Goal: Task Accomplishment & Management: Complete application form

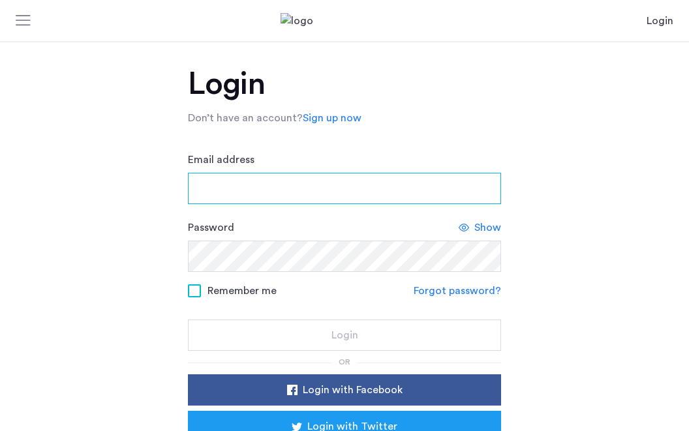
click at [242, 185] on input "Email address" at bounding box center [344, 188] width 313 height 31
click at [271, 192] on input "Email address" at bounding box center [344, 188] width 313 height 31
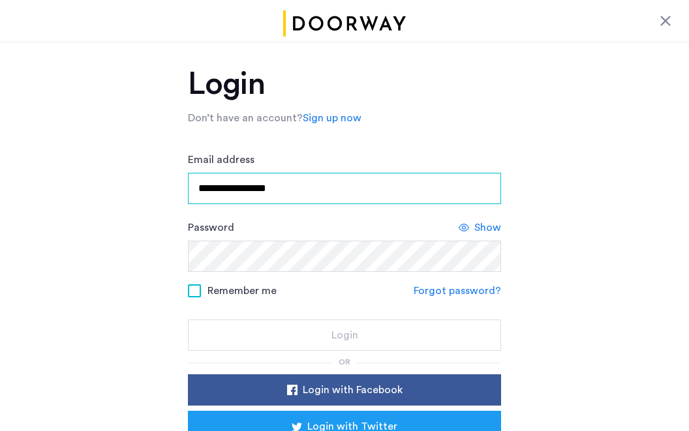
type input "**********"
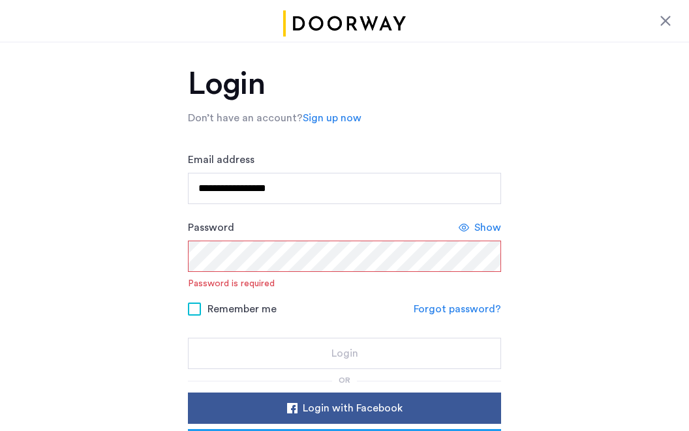
click at [481, 227] on span "Show" at bounding box center [487, 228] width 27 height 16
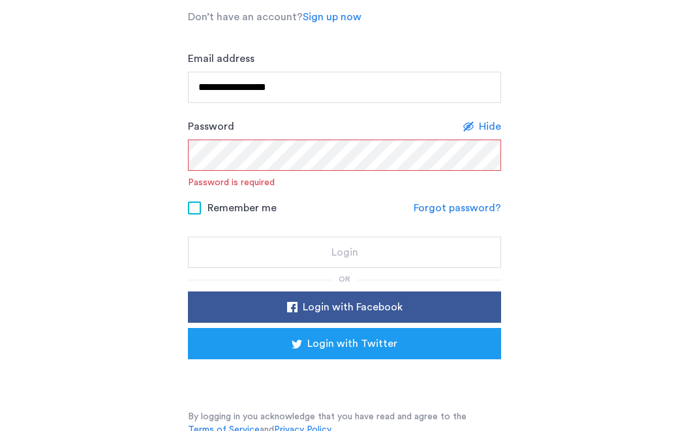
scroll to position [107, 0]
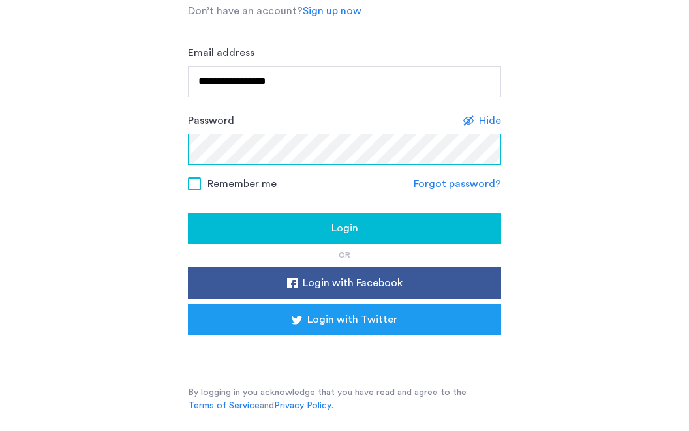
click at [188, 213] on button "Login" at bounding box center [344, 228] width 313 height 31
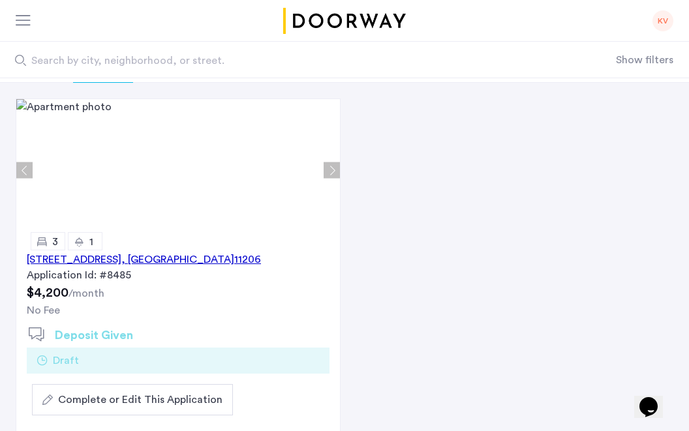
scroll to position [125, 0]
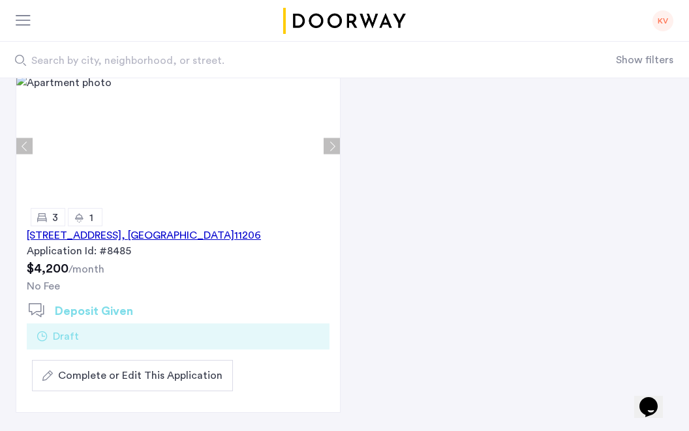
click at [187, 238] on div "123 Pulaski Street, Unit 2B, Brooklyn , NY 11206" at bounding box center [144, 236] width 234 height 16
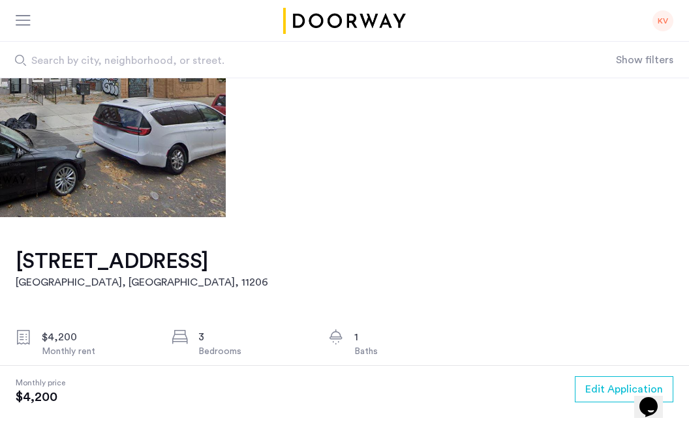
scroll to position [179, 0]
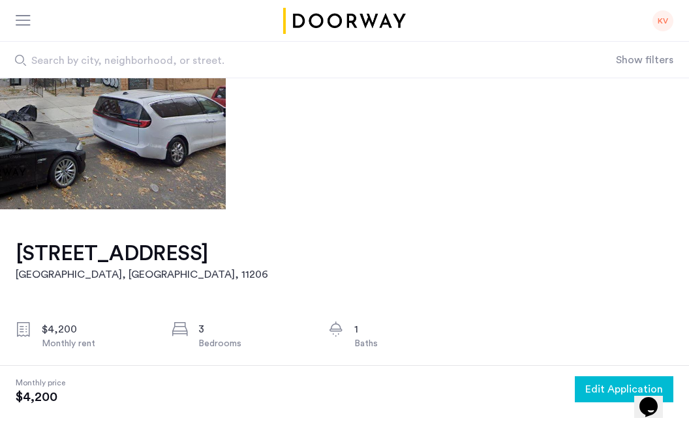
click at [599, 388] on span "Edit Application" at bounding box center [624, 390] width 78 height 16
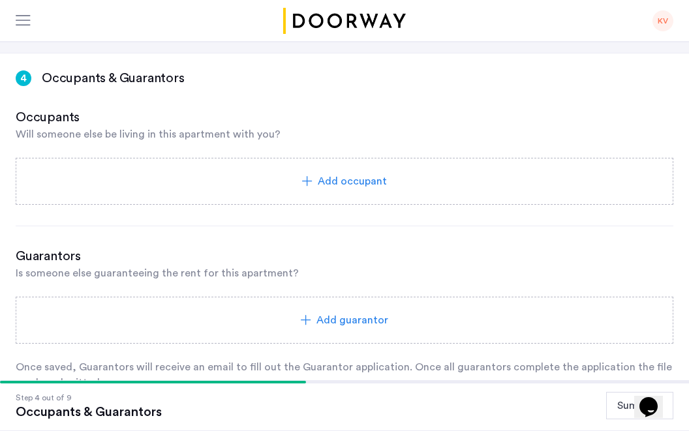
scroll to position [174, 0]
click at [333, 177] on span "Add occupant" at bounding box center [352, 181] width 69 height 16
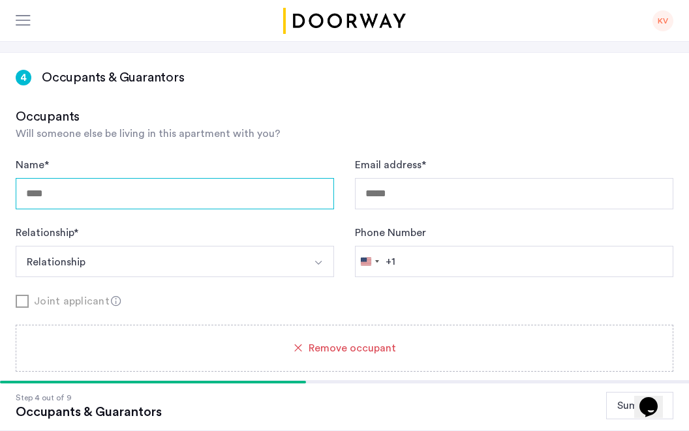
click at [168, 196] on input "Name *" at bounding box center [175, 193] width 318 height 31
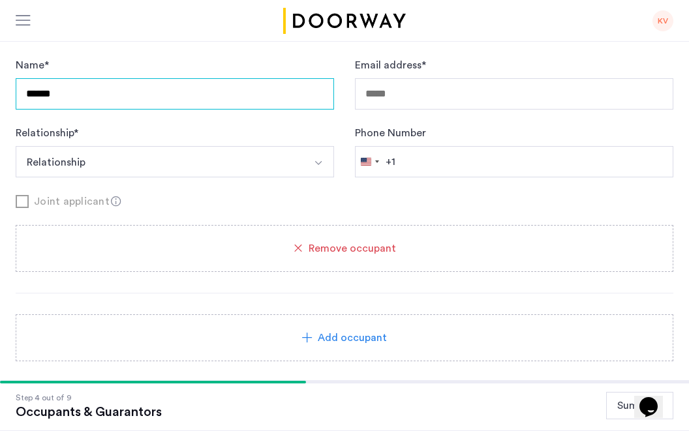
type input "******"
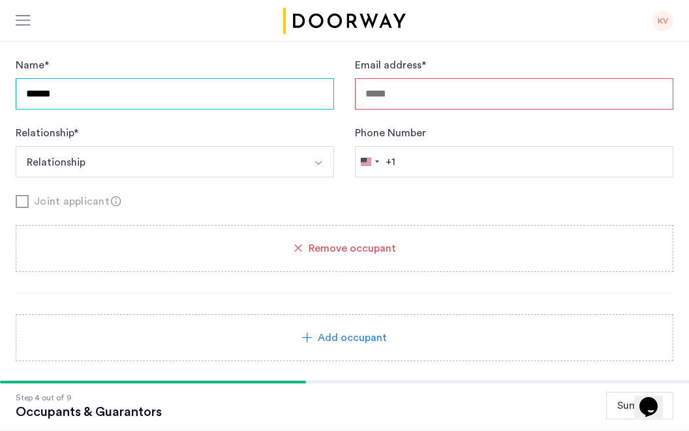
drag, startPoint x: 59, startPoint y: 91, endPoint x: -70, endPoint y: 85, distance: 129.4
type input "**********"
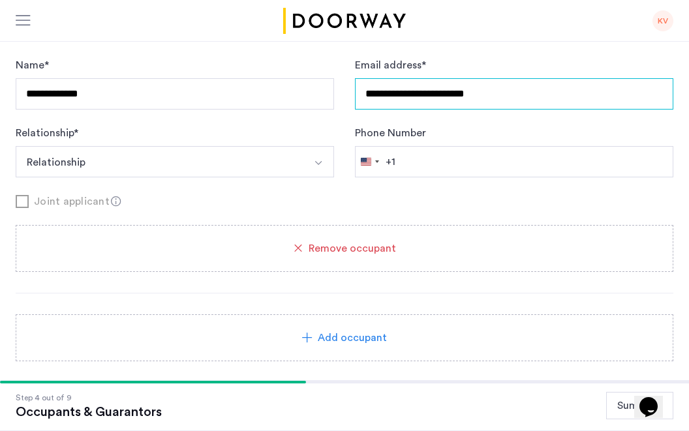
type input "**********"
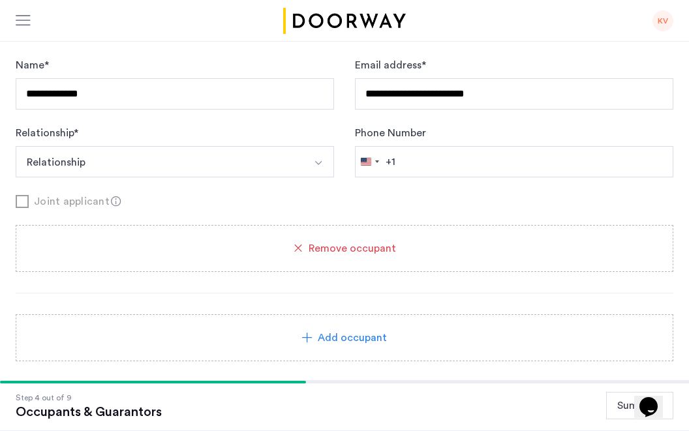
click at [57, 164] on button "Relationship" at bounding box center [160, 161] width 288 height 31
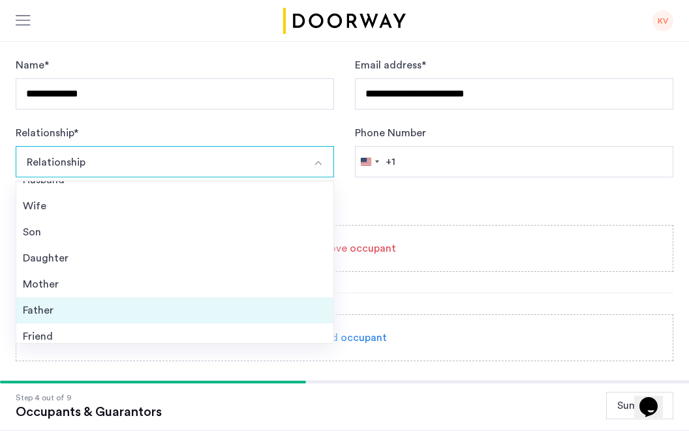
scroll to position [47, 0]
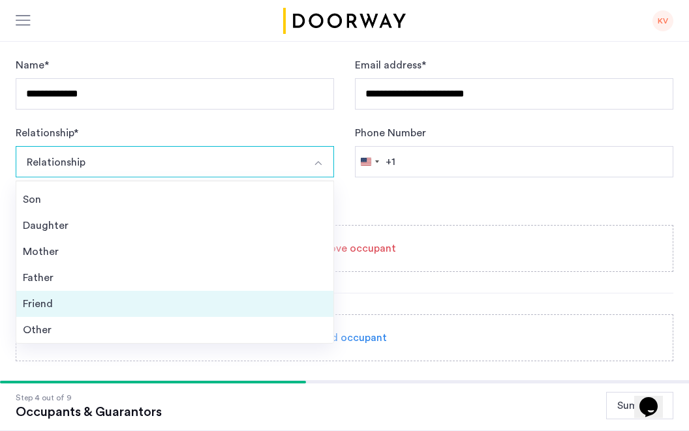
click at [64, 304] on div "Friend" at bounding box center [175, 304] width 304 height 16
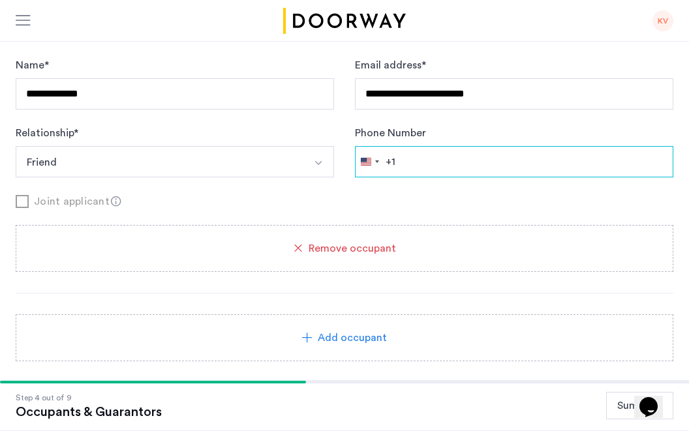
click at [438, 161] on input "Phone Number" at bounding box center [514, 161] width 318 height 31
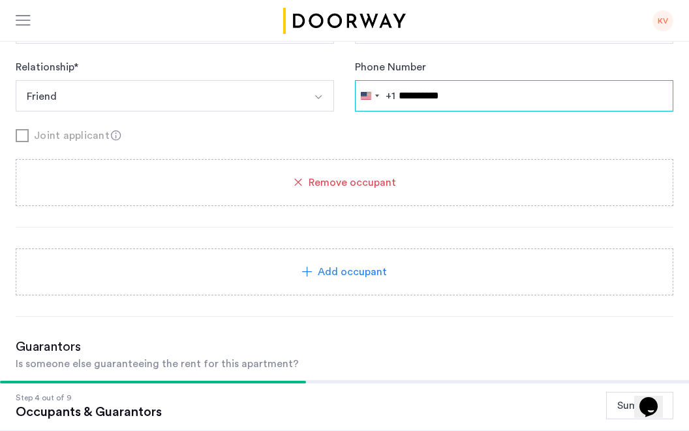
scroll to position [353, 0]
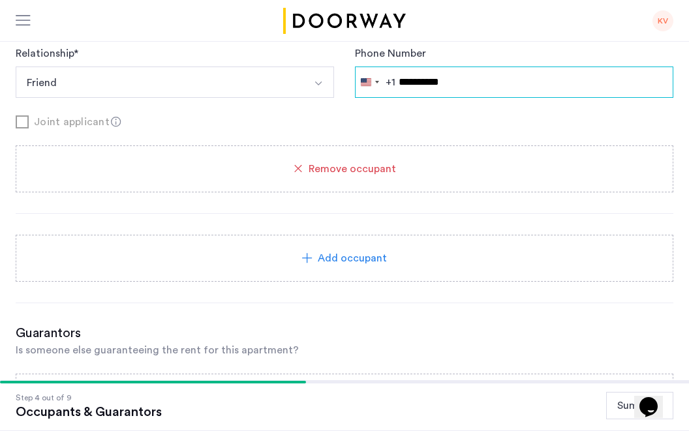
type input "**********"
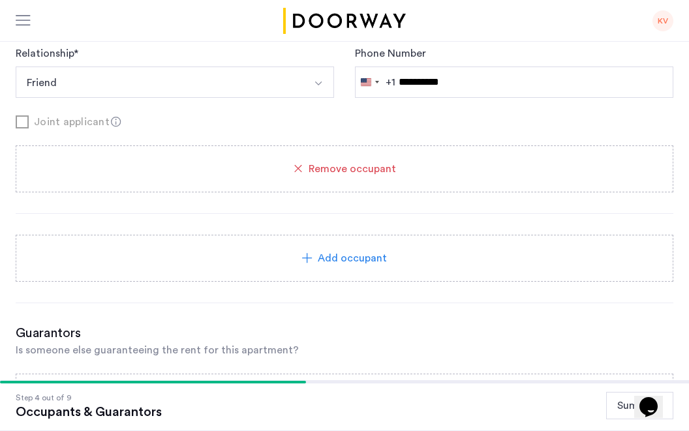
click at [328, 261] on span "Add occupant" at bounding box center [352, 259] width 69 height 16
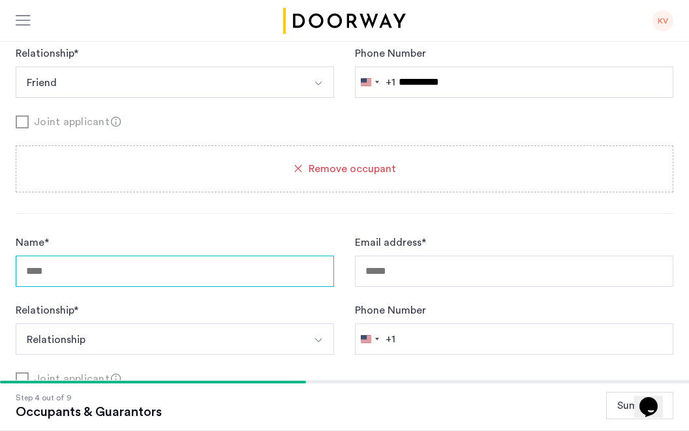
click at [198, 266] on input "Name *" at bounding box center [175, 271] width 318 height 31
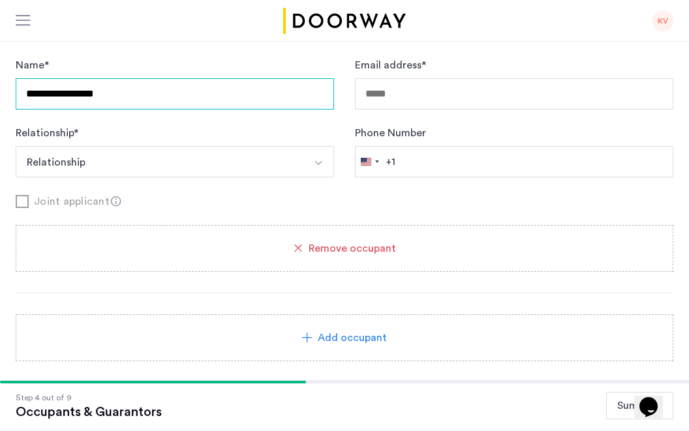
type input "**********"
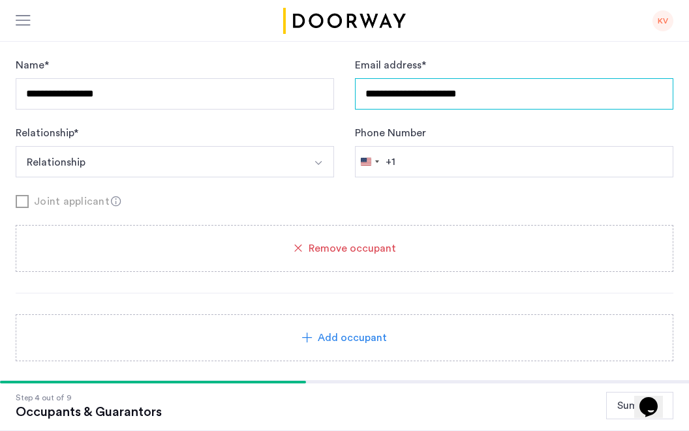
type input "**********"
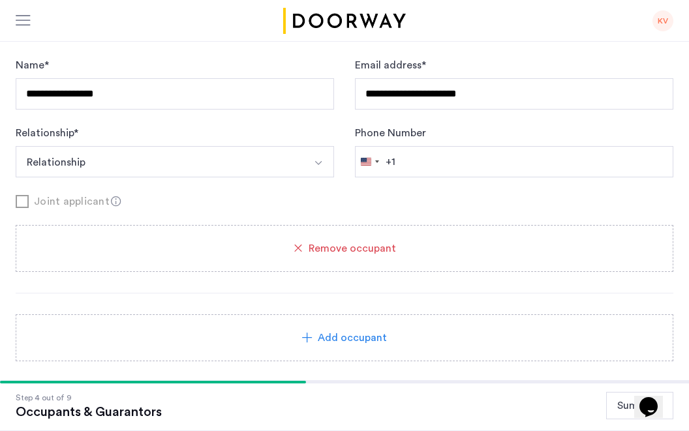
click at [209, 162] on button "Relationship" at bounding box center [160, 161] width 288 height 31
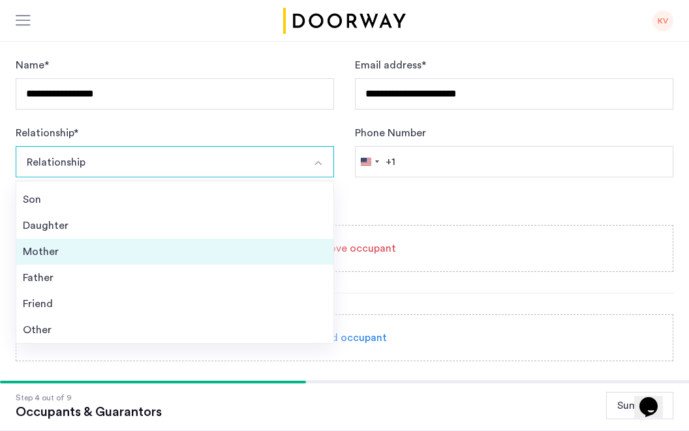
scroll to position [532, 0]
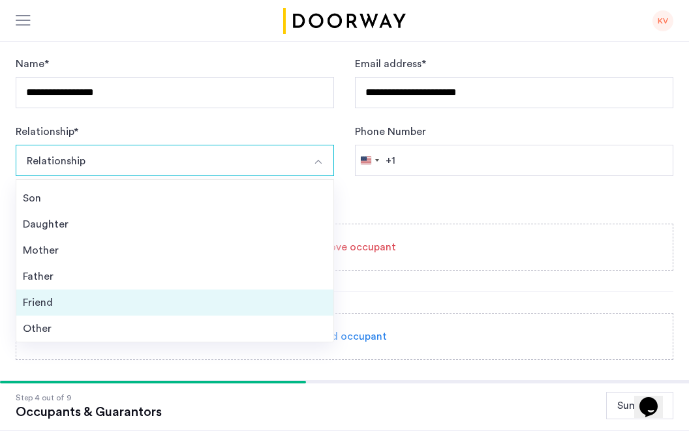
click at [114, 313] on li "Friend" at bounding box center [174, 303] width 317 height 26
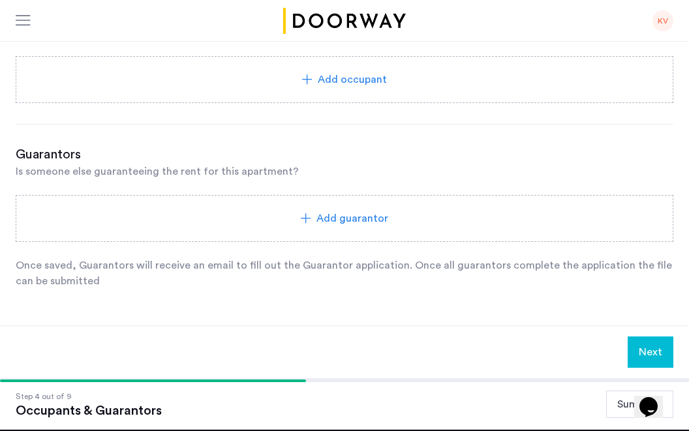
scroll to position [791, 0]
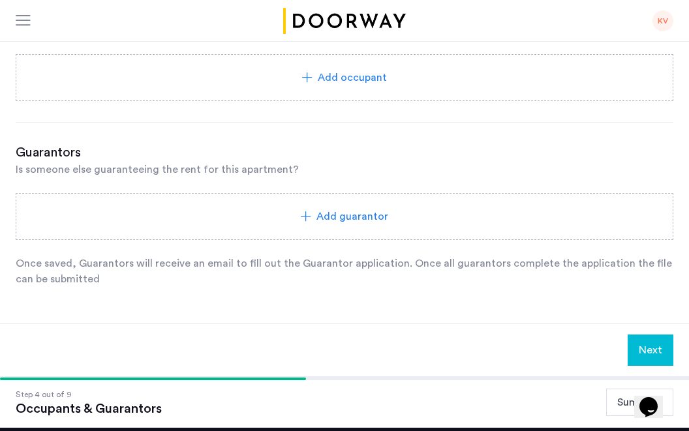
type input "**********"
click at [328, 210] on span "Add guarantor" at bounding box center [352, 217] width 72 height 16
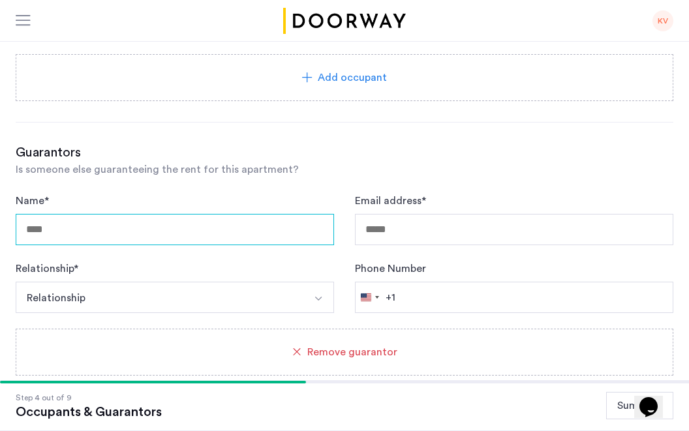
click at [232, 239] on input "Name *" at bounding box center [175, 229] width 318 height 31
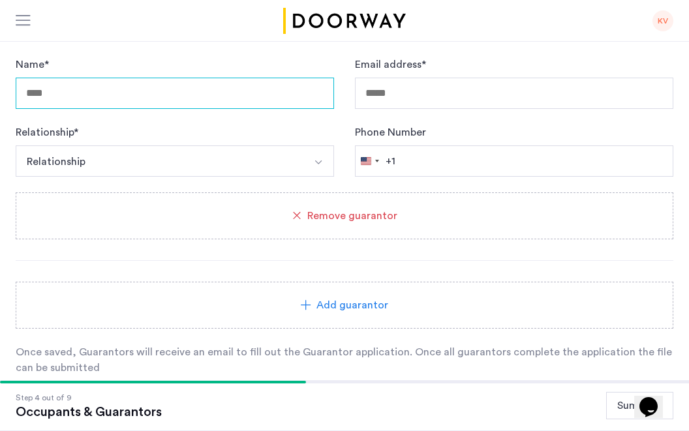
click at [238, 97] on input "Name *" at bounding box center [175, 93] width 318 height 31
click at [196, 100] on input "Name *" at bounding box center [175, 93] width 318 height 31
type input "**********"
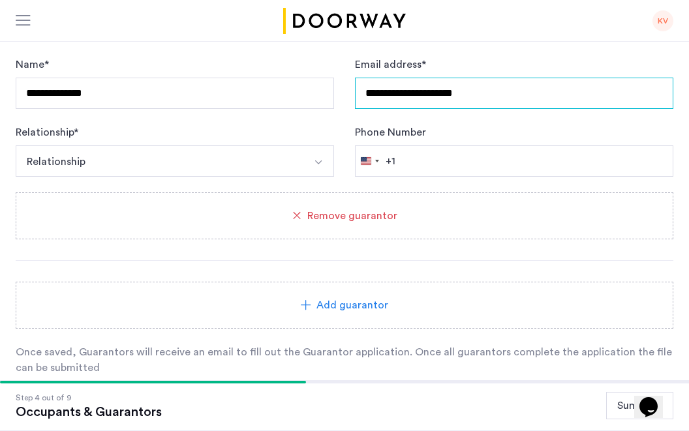
type input "**********"
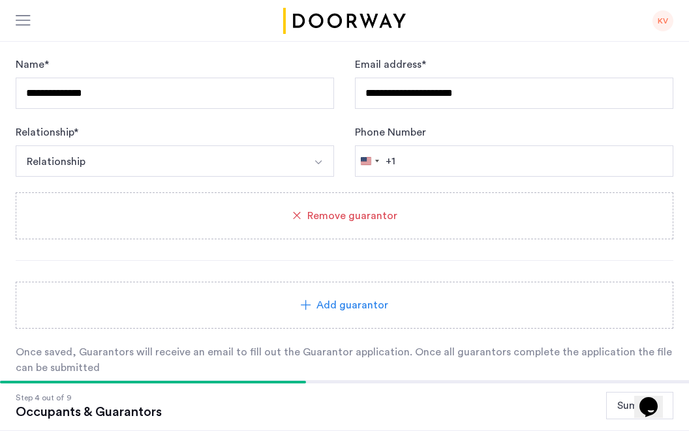
click at [152, 161] on button "Relationship" at bounding box center [160, 161] width 288 height 31
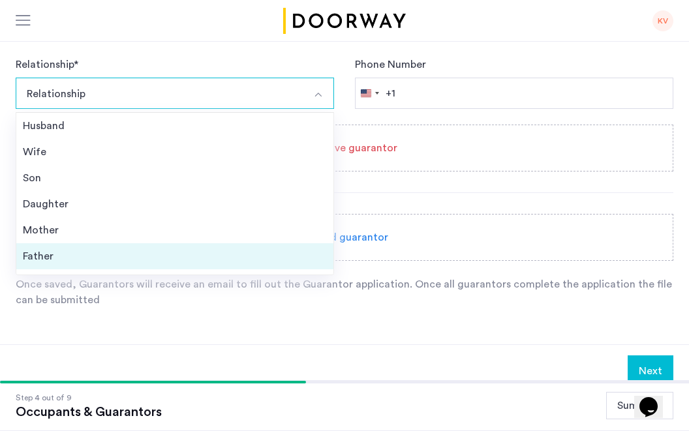
click at [142, 253] on div "Father" at bounding box center [175, 257] width 304 height 16
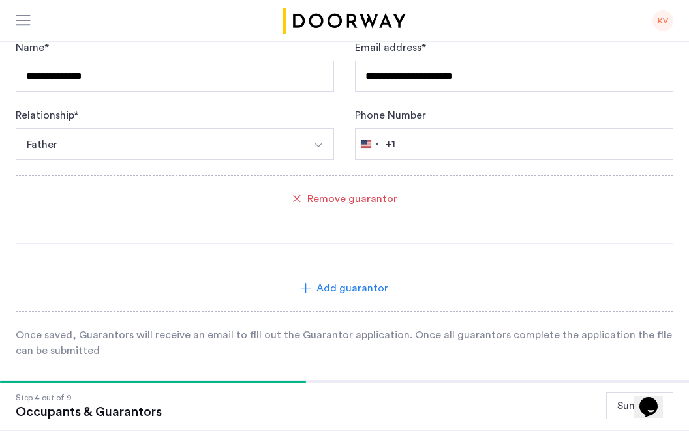
scroll to position [942, 0]
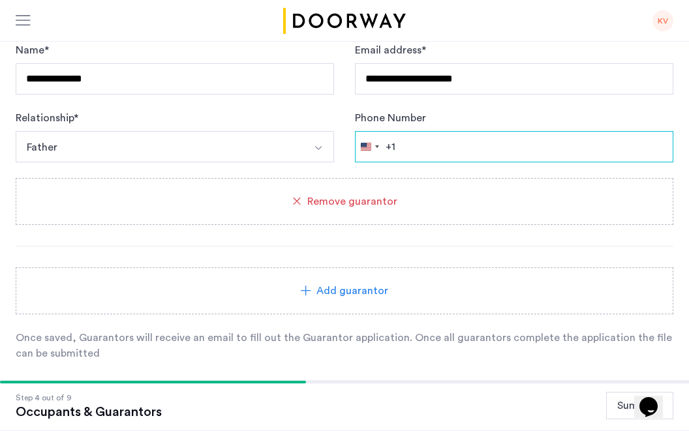
click at [418, 154] on input "Phone Number" at bounding box center [514, 146] width 318 height 31
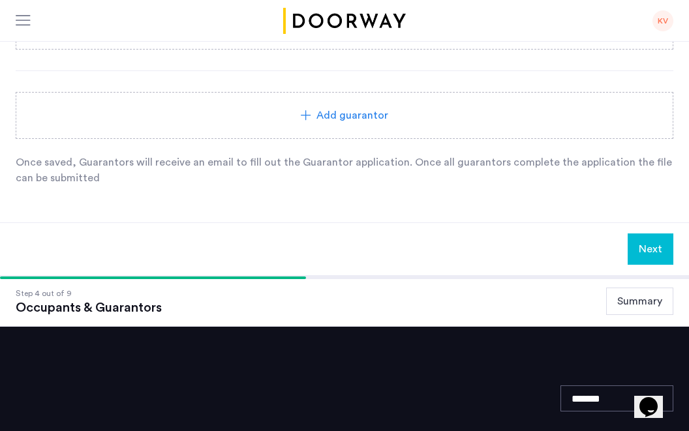
scroll to position [1120, 0]
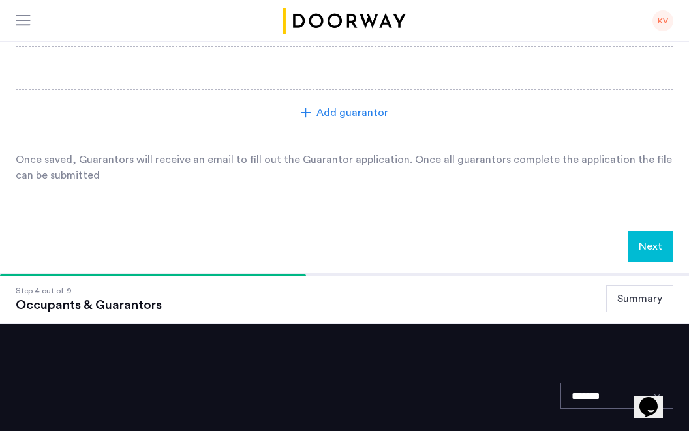
type input "**********"
click at [307, 116] on icon at bounding box center [306, 113] width 10 height 10
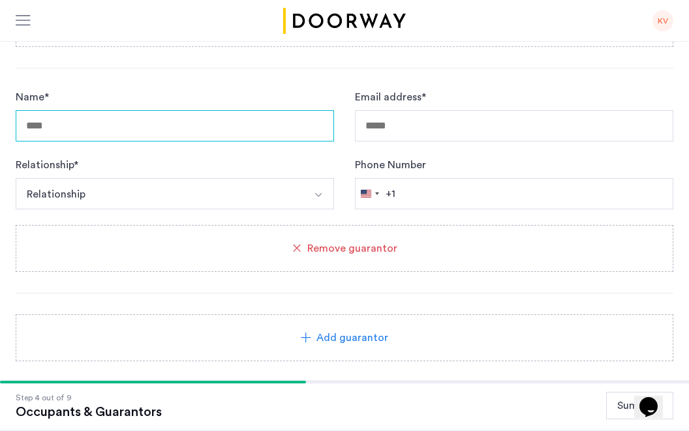
click at [220, 136] on input "Name *" at bounding box center [175, 125] width 318 height 31
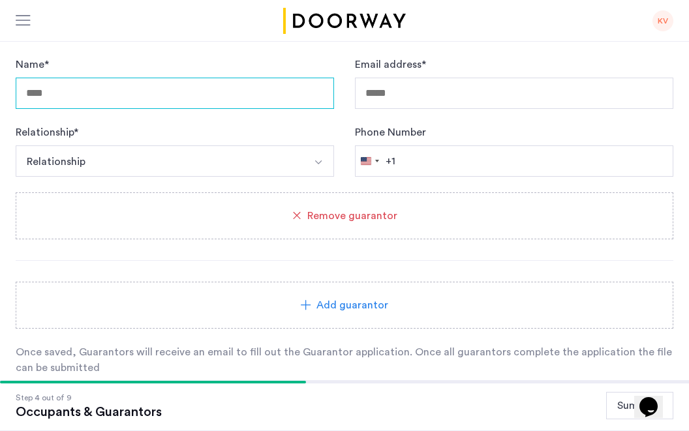
click at [208, 102] on input "Name *" at bounding box center [175, 93] width 318 height 31
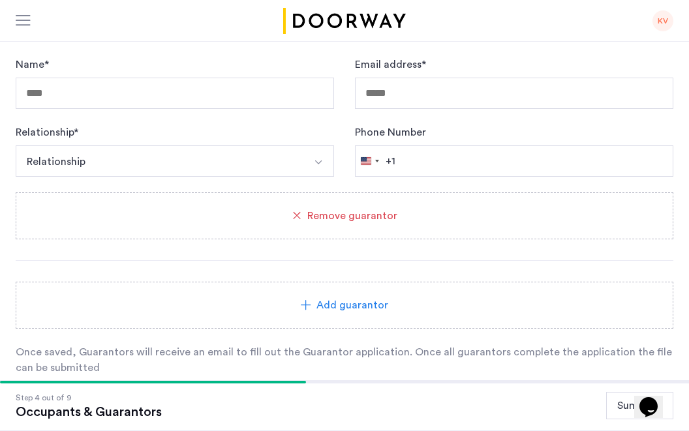
click at [285, 226] on div "Remove guarantor" at bounding box center [345, 216] width 658 height 47
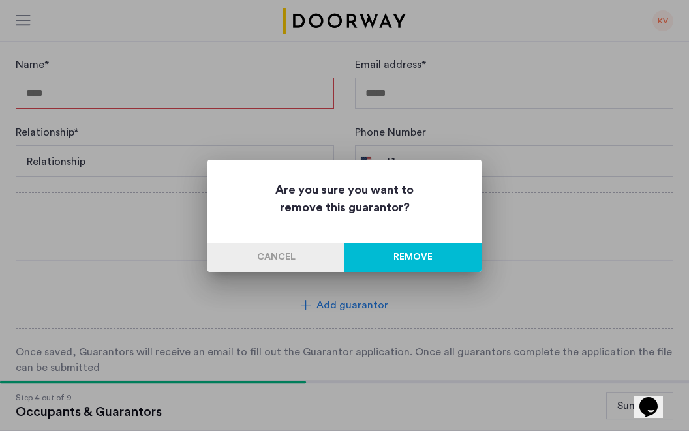
scroll to position [0, 0]
click at [416, 256] on button "Remove" at bounding box center [413, 257] width 137 height 29
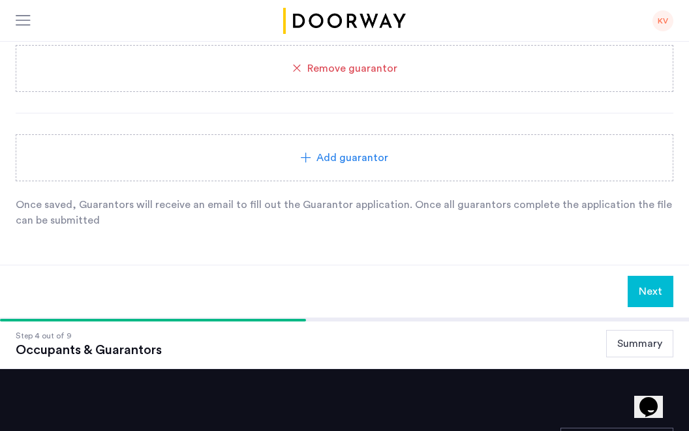
scroll to position [1074, 0]
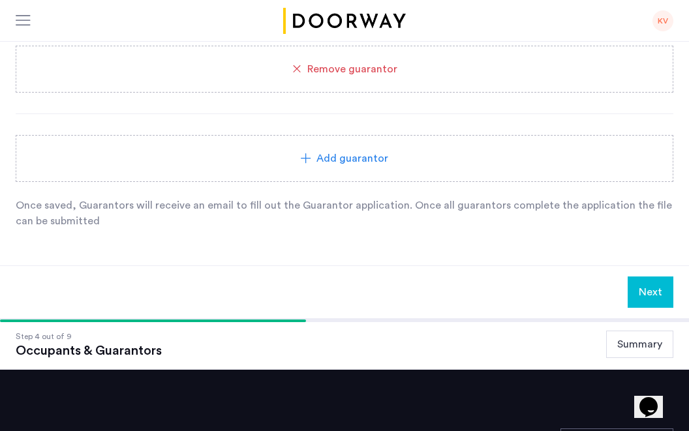
click at [272, 156] on div "Add guarantor" at bounding box center [344, 159] width 626 height 16
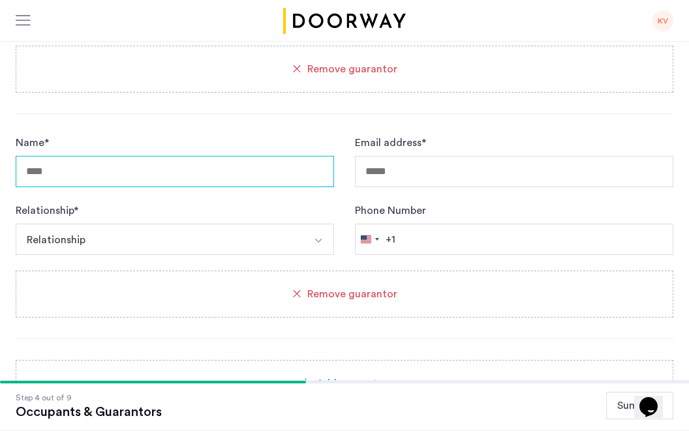
click at [207, 173] on input "Name *" at bounding box center [175, 171] width 318 height 31
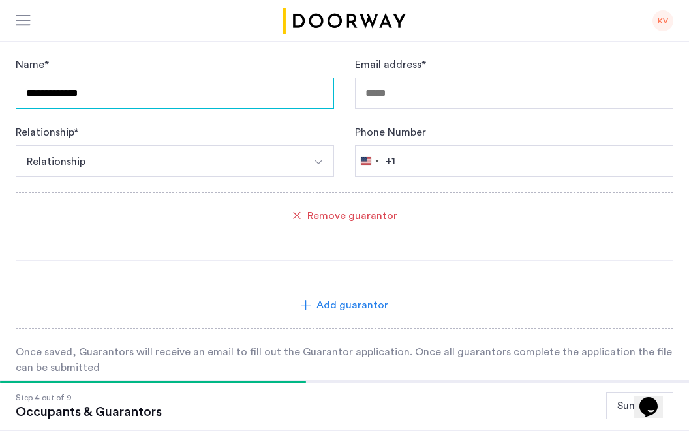
type input "**********"
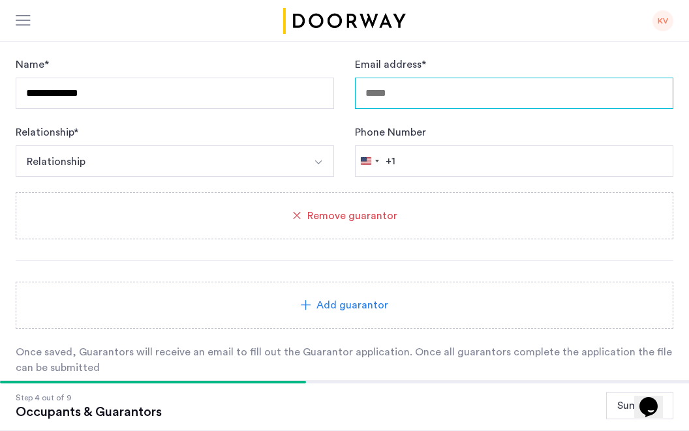
click at [398, 94] on input "Email address *" at bounding box center [514, 93] width 318 height 31
click at [417, 98] on input "***" at bounding box center [514, 93] width 318 height 31
type input "**********"
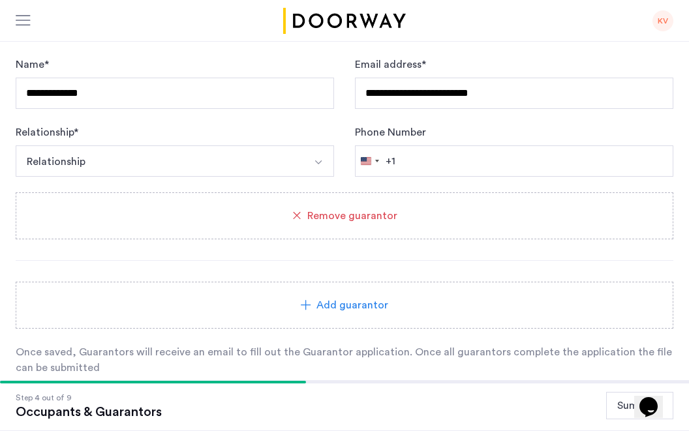
click at [279, 156] on button "Relationship" at bounding box center [160, 161] width 288 height 31
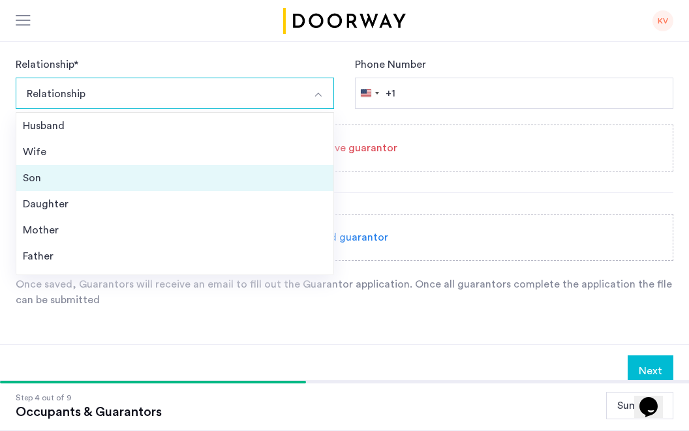
scroll to position [47, 0]
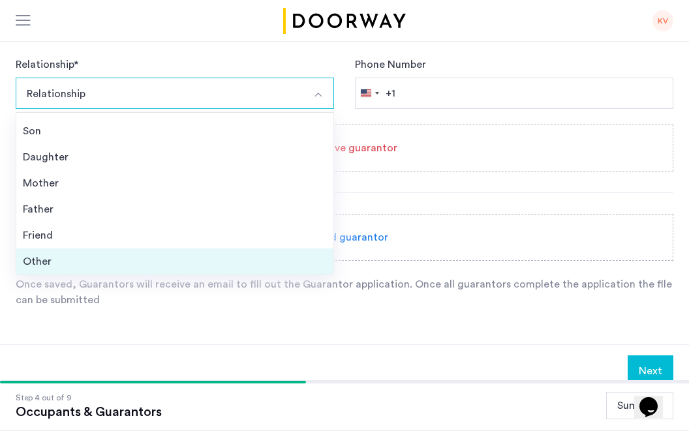
click at [114, 256] on div "Other" at bounding box center [175, 262] width 304 height 16
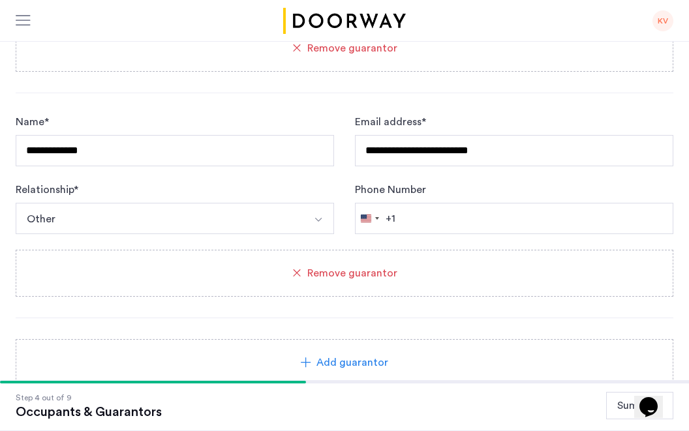
scroll to position [1093, 0]
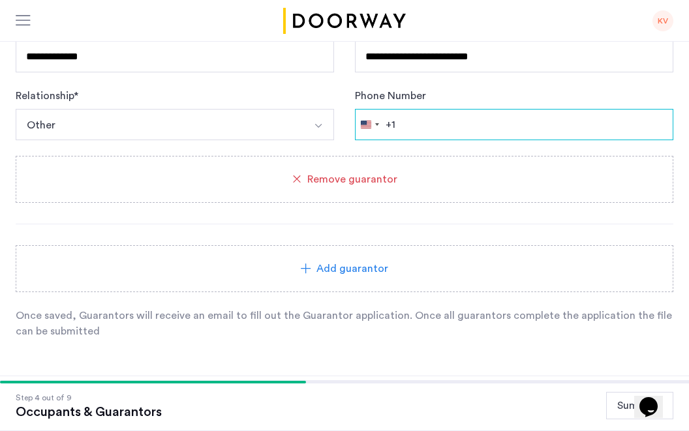
scroll to position [1419, 0]
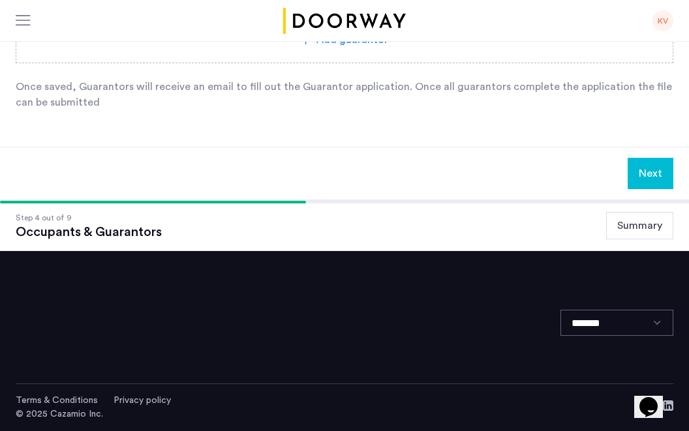
click at [647, 162] on button "Next" at bounding box center [651, 173] width 46 height 31
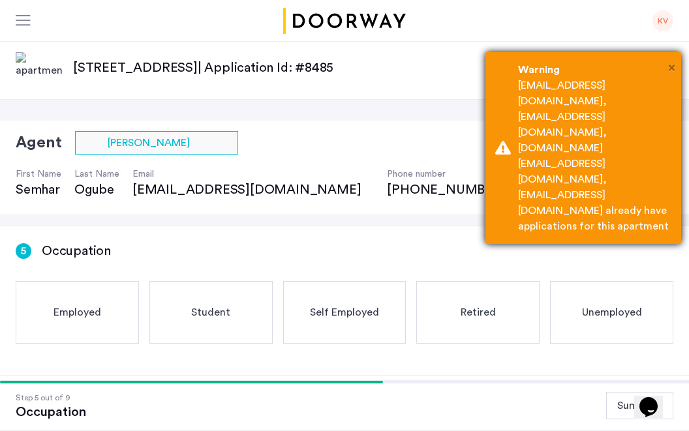
click at [670, 65] on span "×" at bounding box center [671, 67] width 7 height 13
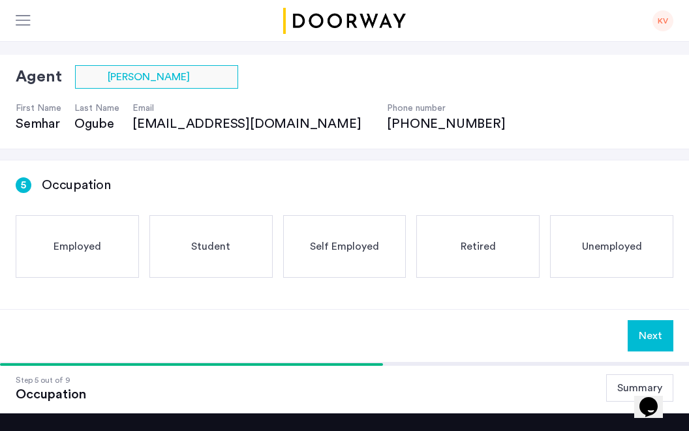
scroll to position [50, 0]
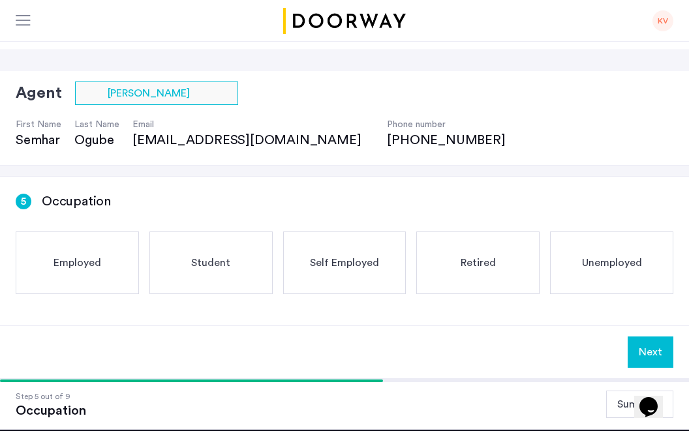
click at [108, 268] on div "Employed" at bounding box center [77, 263] width 123 height 63
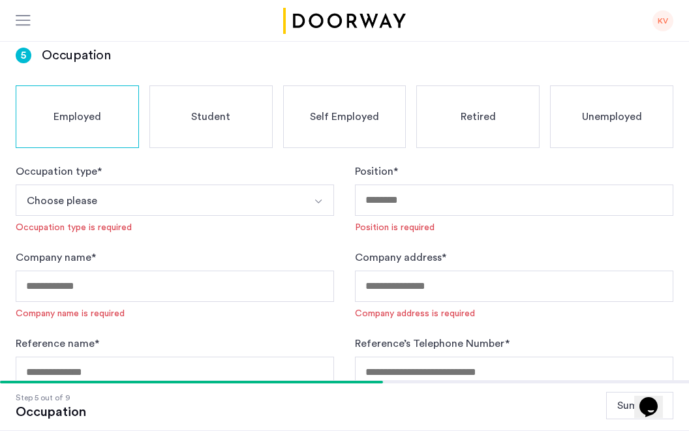
click at [200, 192] on button "Choose please" at bounding box center [160, 200] width 288 height 31
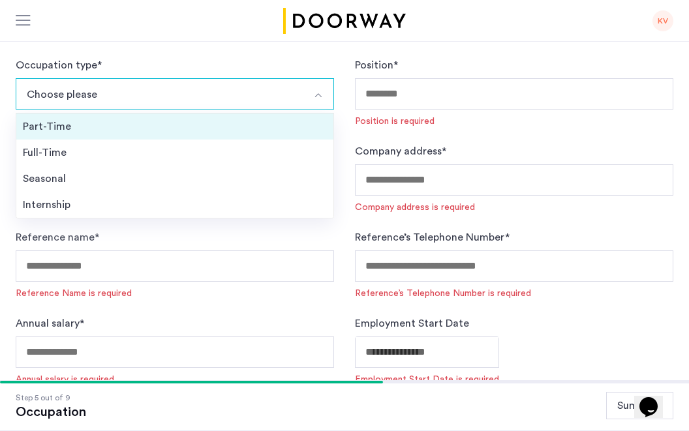
click at [116, 132] on div "Part-Time" at bounding box center [175, 127] width 304 height 16
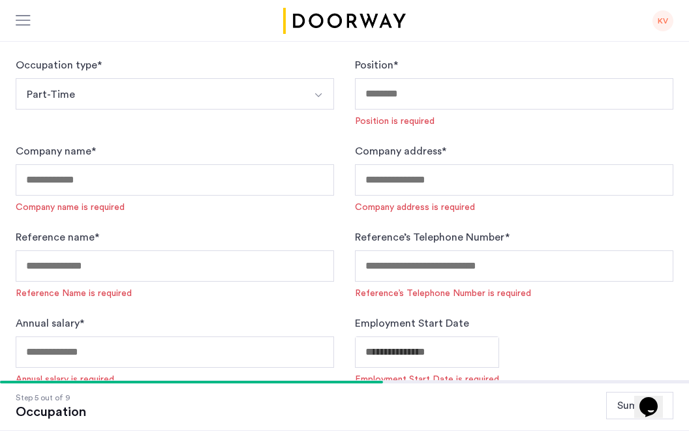
click at [106, 99] on button "Part-Time" at bounding box center [160, 93] width 288 height 31
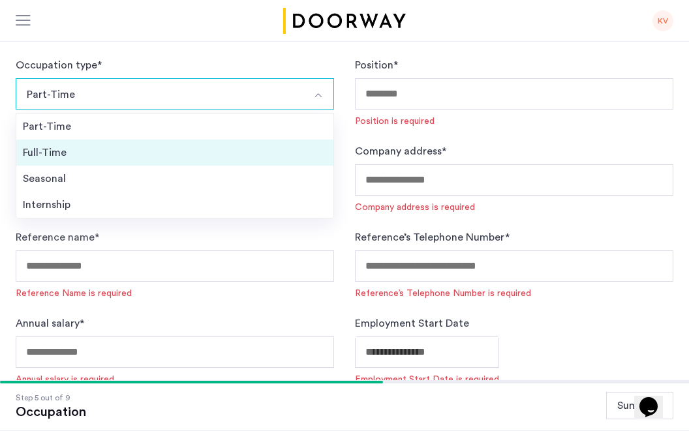
click at [98, 146] on div "Full-Time" at bounding box center [175, 153] width 304 height 16
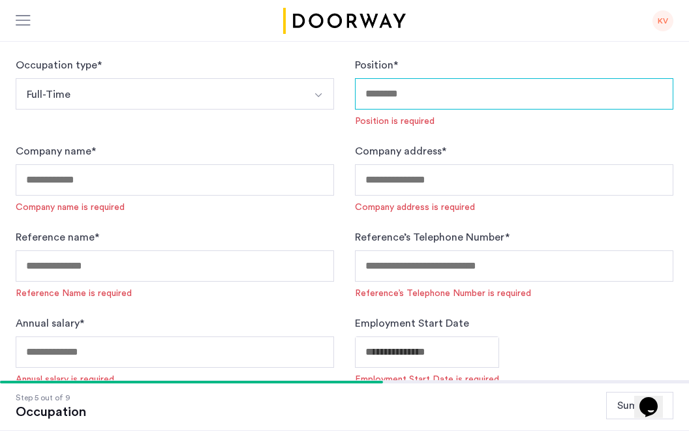
click at [375, 99] on input "Position *" at bounding box center [514, 93] width 318 height 31
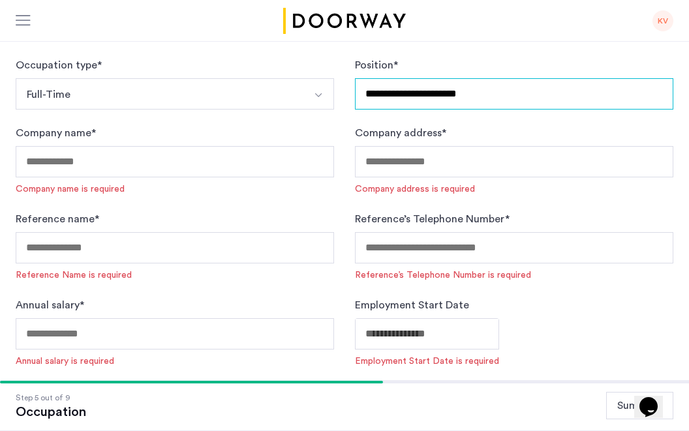
type input "**********"
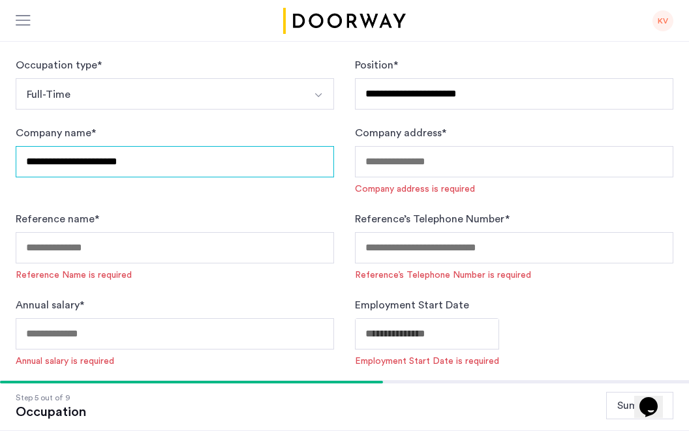
type input "**********"
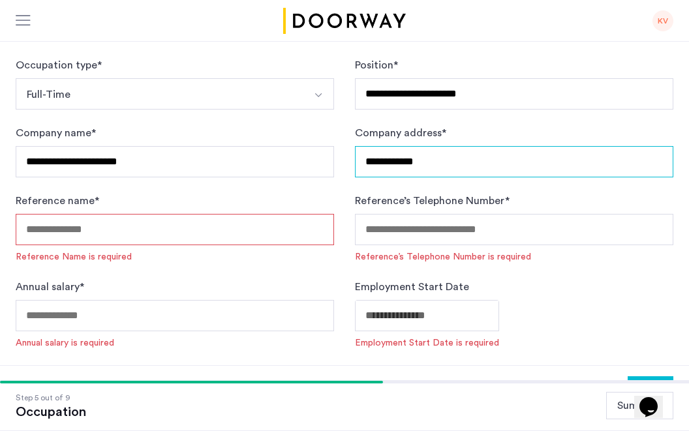
click at [444, 170] on input "**********" at bounding box center [514, 161] width 318 height 31
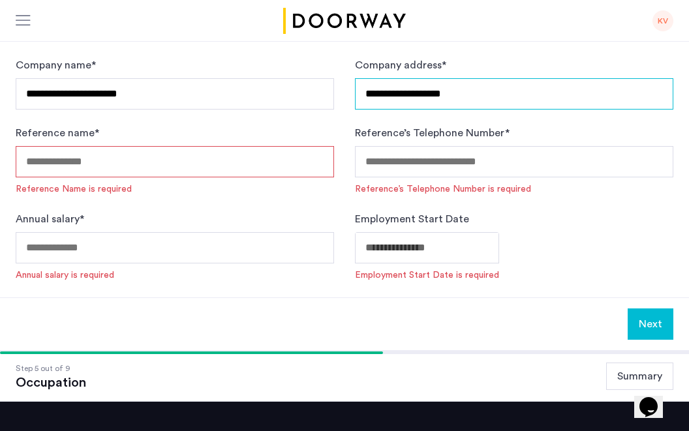
type input "**********"
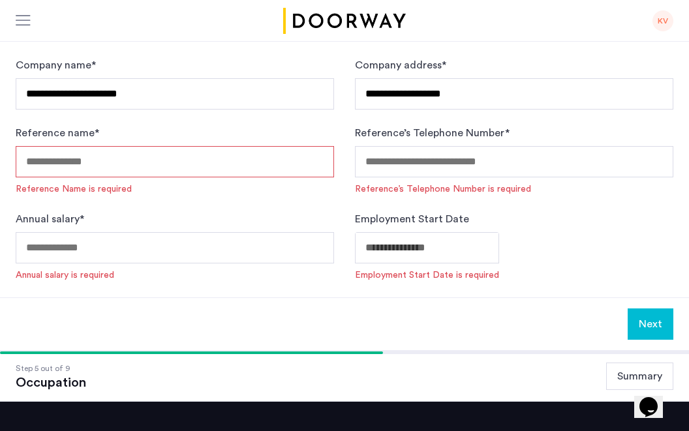
click at [180, 163] on input "Reference name *" at bounding box center [175, 161] width 318 height 31
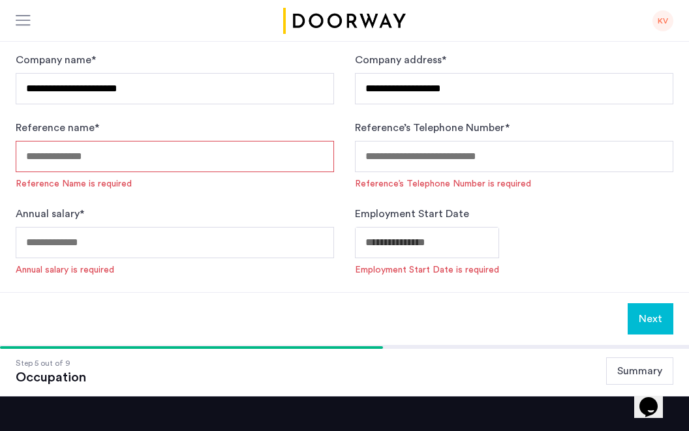
scroll to position [366, 0]
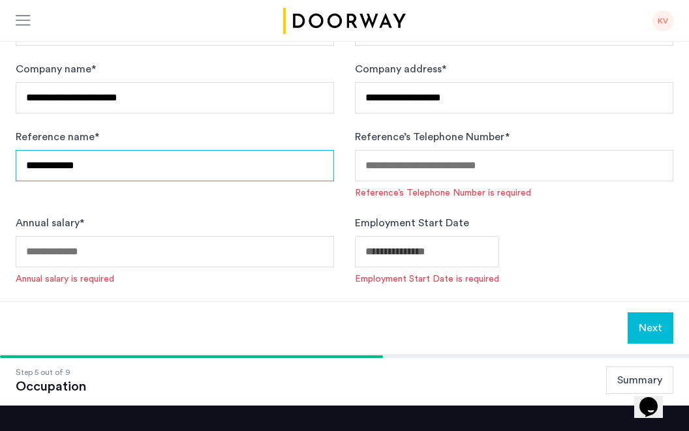
type input "**********"
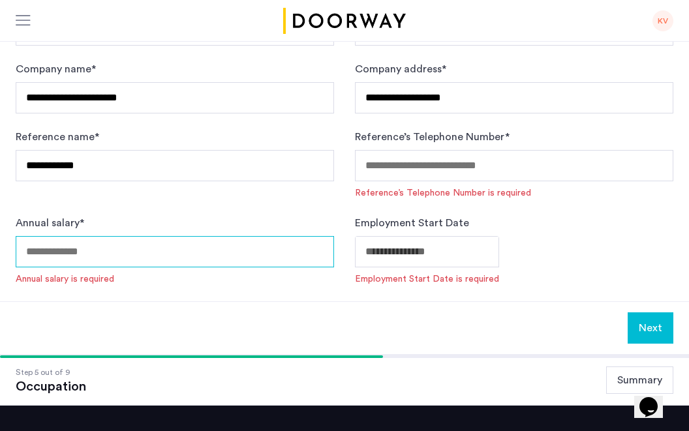
click at [151, 262] on input "Annual salary *" at bounding box center [175, 251] width 318 height 31
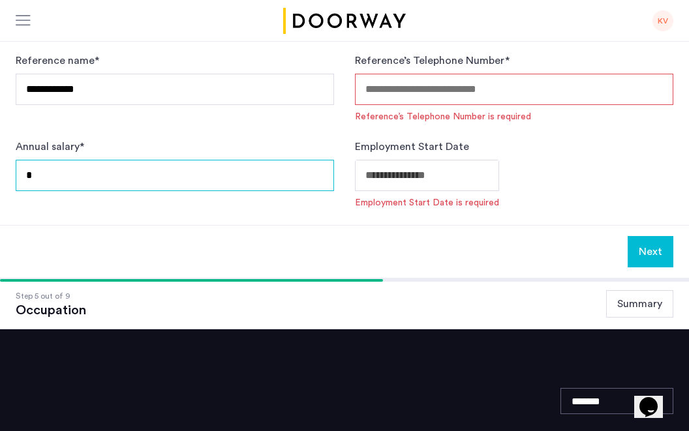
type input "*"
type input "*****"
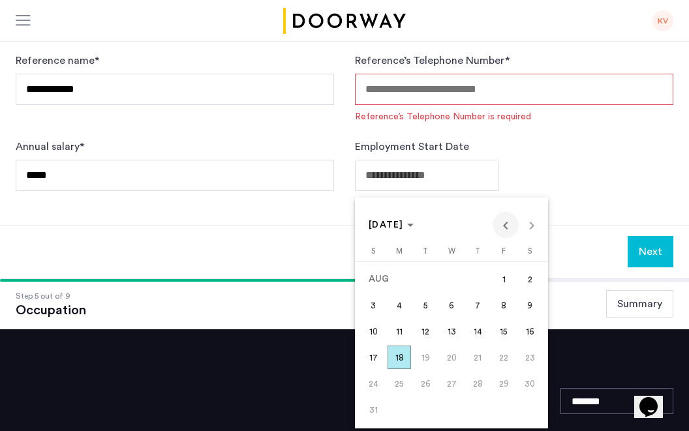
click at [500, 225] on span "Previous month" at bounding box center [506, 225] width 26 height 26
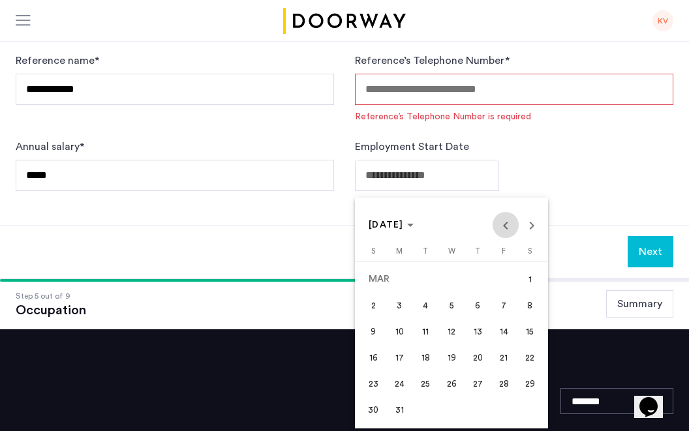
click at [500, 225] on span "Previous month" at bounding box center [506, 225] width 26 height 26
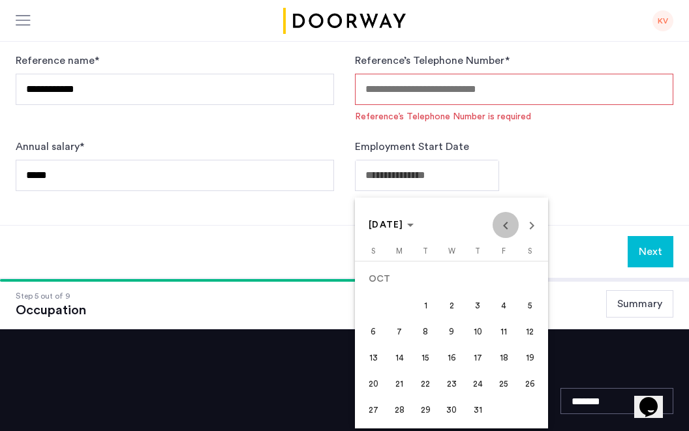
click at [500, 225] on span "Previous month" at bounding box center [506, 225] width 26 height 26
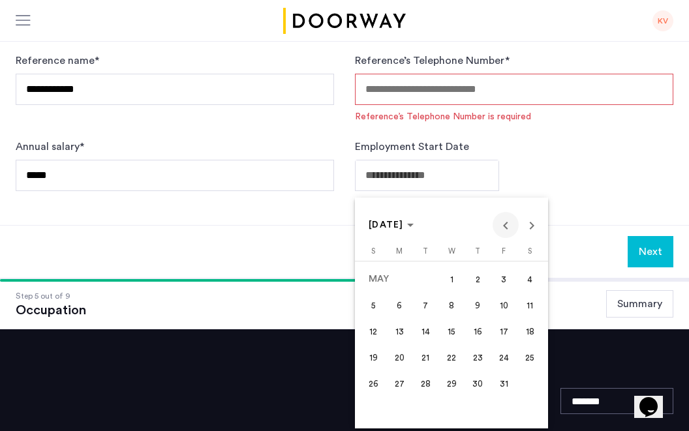
click at [500, 225] on span "Previous month" at bounding box center [506, 225] width 26 height 26
click at [533, 224] on span "Next month" at bounding box center [532, 225] width 26 height 26
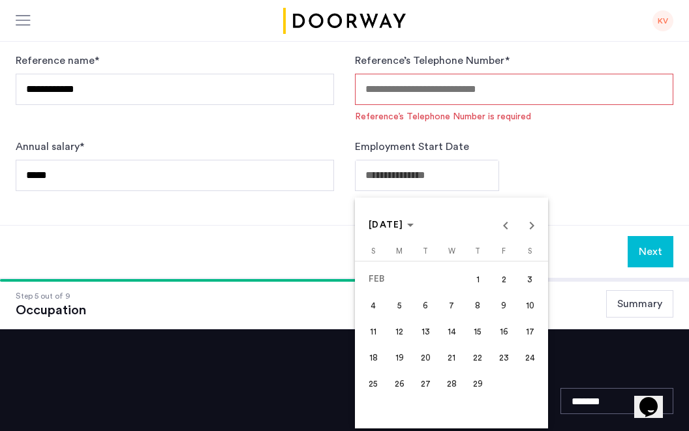
click at [408, 303] on span "5" at bounding box center [399, 305] width 23 height 23
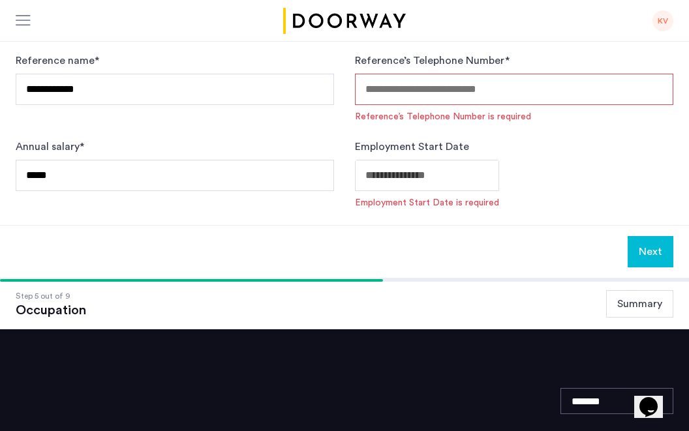
type input "**********"
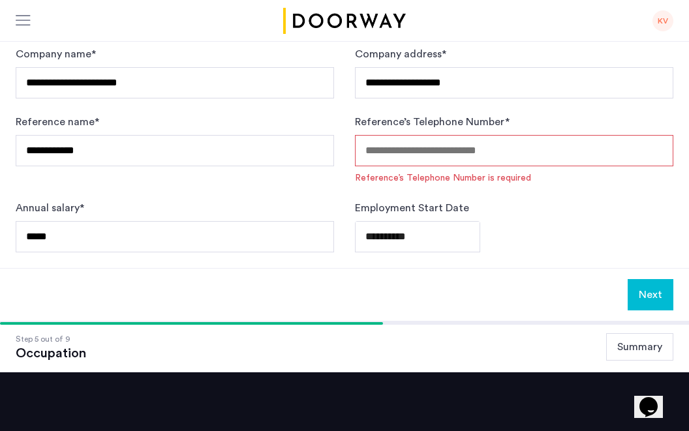
click at [448, 157] on input "Reference’s Telephone Number *" at bounding box center [514, 150] width 318 height 31
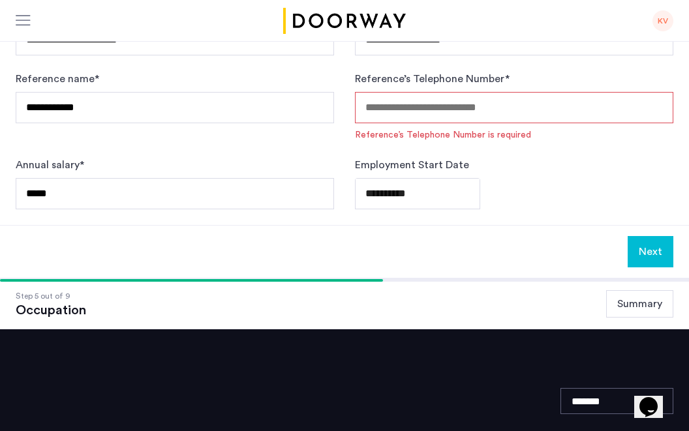
click at [394, 108] on input "Reference’s Telephone Number *" at bounding box center [514, 107] width 318 height 31
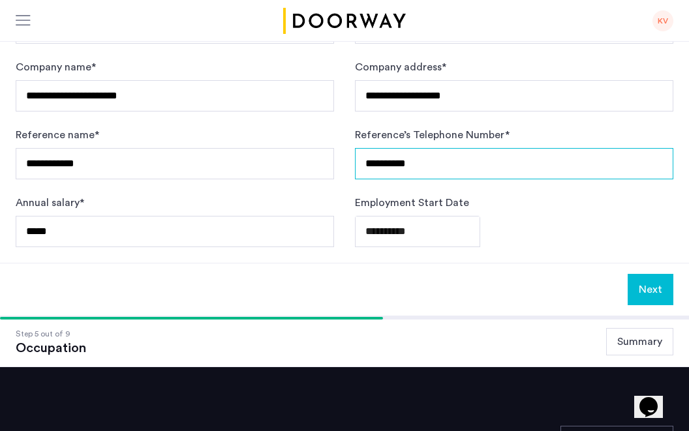
scroll to position [369, 0]
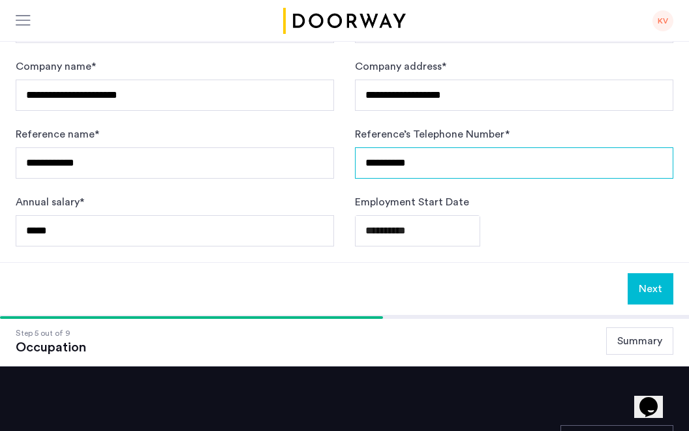
type input "**********"
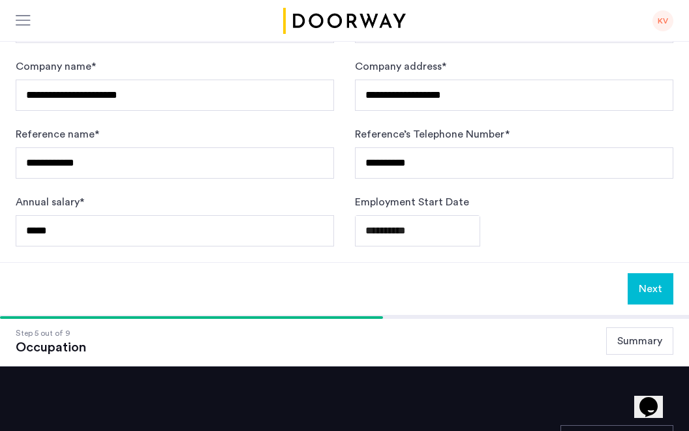
click at [652, 288] on button "Next" at bounding box center [651, 288] width 46 height 31
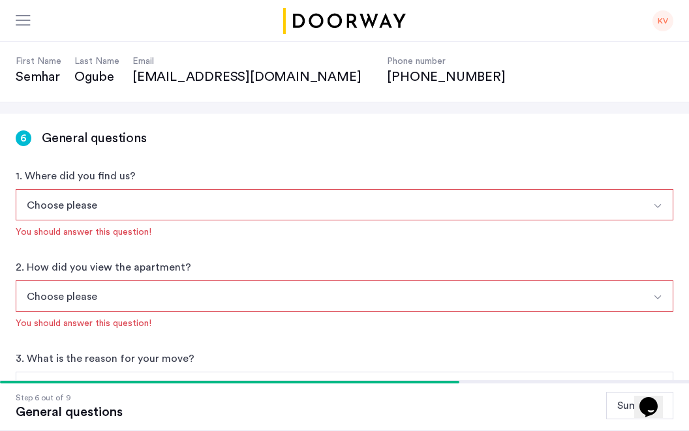
click at [318, 212] on button "Choose please" at bounding box center [329, 204] width 627 height 31
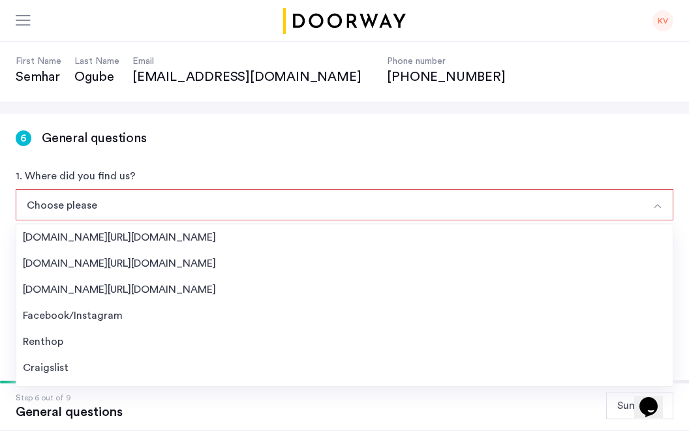
scroll to position [224, 0]
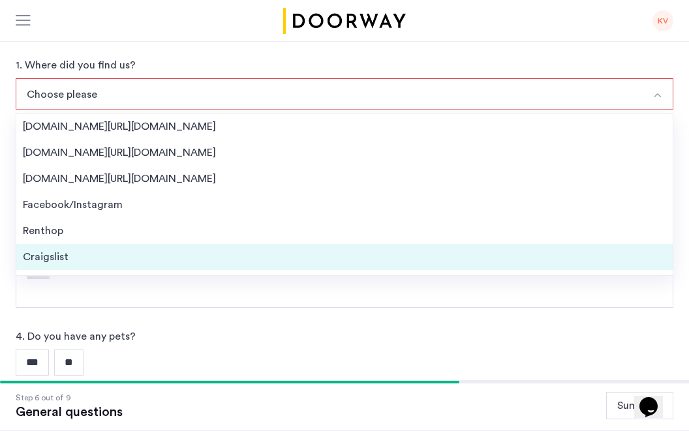
click at [204, 255] on div "Craigslist" at bounding box center [344, 257] width 643 height 16
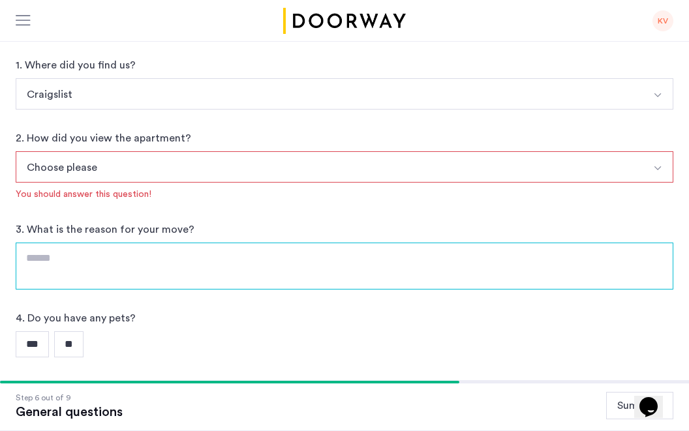
click at [159, 257] on textarea at bounding box center [345, 266] width 658 height 47
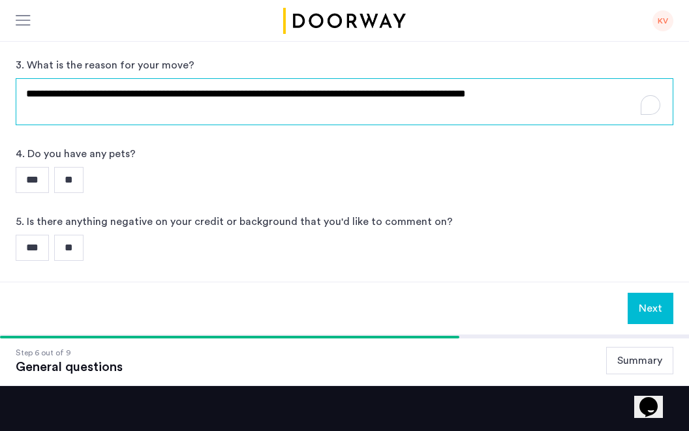
drag, startPoint x: 315, startPoint y: 96, endPoint x: 263, endPoint y: 94, distance: 52.2
click at [263, 94] on textarea "**********" at bounding box center [345, 101] width 658 height 47
drag, startPoint x: 609, startPoint y: 95, endPoint x: 410, endPoint y: 93, distance: 199.7
click at [410, 93] on textarea "**********" at bounding box center [345, 101] width 658 height 47
type textarea "**********"
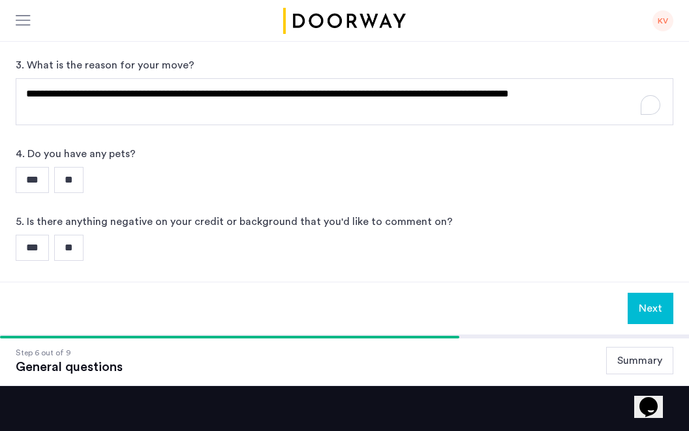
click at [70, 176] on input "**" at bounding box center [68, 180] width 29 height 26
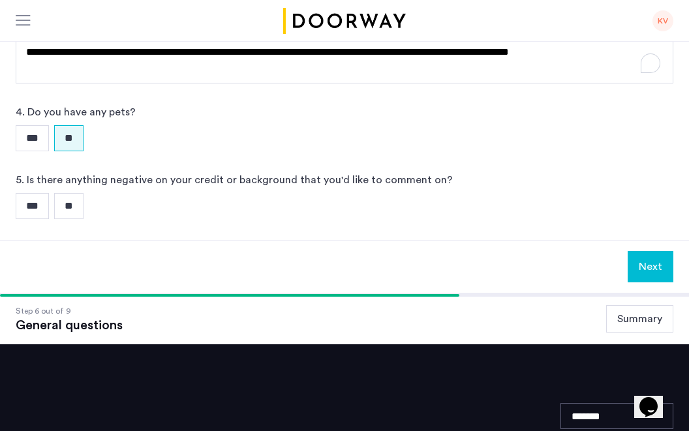
scroll to position [429, 0]
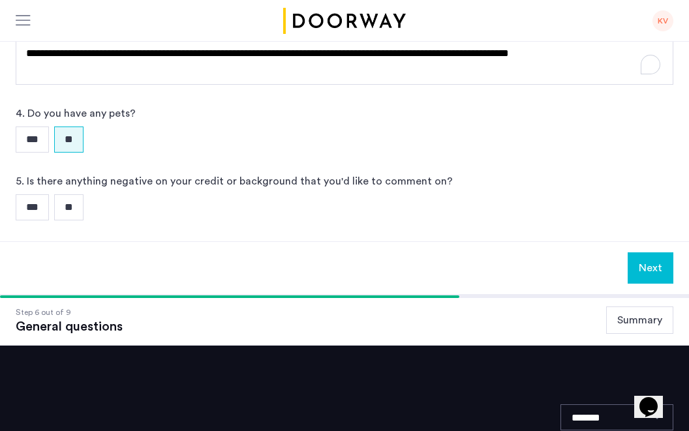
click at [72, 211] on input "**" at bounding box center [68, 207] width 29 height 26
click at [31, 209] on input "***" at bounding box center [32, 207] width 33 height 26
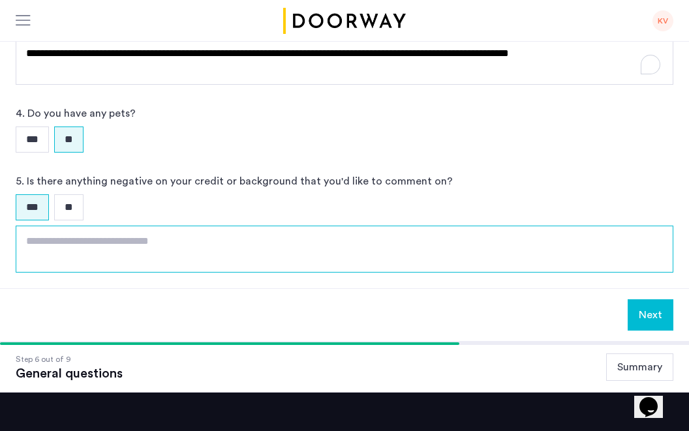
click at [56, 234] on textarea at bounding box center [345, 249] width 658 height 47
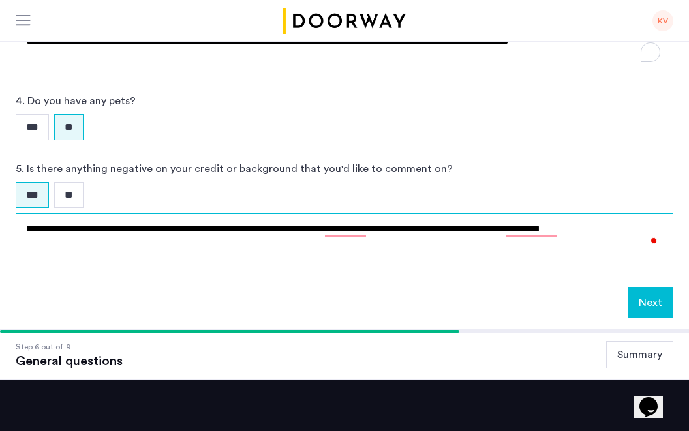
scroll to position [449, 0]
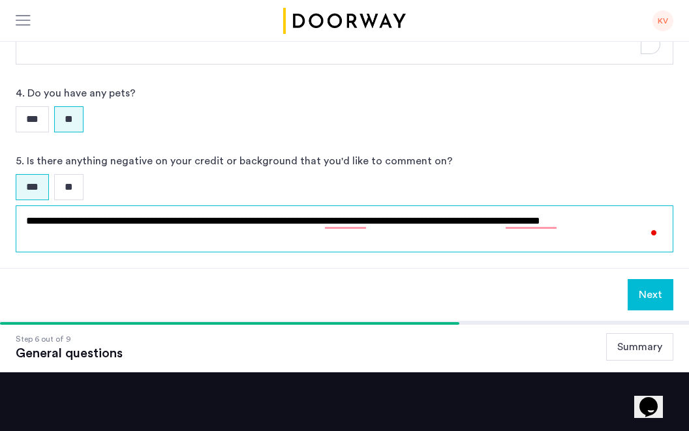
type textarea "**********"
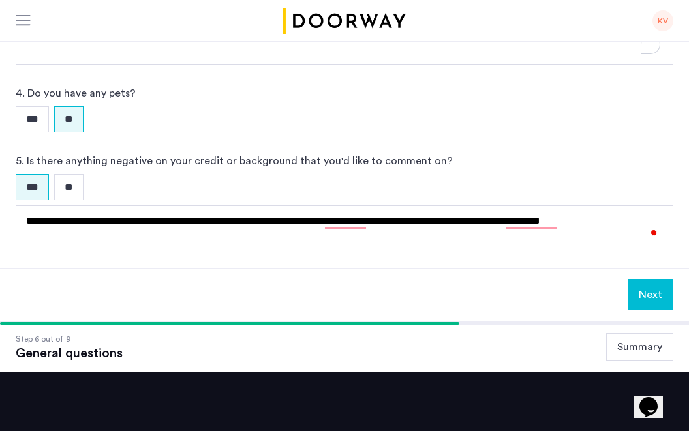
click at [645, 300] on button "Next" at bounding box center [651, 294] width 46 height 31
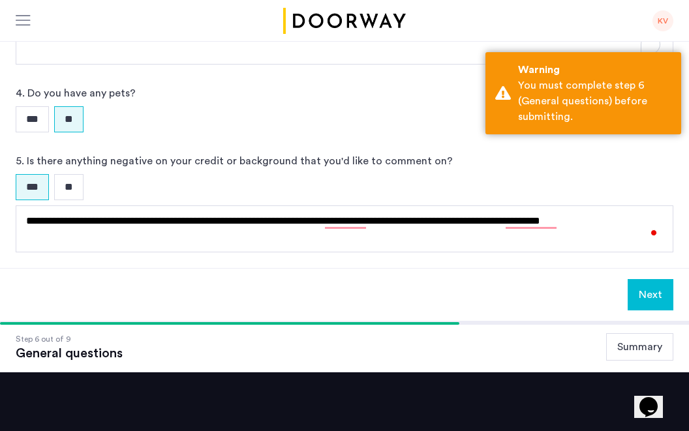
click at [480, 162] on div "**********" at bounding box center [345, 202] width 658 height 99
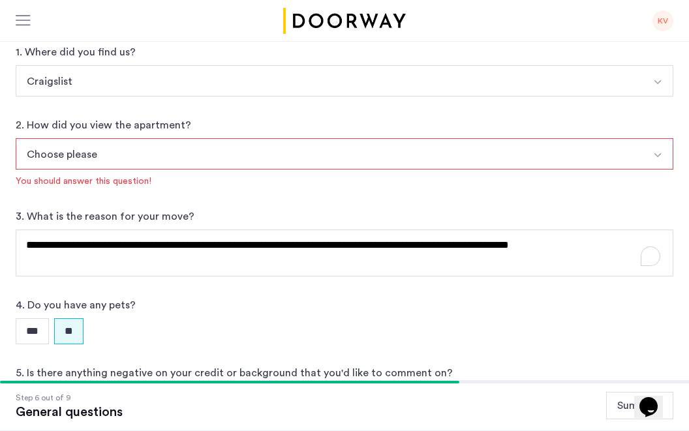
scroll to position [229, 0]
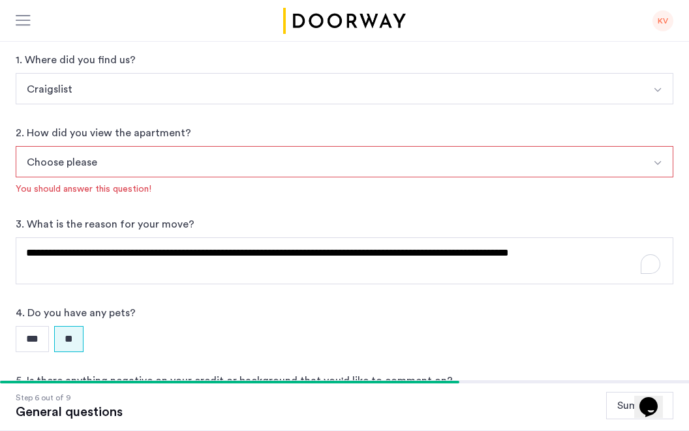
click at [143, 168] on button "Choose please" at bounding box center [329, 161] width 627 height 31
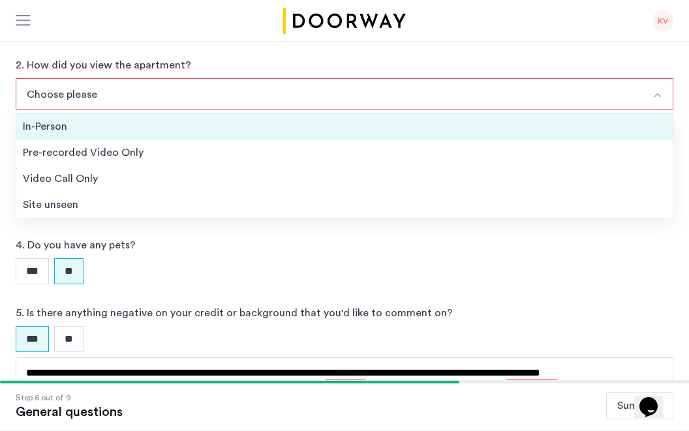
click at [95, 134] on div "In-Person" at bounding box center [344, 127] width 643 height 16
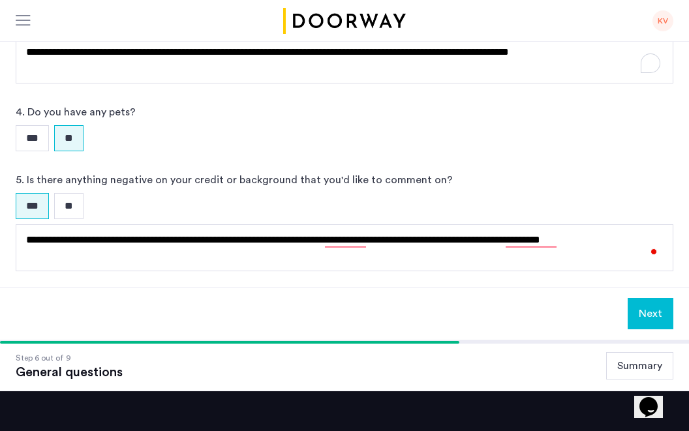
scroll to position [414, 0]
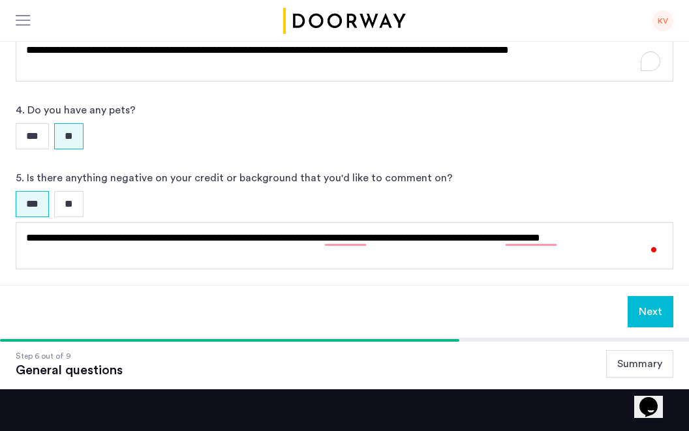
click at [647, 309] on button "Next" at bounding box center [651, 311] width 46 height 31
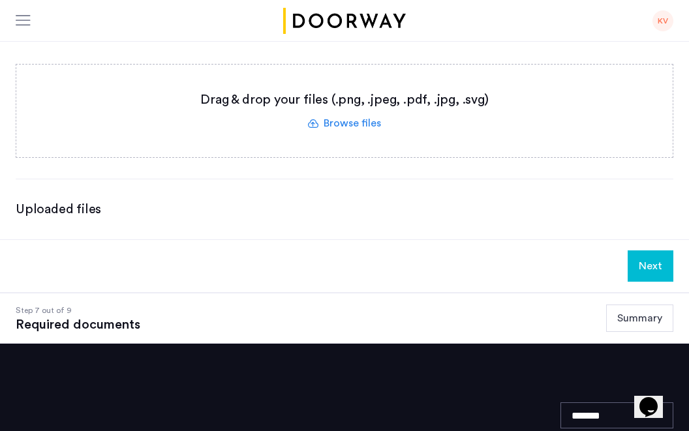
scroll to position [176, 0]
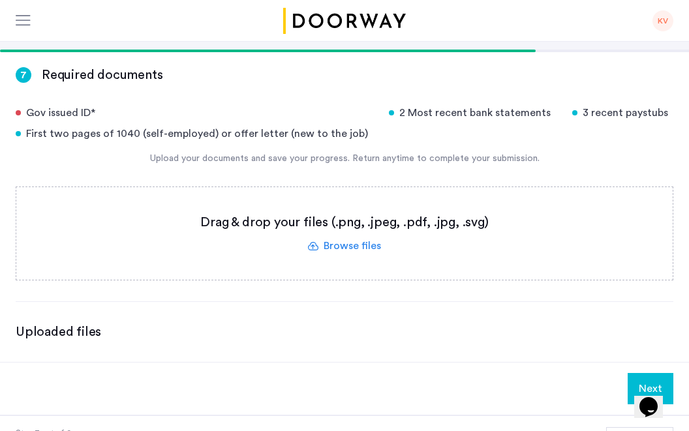
click at [343, 244] on label at bounding box center [344, 233] width 656 height 93
click at [0, 0] on input "file" at bounding box center [0, 0] width 0 height 0
click at [351, 243] on label at bounding box center [344, 233] width 656 height 93
click at [0, 0] on input "file" at bounding box center [0, 0] width 0 height 0
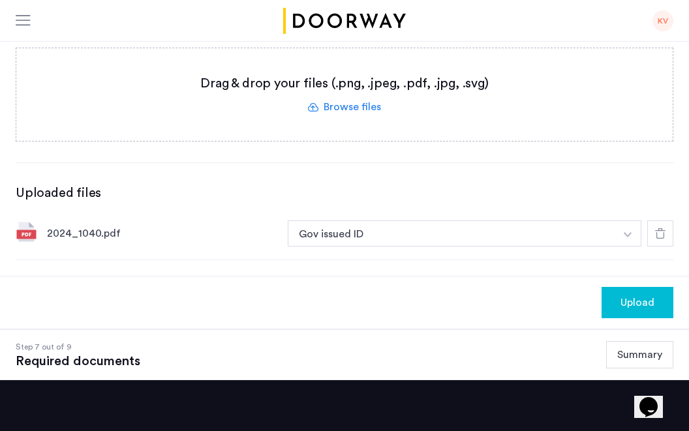
scroll to position [325, 0]
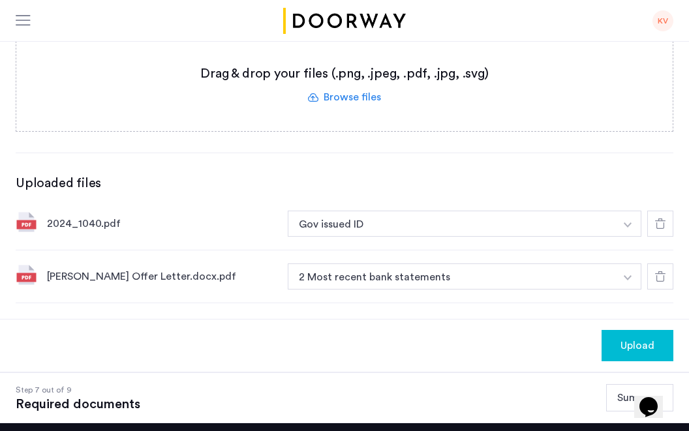
click at [655, 220] on icon at bounding box center [660, 224] width 10 height 10
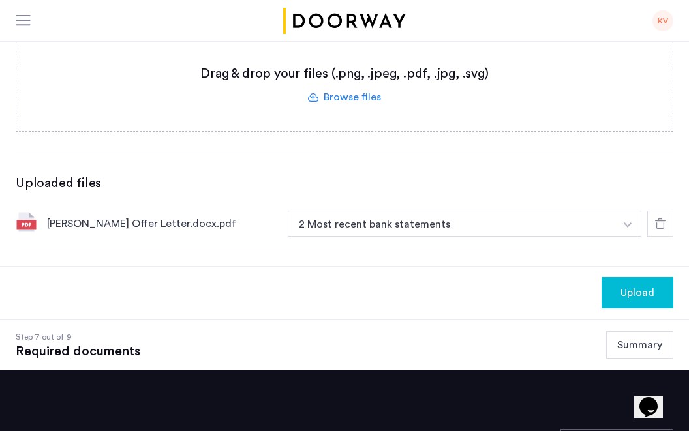
click at [655, 223] on use at bounding box center [660, 224] width 10 height 10
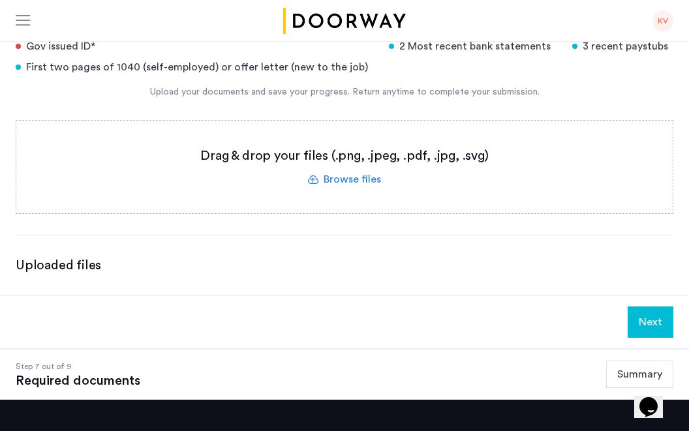
scroll to position [196, 0]
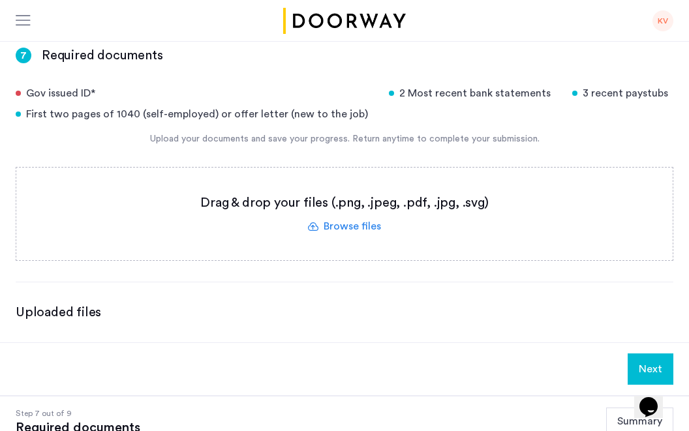
click at [335, 223] on label at bounding box center [344, 214] width 656 height 93
click at [0, 0] on input "file" at bounding box center [0, 0] width 0 height 0
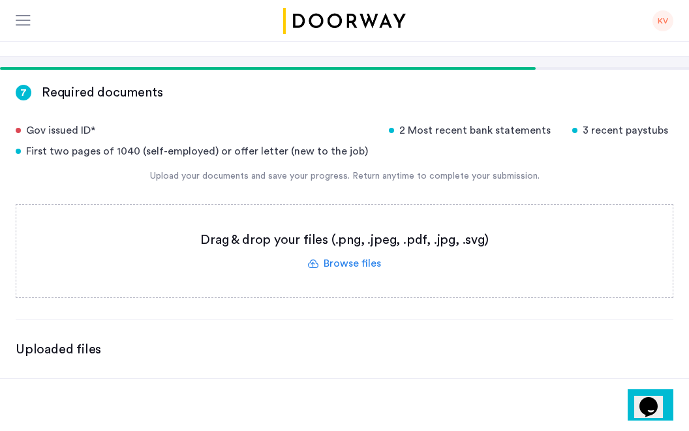
scroll to position [157, 0]
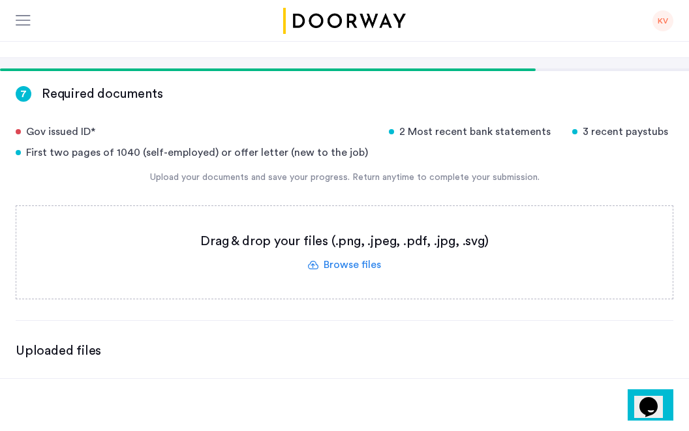
click at [358, 266] on label at bounding box center [344, 252] width 656 height 93
click at [0, 0] on input "file" at bounding box center [0, 0] width 0 height 0
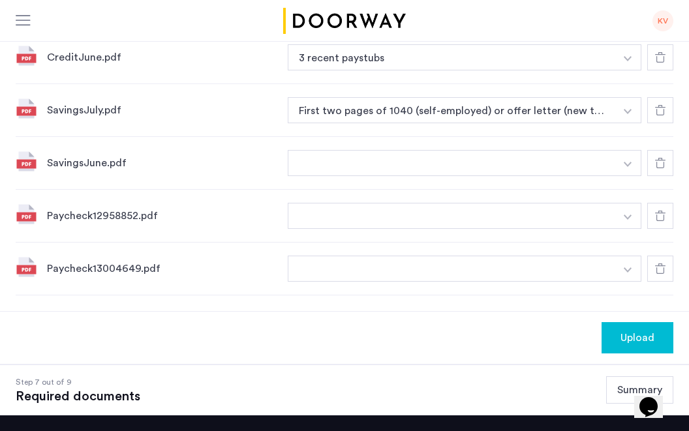
scroll to position [751, 0]
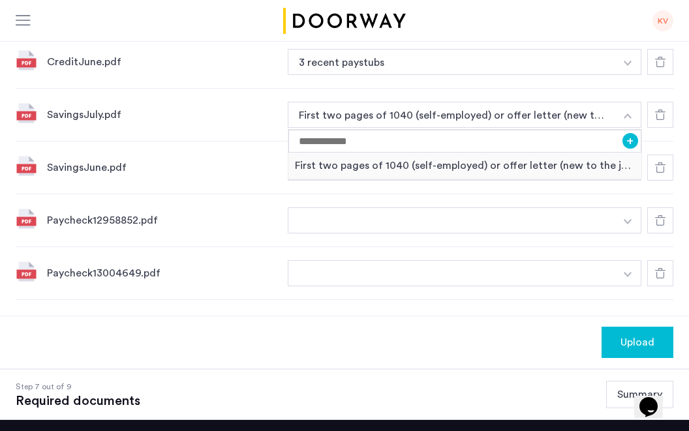
click at [234, 125] on div "SavingsJuly.pdf First two pages of 1040 (self-employed) or offer letter (new to…" at bounding box center [345, 115] width 658 height 53
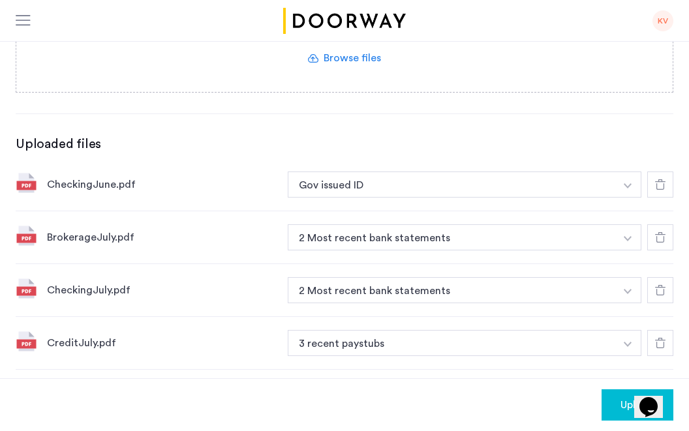
scroll to position [363, 0]
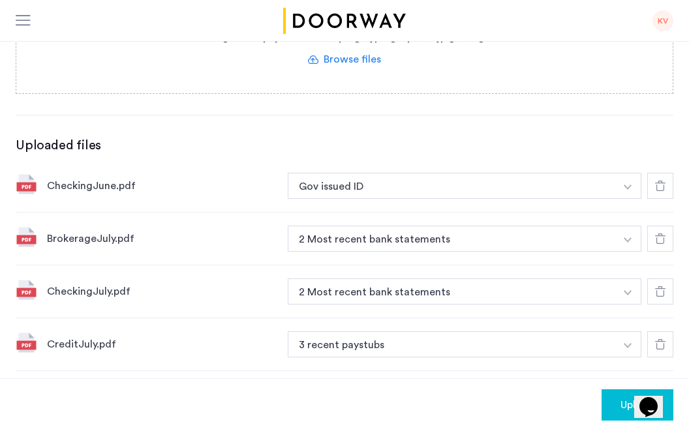
click at [626, 182] on button "button" at bounding box center [628, 186] width 27 height 26
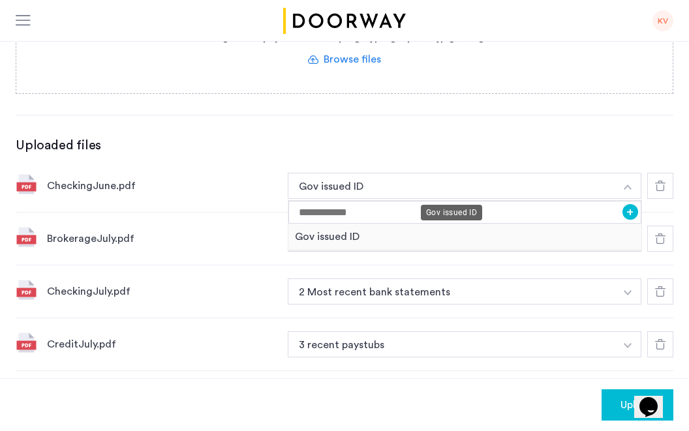
click at [429, 215] on div "Gov issued ID" at bounding box center [451, 213] width 61 height 16
click at [403, 188] on button "Gov issued ID" at bounding box center [452, 186] width 328 height 26
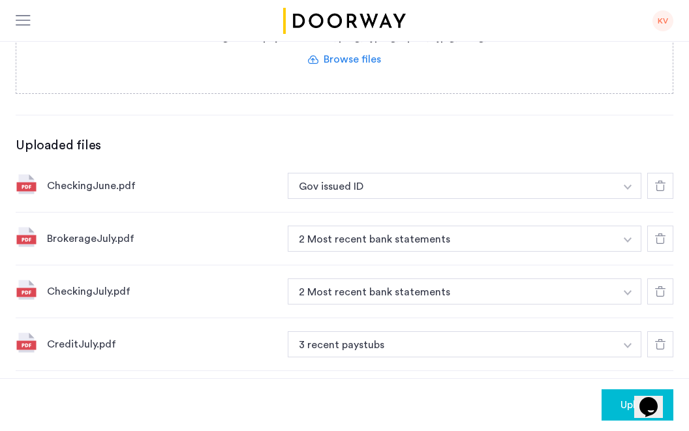
click at [631, 185] on img "button" at bounding box center [628, 187] width 8 height 5
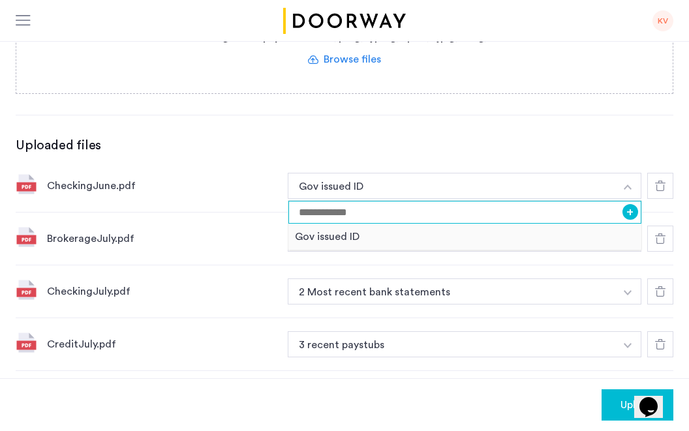
click at [527, 213] on input at bounding box center [464, 212] width 353 height 23
type input "**********"
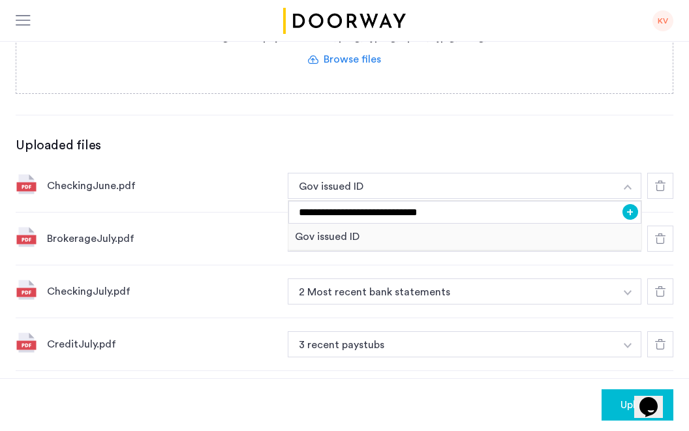
click at [632, 211] on button "+" at bounding box center [631, 212] width 16 height 16
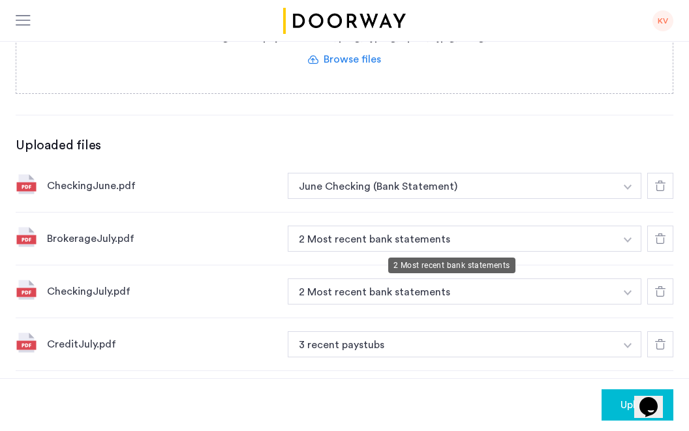
click at [468, 235] on button "2 Most recent bank statements" at bounding box center [452, 239] width 328 height 26
click at [627, 199] on button "button" at bounding box center [628, 186] width 27 height 26
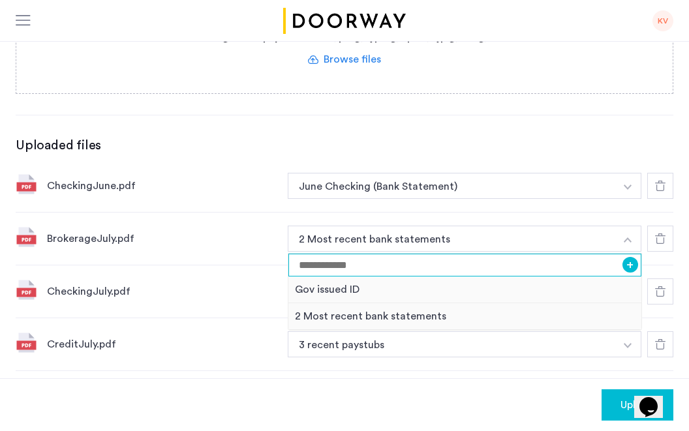
click at [357, 260] on input at bounding box center [464, 265] width 353 height 23
type input "**********"
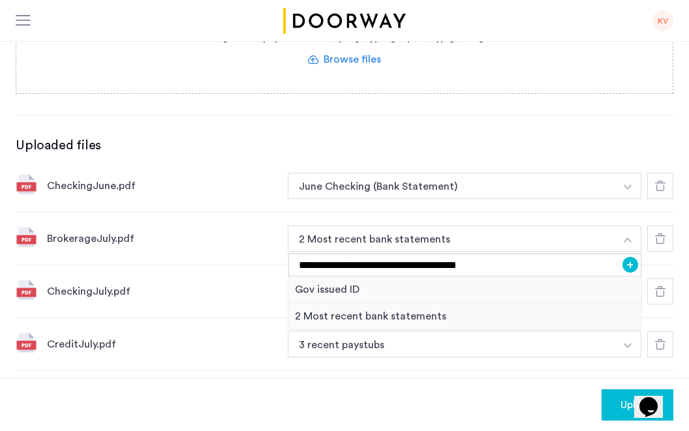
click at [629, 261] on button "+" at bounding box center [631, 265] width 16 height 16
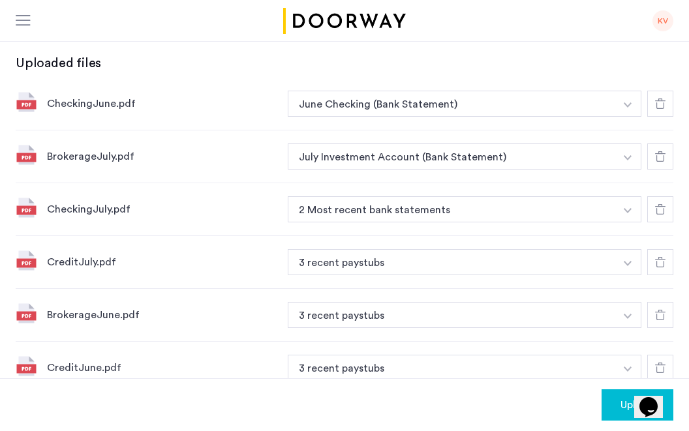
scroll to position [446, 0]
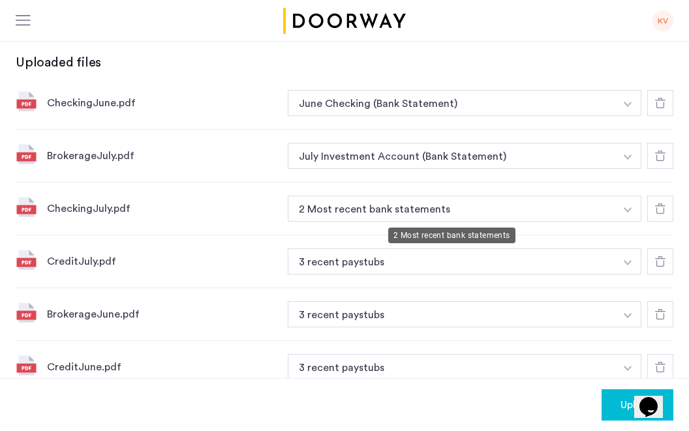
click at [366, 209] on button "2 Most recent bank statements" at bounding box center [452, 209] width 328 height 26
click at [617, 116] on button "button" at bounding box center [628, 103] width 27 height 26
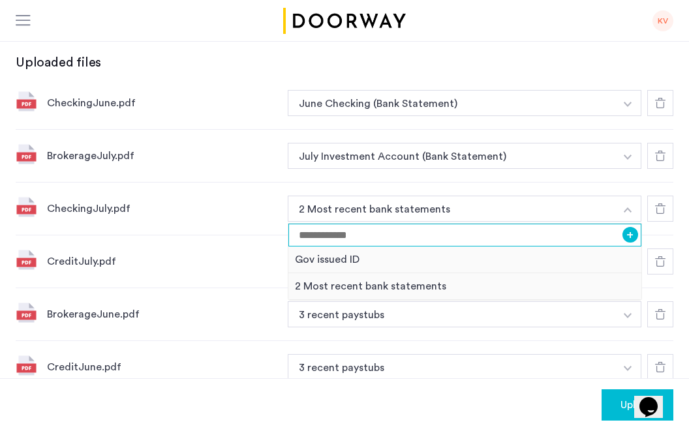
click at [351, 238] on input at bounding box center [464, 235] width 353 height 23
type input "*"
type input "**********"
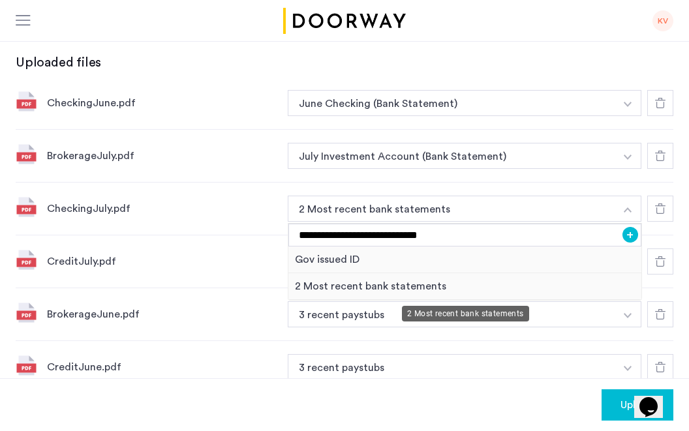
click at [349, 288] on div "2 Most recent bank statements" at bounding box center [464, 286] width 353 height 27
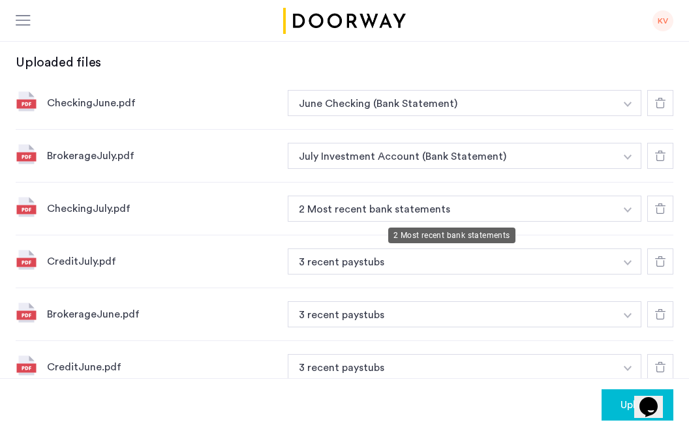
click at [355, 213] on button "2 Most recent bank statements" at bounding box center [452, 209] width 328 height 26
click at [355, 208] on button "2 Most recent bank statements" at bounding box center [452, 209] width 328 height 26
click at [623, 116] on button "button" at bounding box center [628, 103] width 27 height 26
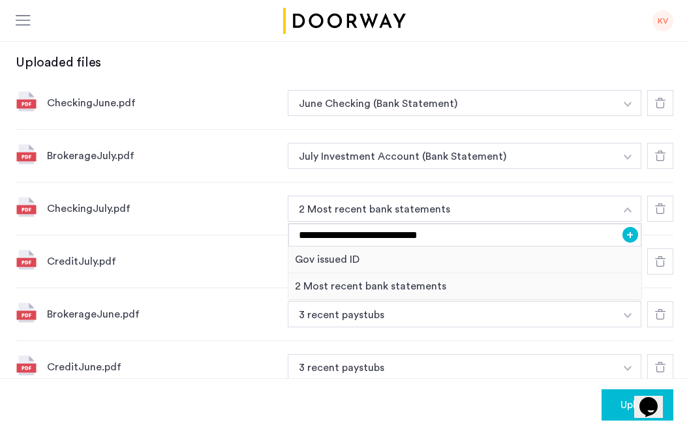
click at [627, 231] on button "+" at bounding box center [631, 235] width 16 height 16
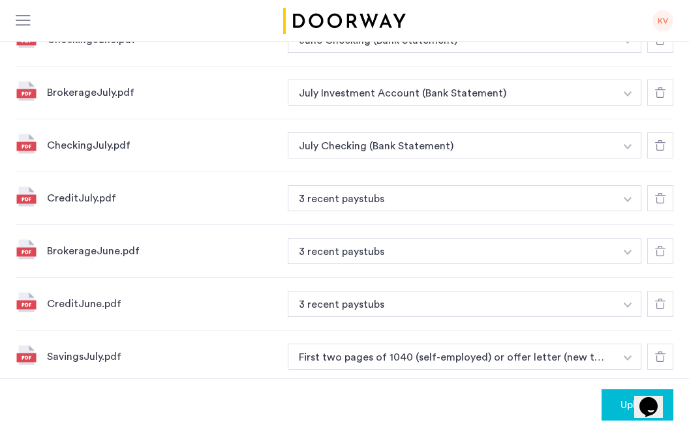
scroll to position [510, 0]
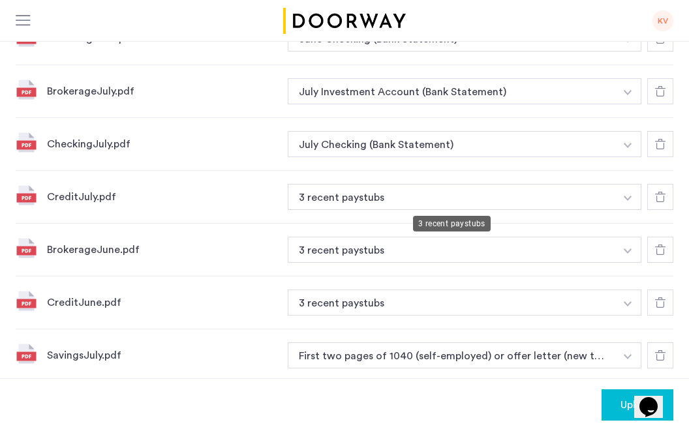
click at [416, 198] on button "3 recent paystubs" at bounding box center [452, 197] width 328 height 26
click at [373, 200] on button "3 recent paystubs" at bounding box center [452, 197] width 328 height 26
click at [626, 42] on img "button" at bounding box center [628, 39] width 8 height 5
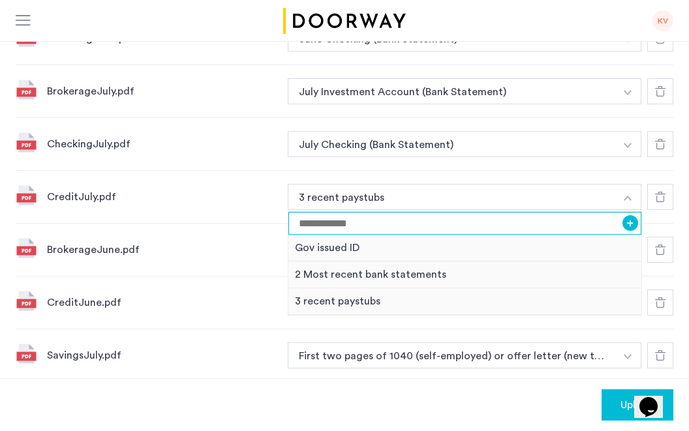
click at [412, 221] on input at bounding box center [464, 223] width 353 height 23
type input "**********"
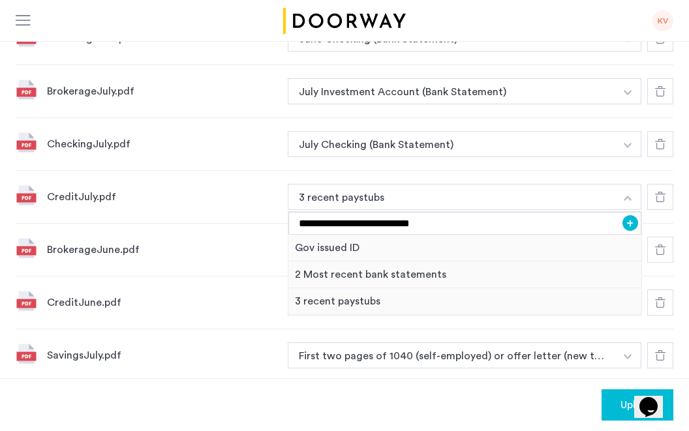
click at [624, 219] on button "+" at bounding box center [631, 223] width 16 height 16
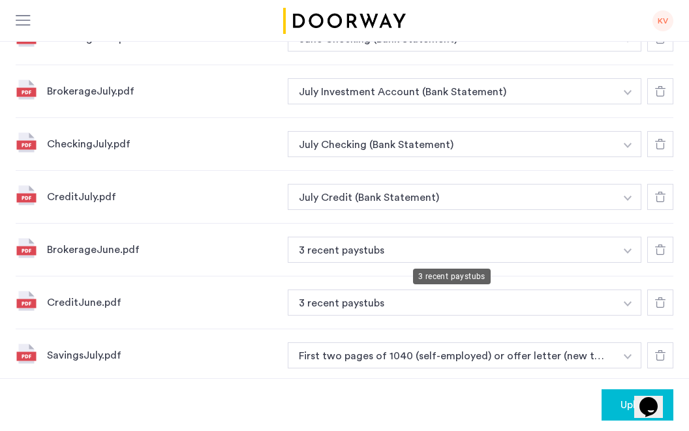
click at [337, 247] on button "3 recent paystubs" at bounding box center [452, 250] width 328 height 26
click at [383, 253] on button "3 recent paystubs" at bounding box center [452, 250] width 328 height 26
click at [622, 52] on button "button" at bounding box center [628, 38] width 27 height 26
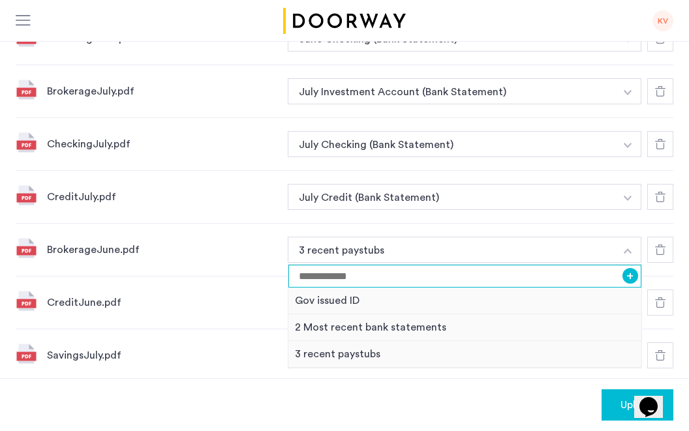
click at [506, 272] on input at bounding box center [464, 276] width 353 height 23
type input "**********"
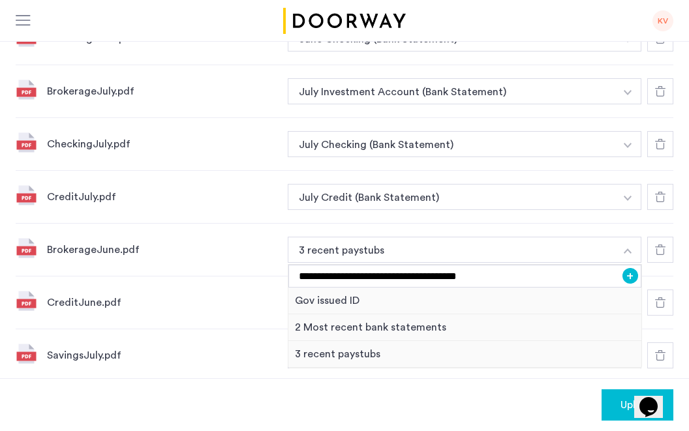
click at [633, 279] on button "+" at bounding box center [631, 276] width 16 height 16
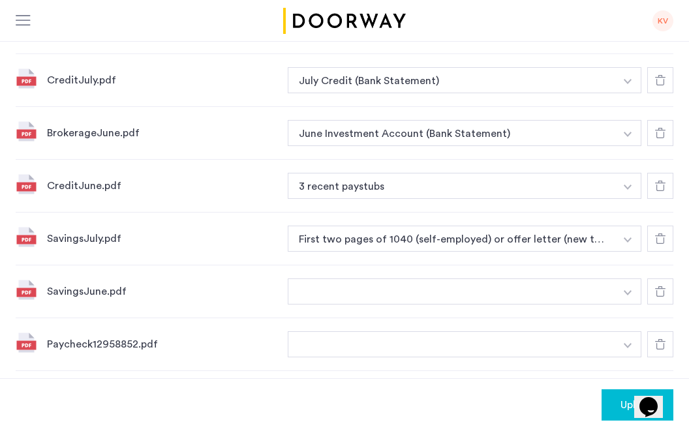
scroll to position [631, 0]
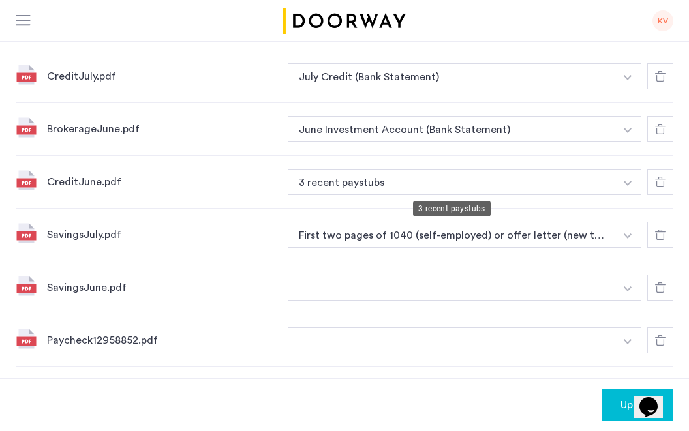
click at [347, 175] on button "3 recent paystubs" at bounding box center [452, 182] width 328 height 26
click at [345, 190] on button "3 recent paystubs" at bounding box center [452, 182] width 328 height 26
click at [343, 181] on button "3 recent paystubs" at bounding box center [452, 182] width 328 height 26
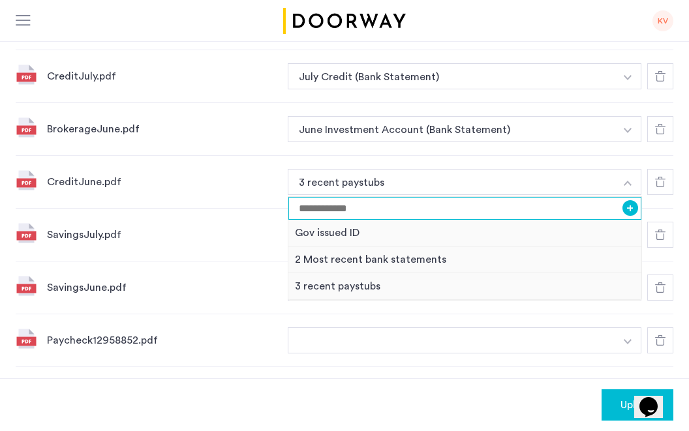
click at [329, 213] on input at bounding box center [464, 208] width 353 height 23
type input "**********"
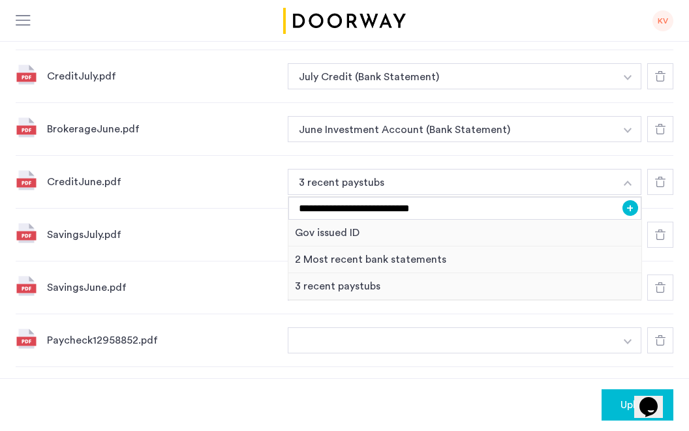
click at [630, 211] on button "+" at bounding box center [631, 208] width 16 height 16
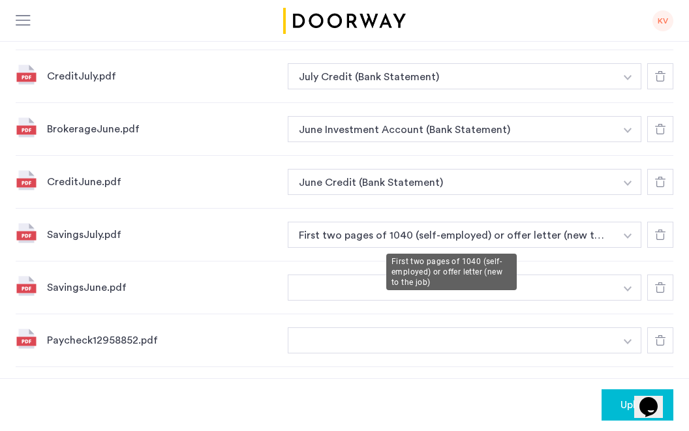
click at [346, 238] on button "First two pages of 1040 (self-employed) or offer letter (new to the job)" at bounding box center [452, 235] width 328 height 26
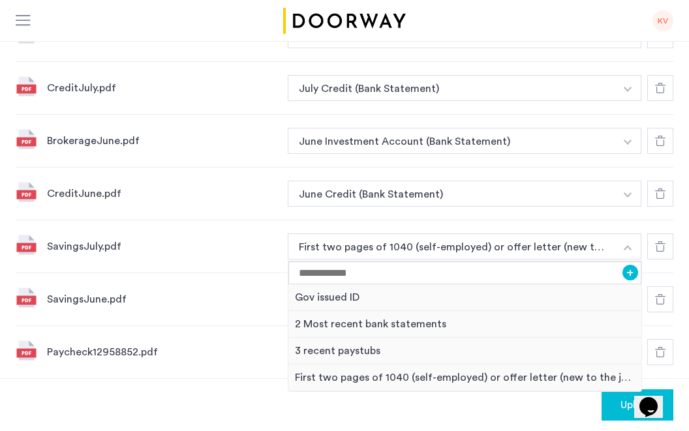
scroll to position [624, 0]
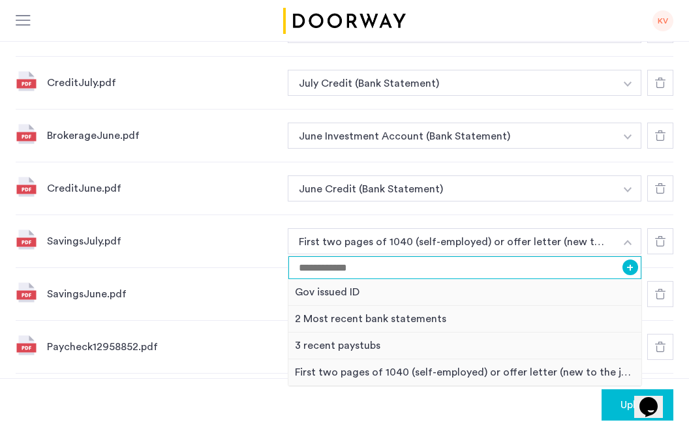
click at [329, 268] on input at bounding box center [464, 267] width 353 height 23
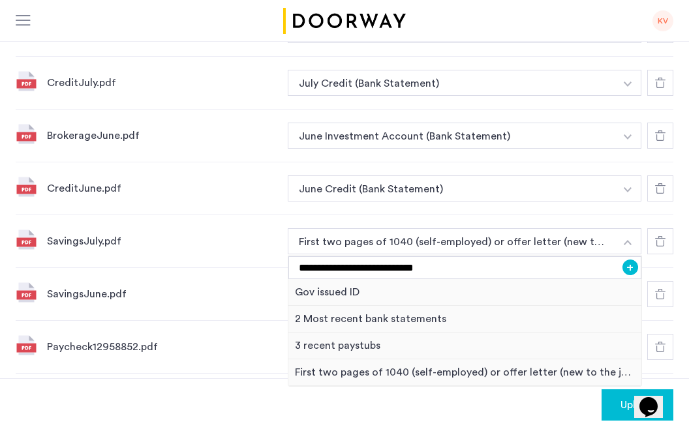
click at [632, 260] on button "+" at bounding box center [631, 268] width 16 height 16
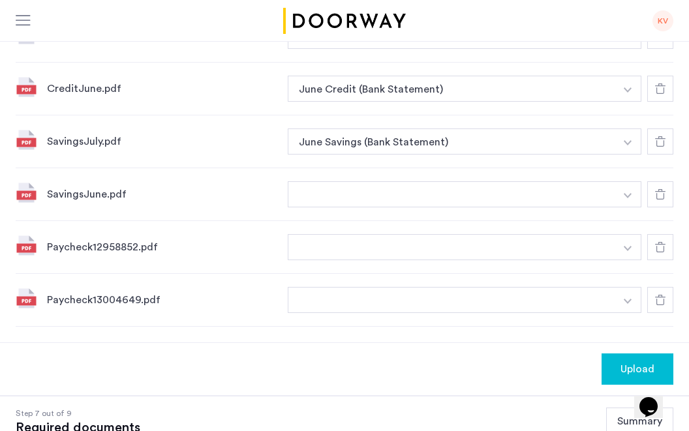
scroll to position [725, 0]
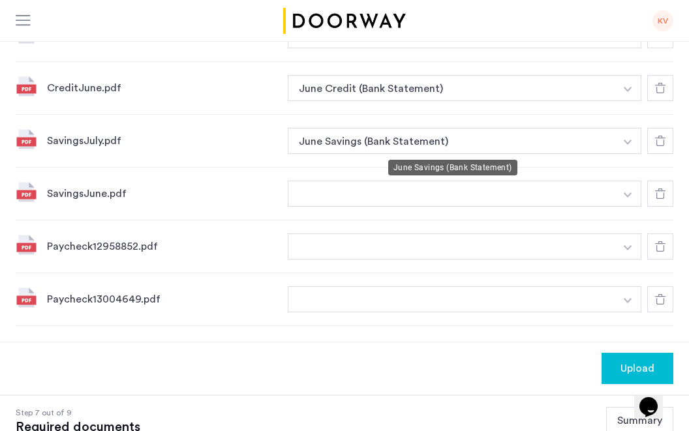
click at [352, 139] on button "June Savings (Bank Statement)" at bounding box center [452, 141] width 328 height 26
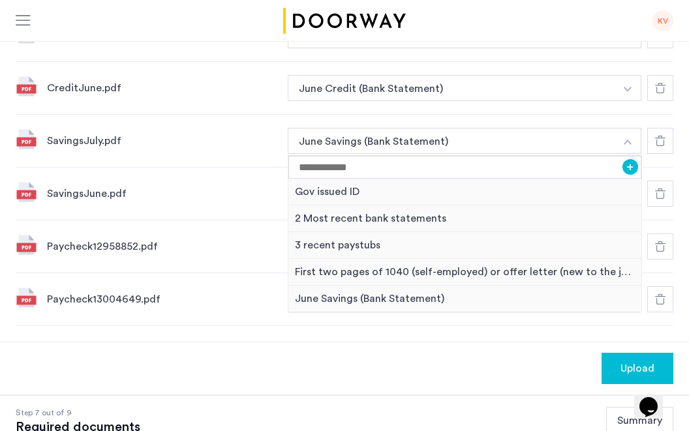
click at [164, 129] on div "SavingsJuly.pdf June Savings (Bank Statement) + Gov issued ID 2 Most recent ban…" at bounding box center [345, 141] width 658 height 53
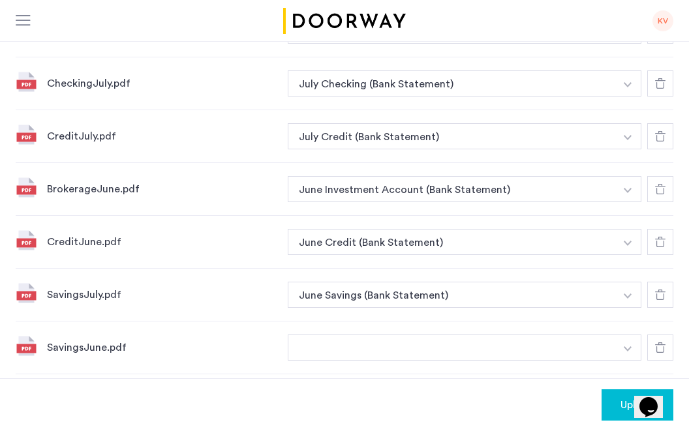
scroll to position [715, 0]
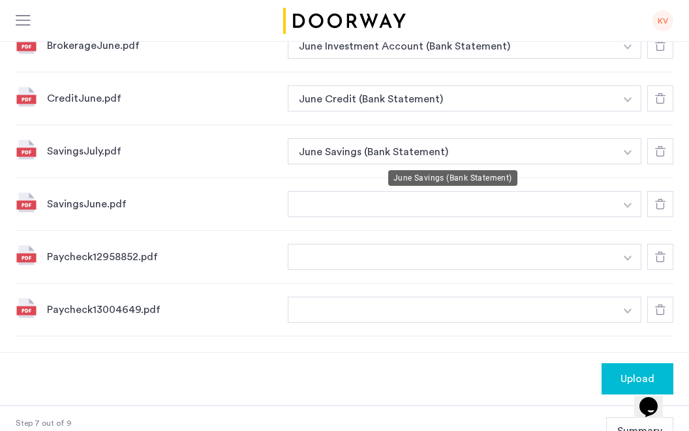
click at [357, 147] on button "June Savings (Bank Statement)" at bounding box center [452, 151] width 328 height 26
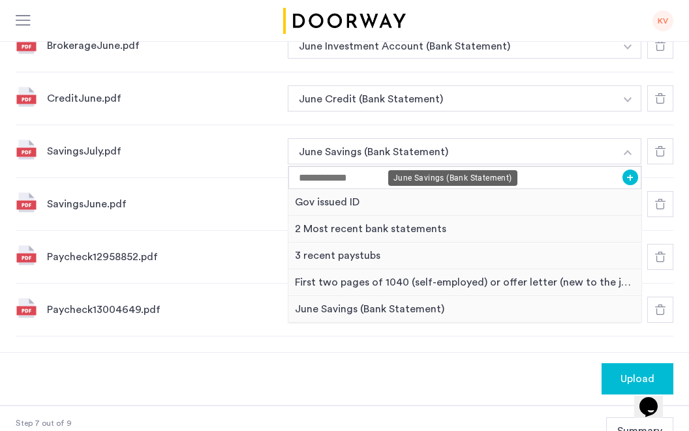
click at [335, 156] on button "June Savings (Bank Statement)" at bounding box center [452, 151] width 328 height 26
click at [318, 147] on button "June Savings (Bank Statement)" at bounding box center [452, 151] width 328 height 26
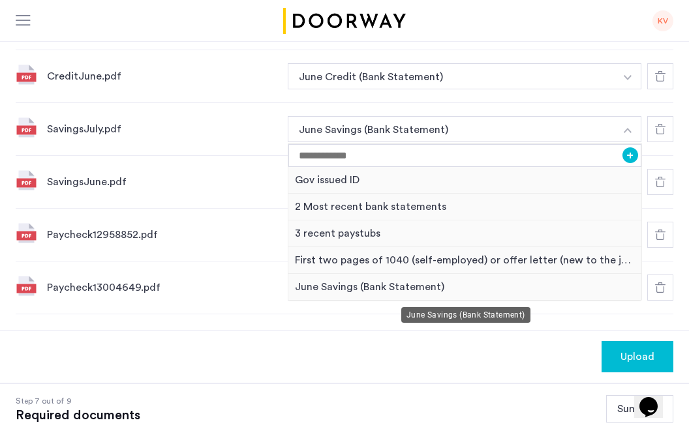
scroll to position [736, 0]
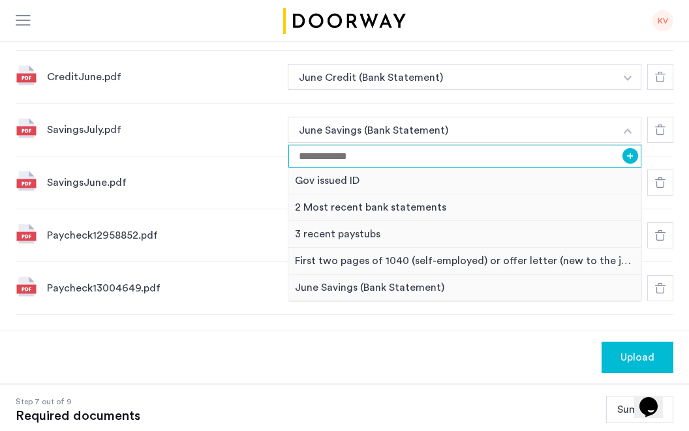
click at [335, 161] on input at bounding box center [464, 156] width 353 height 23
type input "**********"
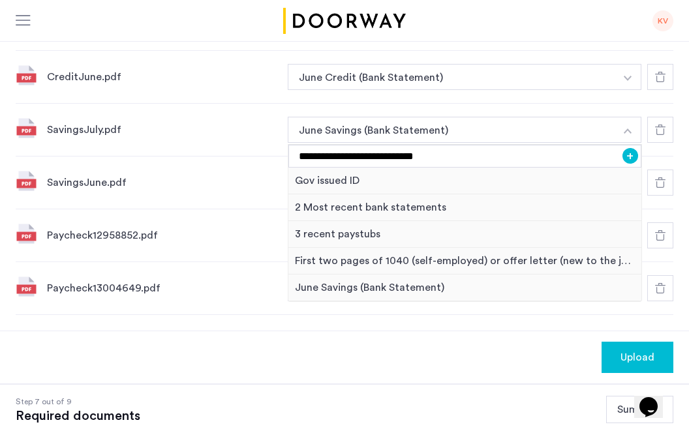
click at [632, 153] on button "+" at bounding box center [631, 156] width 16 height 16
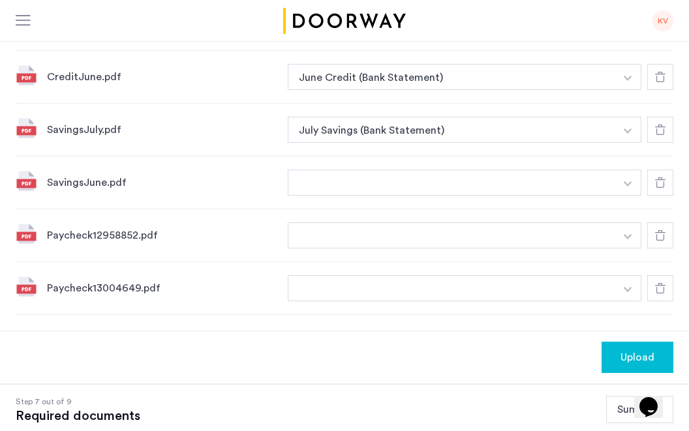
click at [456, 183] on button "button" at bounding box center [452, 183] width 328 height 26
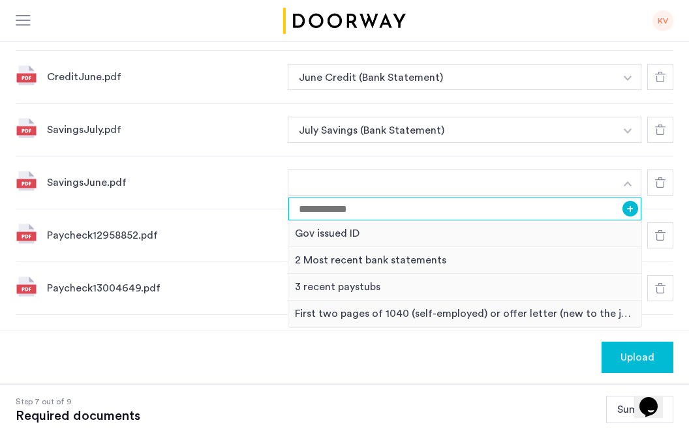
click at [446, 216] on input at bounding box center [464, 209] width 353 height 23
type input "**********"
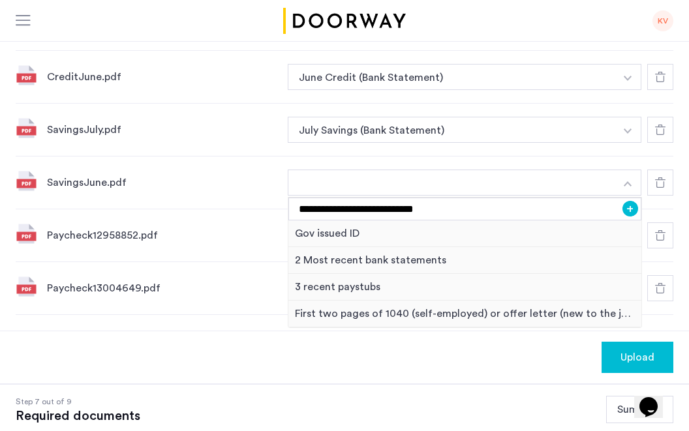
click at [633, 203] on button "+" at bounding box center [631, 209] width 16 height 16
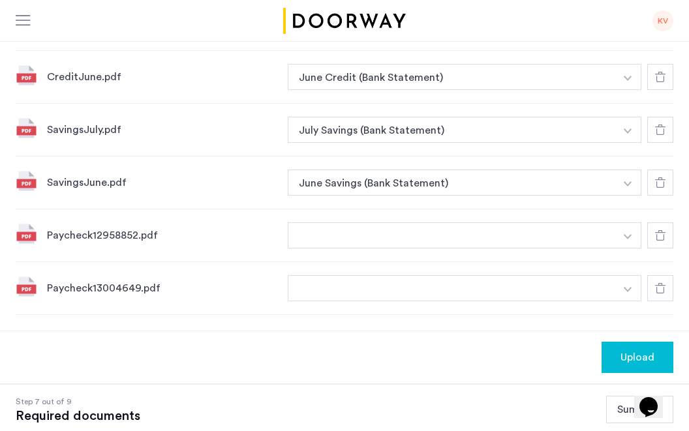
click at [106, 244] on div "Paycheck12958852.pdf + Gov issued ID 2 Most recent bank statements 3 recent pay…" at bounding box center [345, 235] width 658 height 53
click at [328, 228] on button "button" at bounding box center [452, 236] width 328 height 26
click at [316, 236] on button "button" at bounding box center [452, 236] width 328 height 26
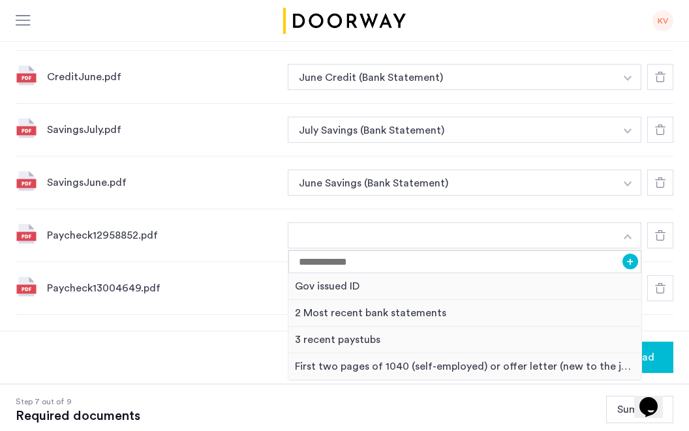
click at [160, 254] on div "Paycheck12958852.pdf + Gov issued ID 2 Most recent bank statements 3 recent pay…" at bounding box center [345, 235] width 658 height 53
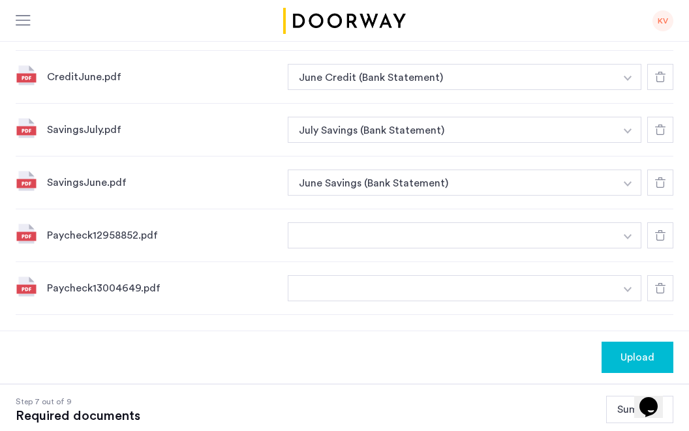
click at [658, 234] on icon at bounding box center [660, 235] width 10 height 10
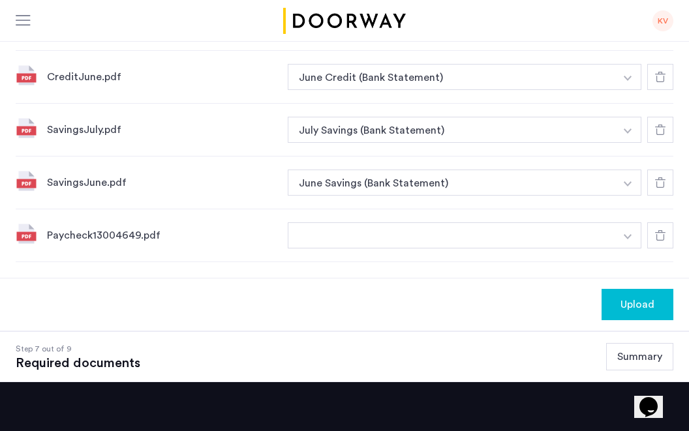
click at [660, 239] on icon at bounding box center [660, 235] width 10 height 10
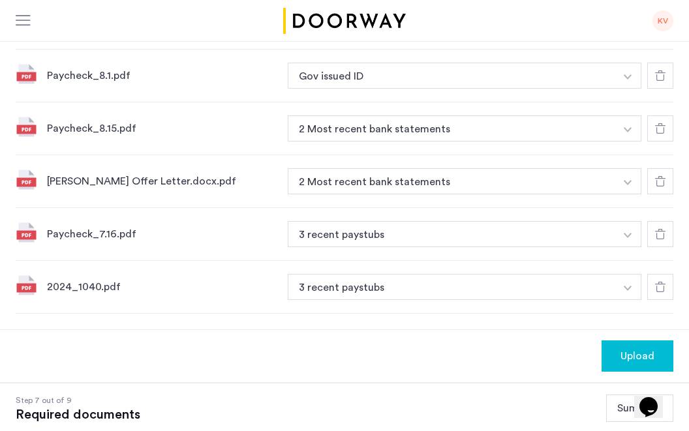
scroll to position [882, 0]
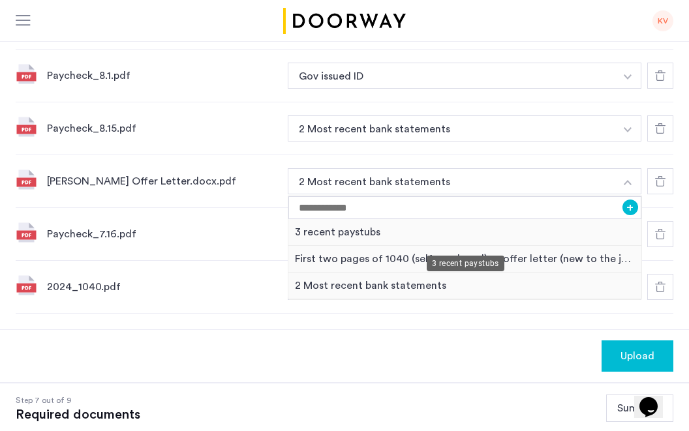
scroll to position [891, 0]
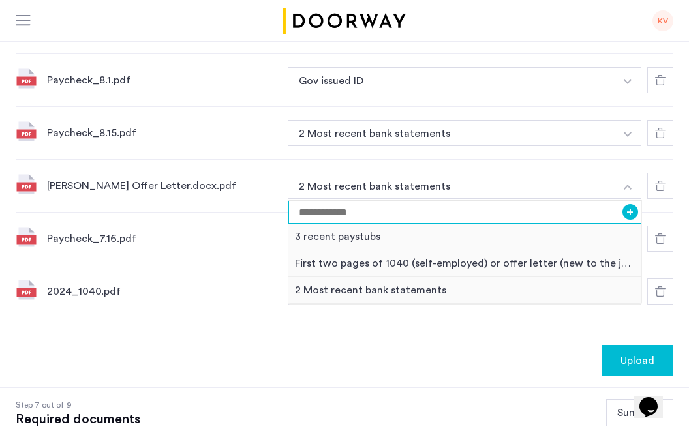
click at [433, 211] on input at bounding box center [464, 212] width 353 height 23
type input "**********"
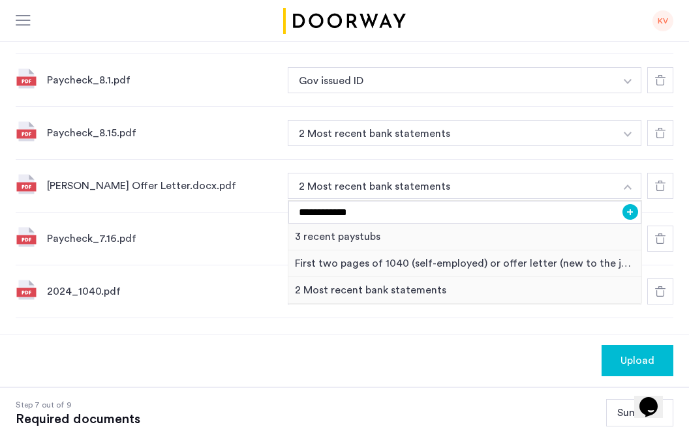
click at [628, 210] on button "+" at bounding box center [631, 212] width 16 height 16
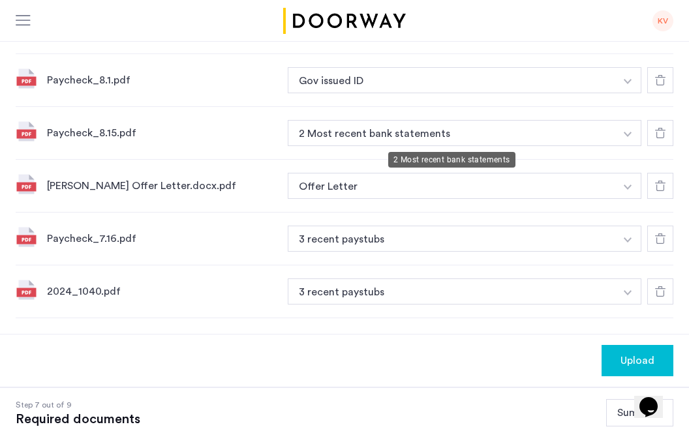
click at [495, 132] on button "2 Most recent bank statements" at bounding box center [452, 133] width 328 height 26
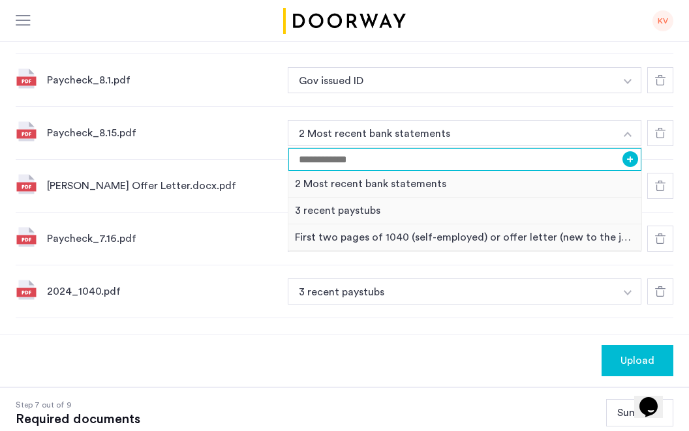
click at [484, 163] on input at bounding box center [464, 159] width 353 height 23
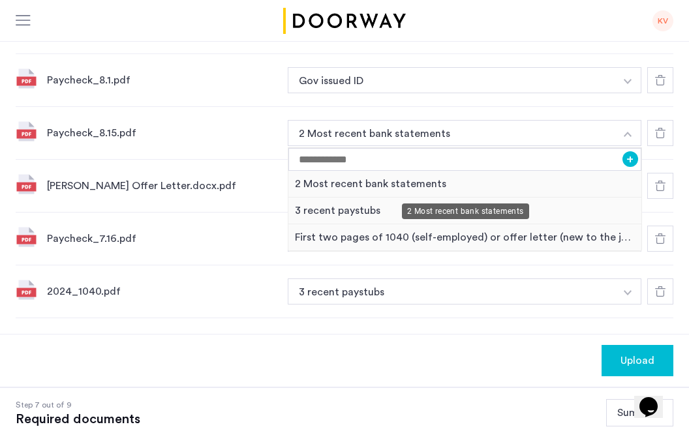
click at [449, 207] on div "2 Most recent bank statements" at bounding box center [465, 212] width 127 height 16
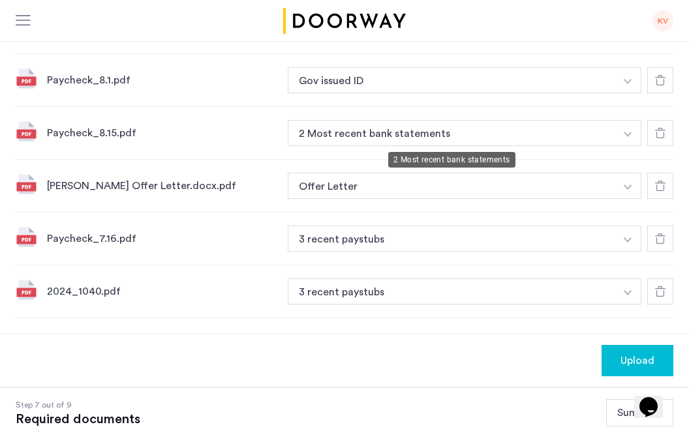
click at [417, 125] on button "2 Most recent bank statements" at bounding box center [452, 133] width 328 height 26
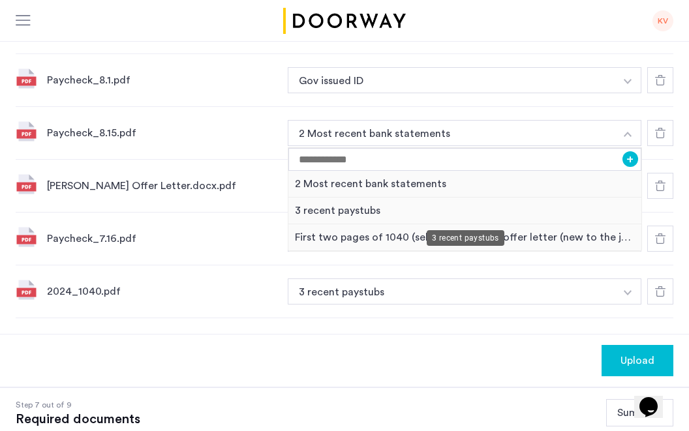
click at [417, 211] on div "3 recent paystubs" at bounding box center [464, 211] width 353 height 27
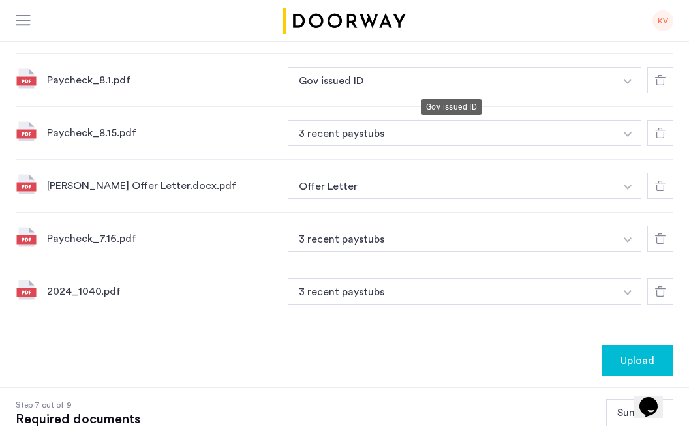
click at [410, 84] on button "Gov issued ID" at bounding box center [452, 80] width 328 height 26
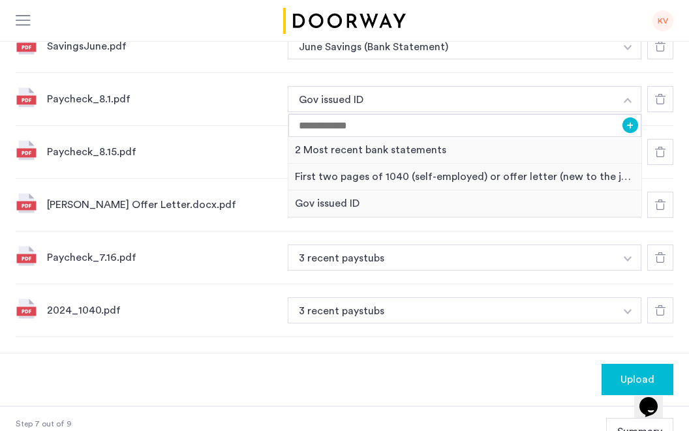
scroll to position [872, 0]
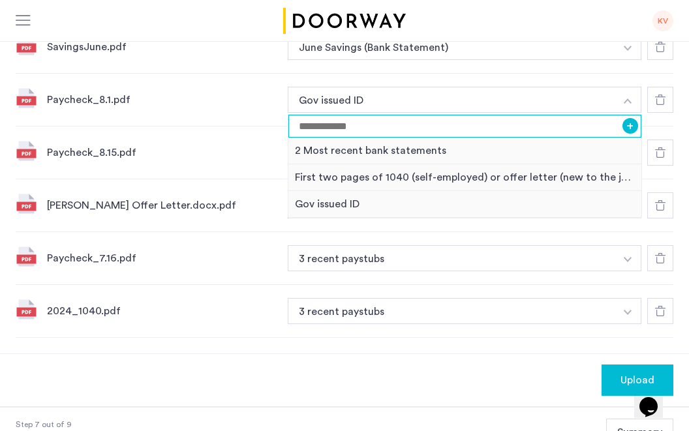
click at [352, 129] on input at bounding box center [464, 126] width 353 height 23
type input "**********"
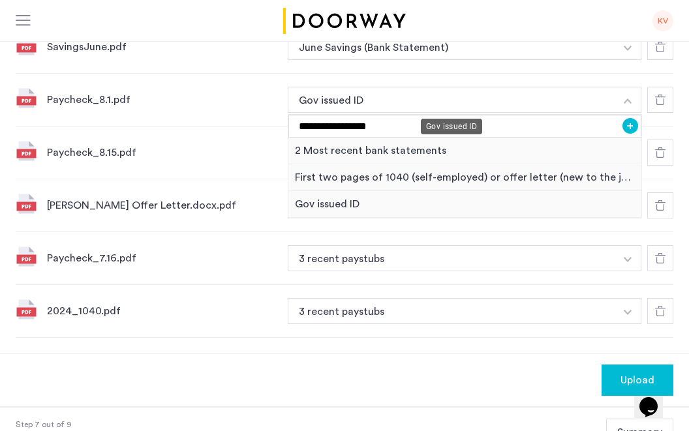
click at [377, 104] on button "Gov issued ID" at bounding box center [452, 100] width 328 height 26
click at [239, 309] on div "2024_1040.pdf" at bounding box center [162, 311] width 230 height 16
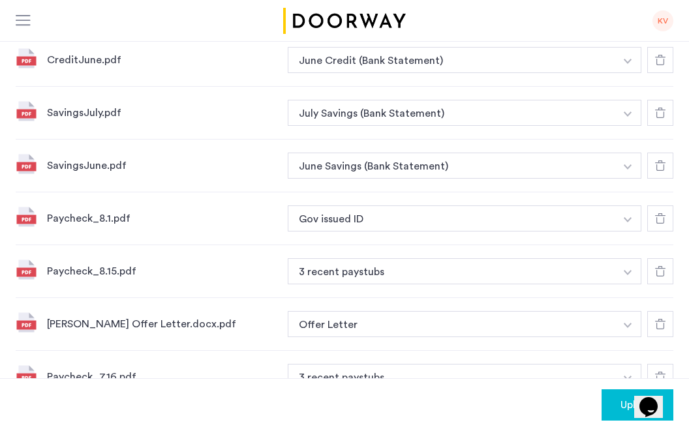
scroll to position [750, 0]
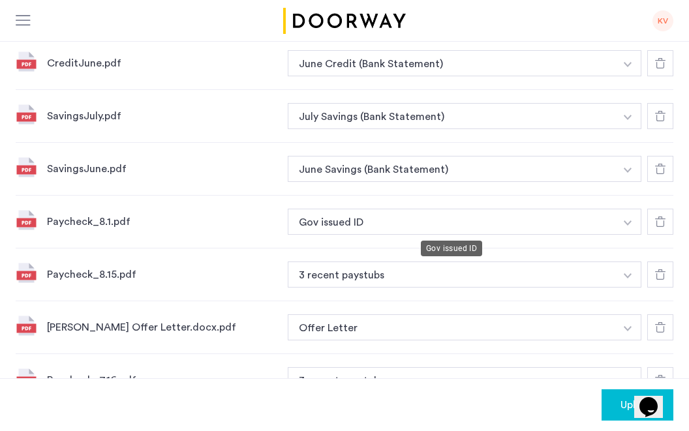
click at [339, 228] on button "Gov issued ID" at bounding box center [452, 222] width 328 height 26
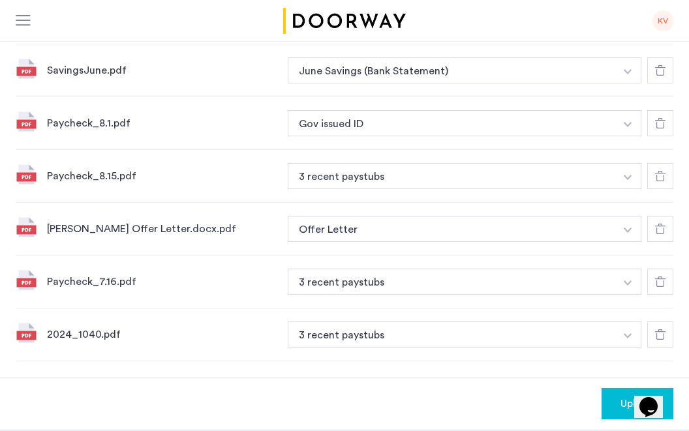
scroll to position [850, 0]
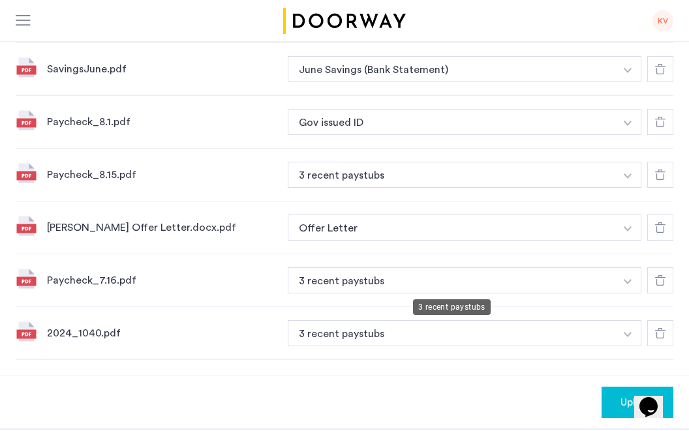
click at [352, 188] on button "3 recent paystubs" at bounding box center [452, 175] width 328 height 26
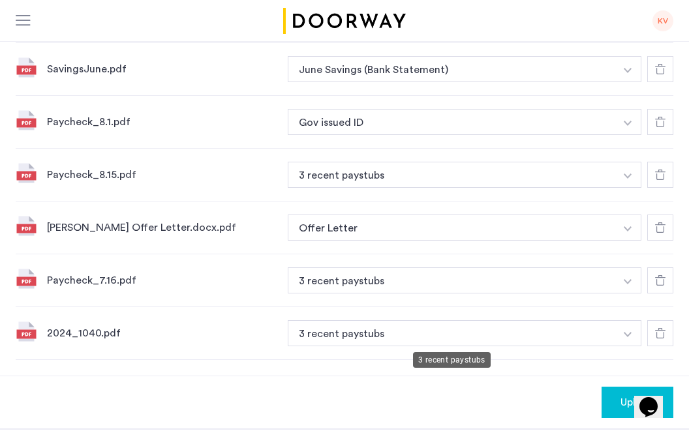
click at [348, 188] on button "3 recent paystubs" at bounding box center [452, 175] width 328 height 26
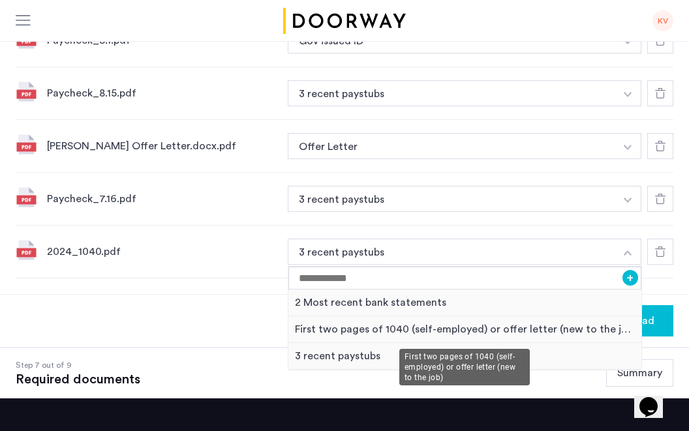
scroll to position [946, 0]
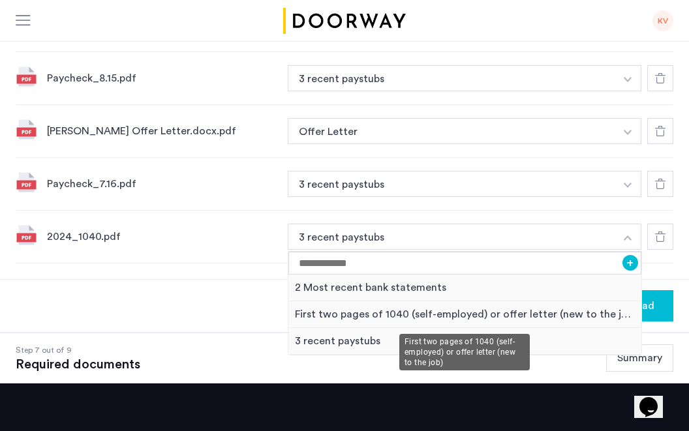
click at [384, 315] on div "First two pages of 1040 (self-employed) or offer letter (new to the job)" at bounding box center [464, 314] width 353 height 27
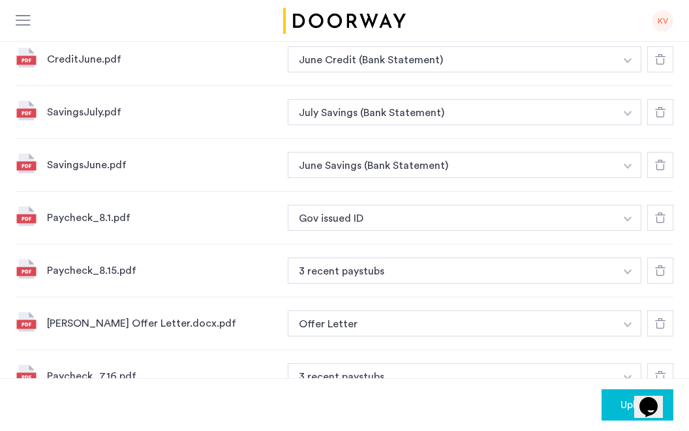
scroll to position [754, 0]
click at [396, 213] on button "Gov issued ID" at bounding box center [452, 217] width 328 height 26
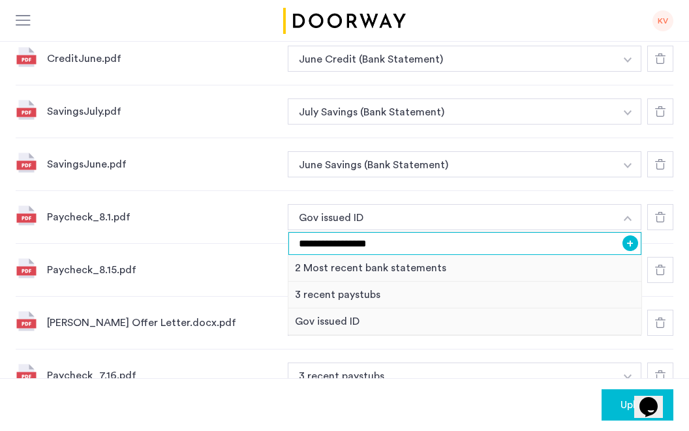
click at [381, 245] on input "**********" at bounding box center [464, 243] width 353 height 23
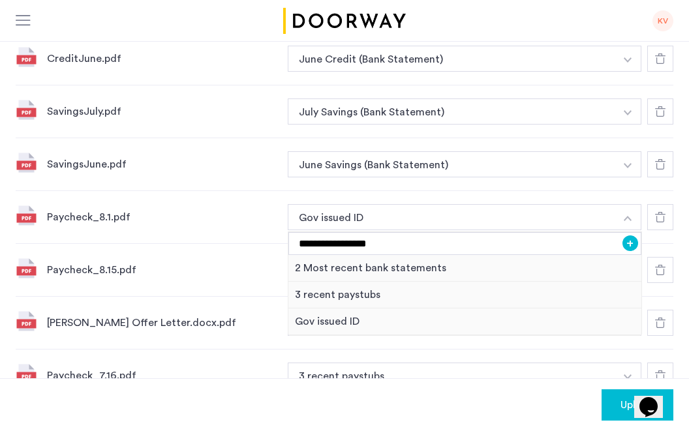
click at [633, 245] on button "+" at bounding box center [631, 244] width 16 height 16
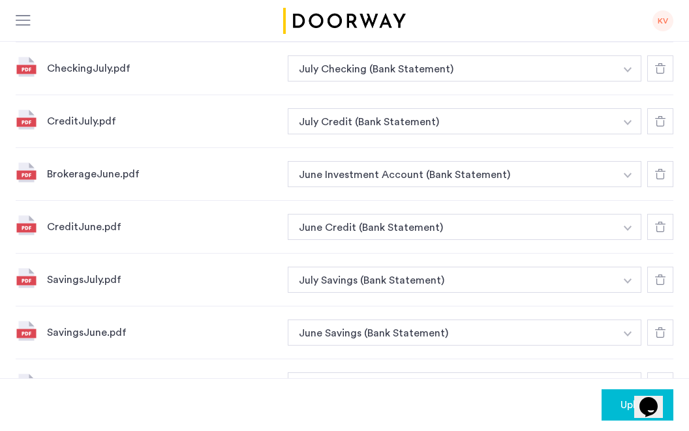
scroll to position [587, 0]
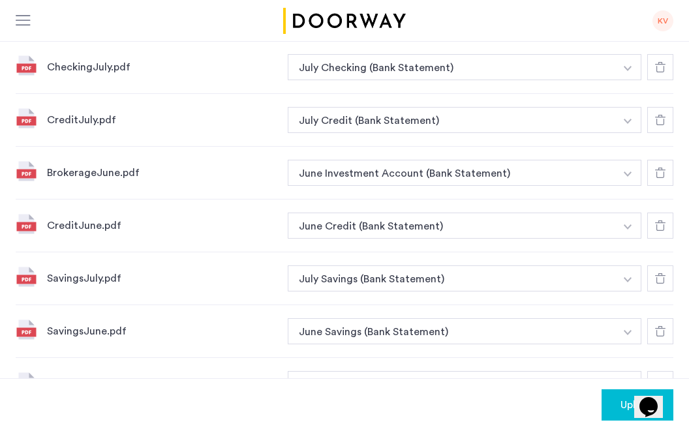
click at [656, 119] on use at bounding box center [660, 120] width 10 height 10
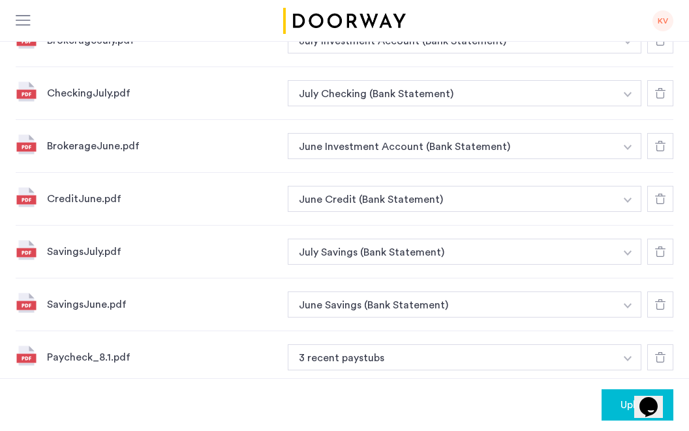
scroll to position [565, 0]
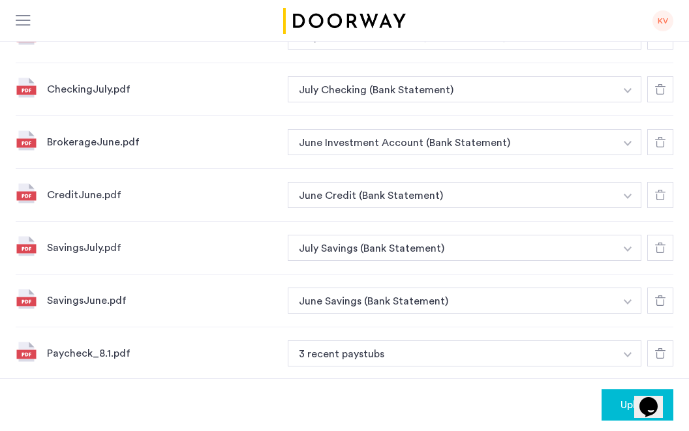
click at [663, 194] on icon at bounding box center [660, 195] width 10 height 10
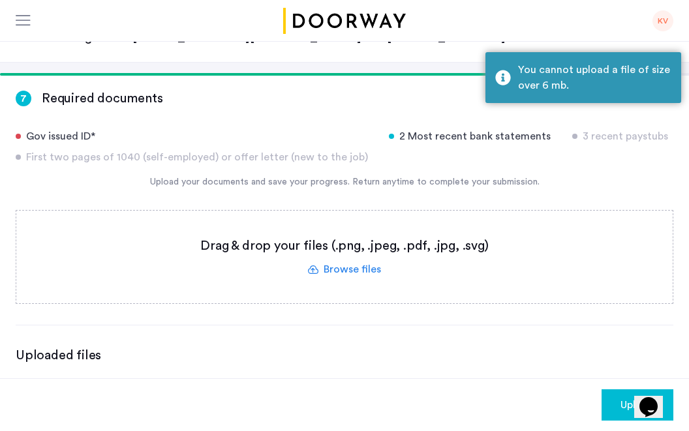
scroll to position [149, 0]
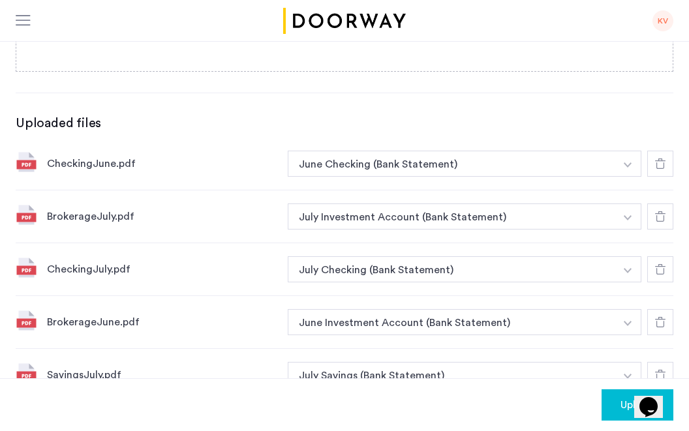
scroll to position [378, 0]
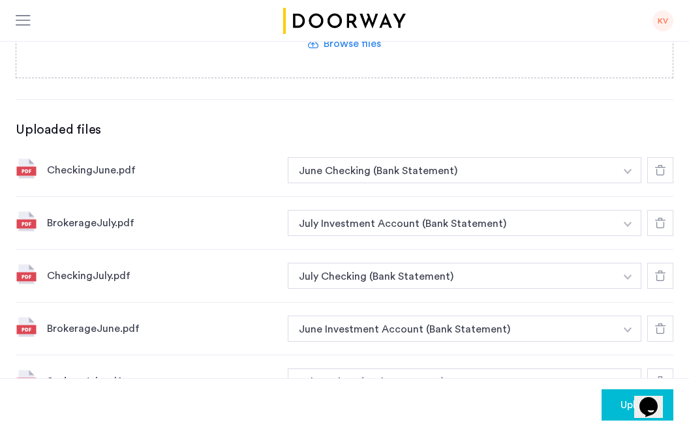
click at [618, 404] on div "Upload" at bounding box center [637, 405] width 51 height 16
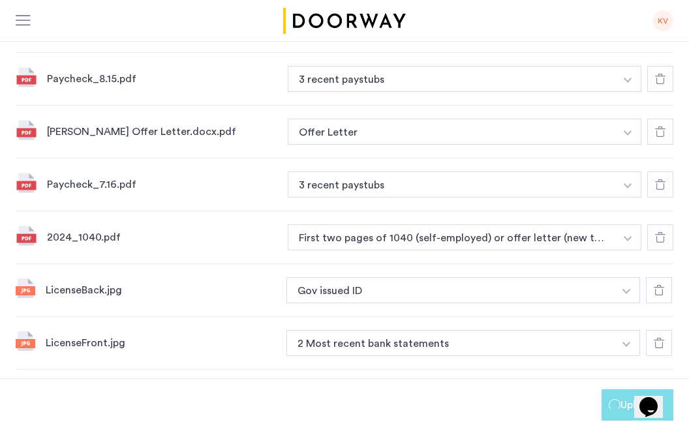
scroll to position [1079, 0]
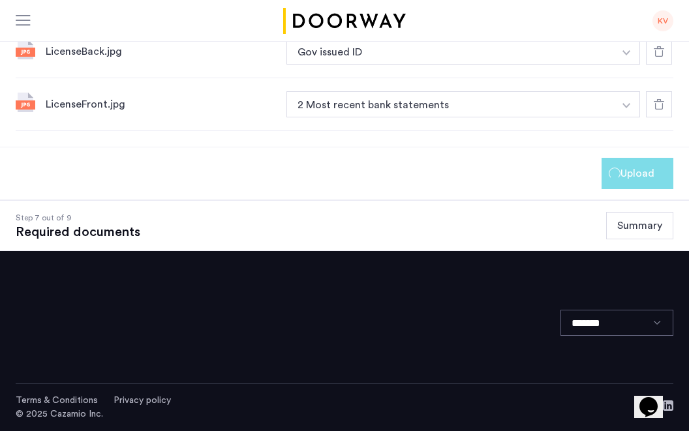
click at [409, 183] on div "Upload" at bounding box center [344, 173] width 689 height 53
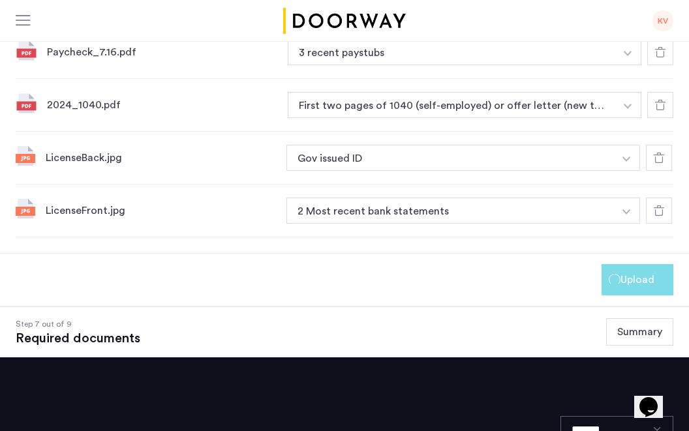
scroll to position [976, 0]
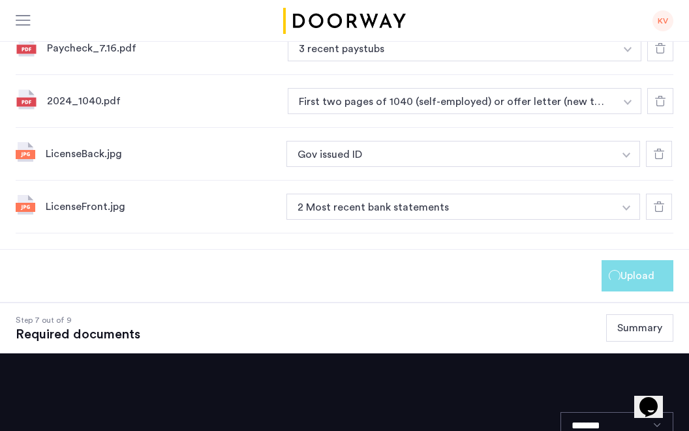
click at [623, 270] on span "Upload" at bounding box center [638, 276] width 34 height 16
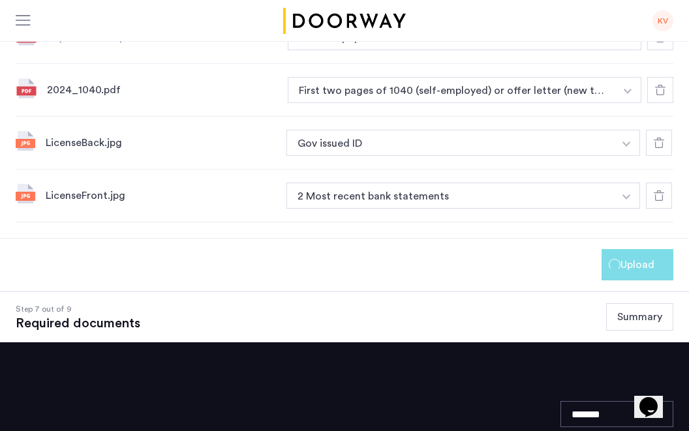
scroll to position [1079, 0]
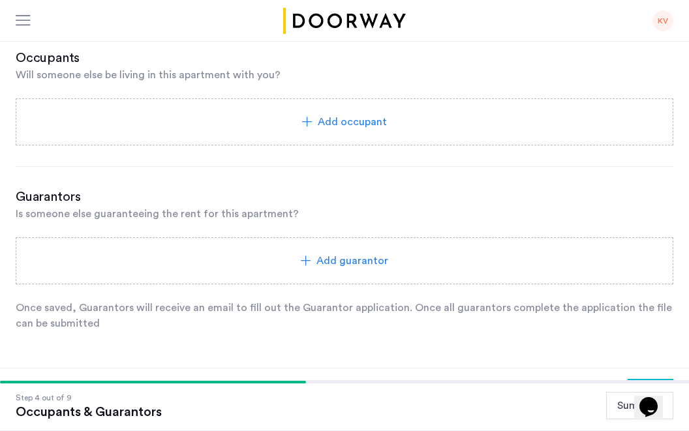
scroll to position [454, 0]
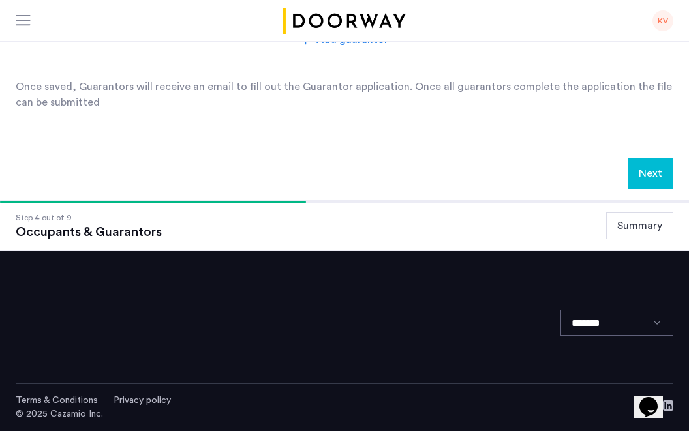
click at [645, 182] on button "Next" at bounding box center [651, 173] width 46 height 31
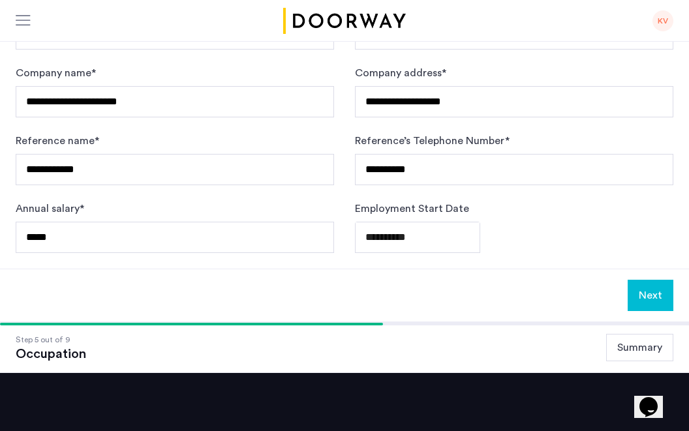
scroll to position [484, 0]
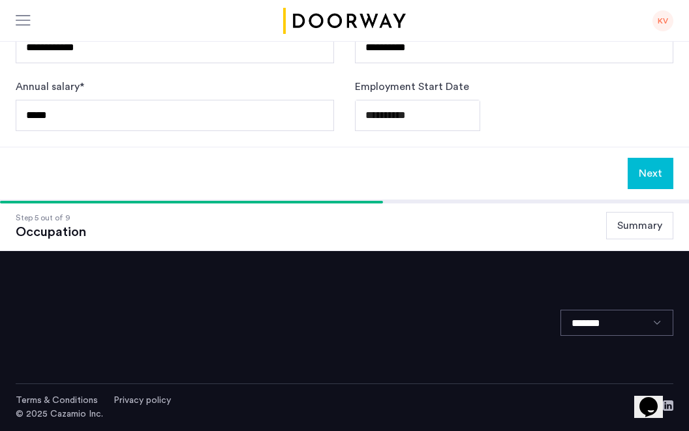
click at [639, 170] on button "Next" at bounding box center [651, 173] width 46 height 31
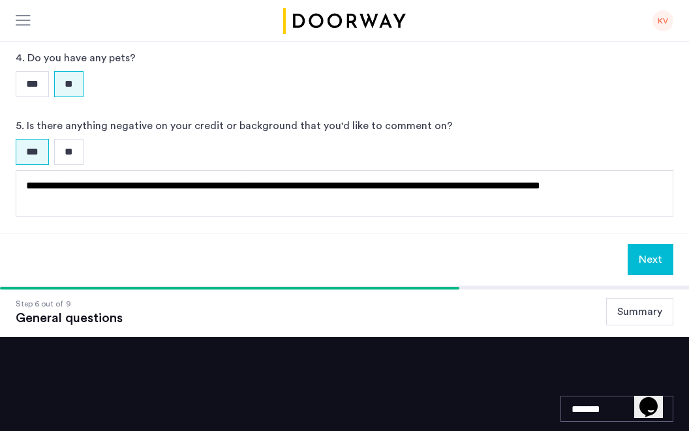
scroll to position [552, 0]
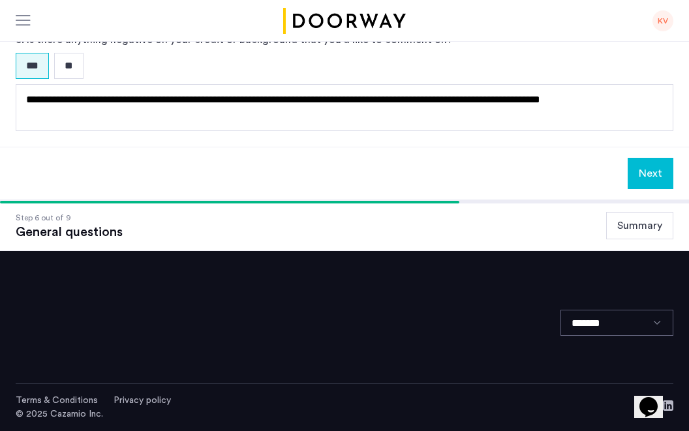
click at [651, 168] on button "Next" at bounding box center [651, 173] width 46 height 31
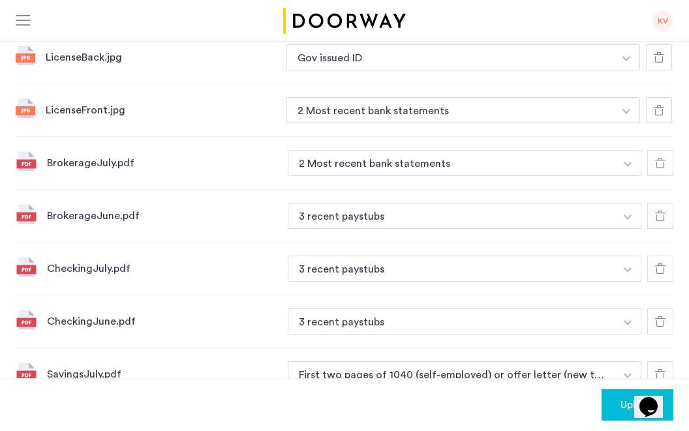
scroll to position [485, 0]
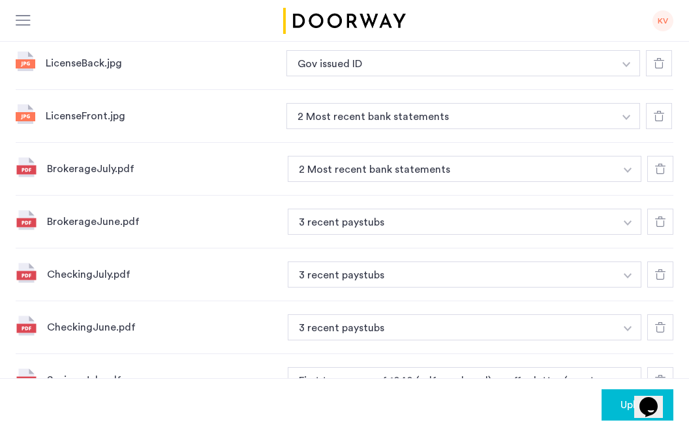
click at [630, 67] on img "button" at bounding box center [627, 64] width 8 height 5
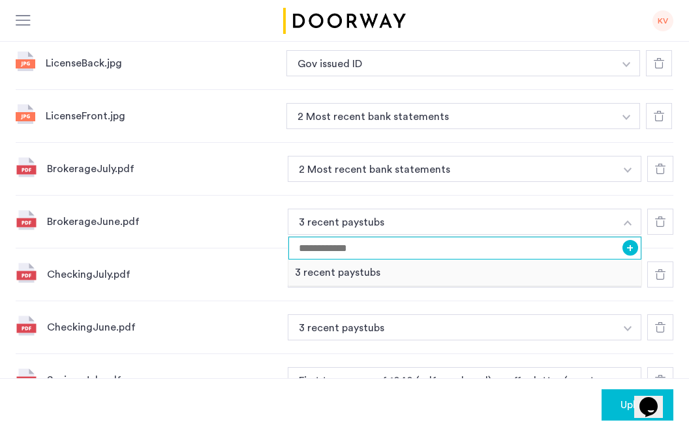
click at [423, 251] on input at bounding box center [464, 248] width 353 height 23
type input "**********"
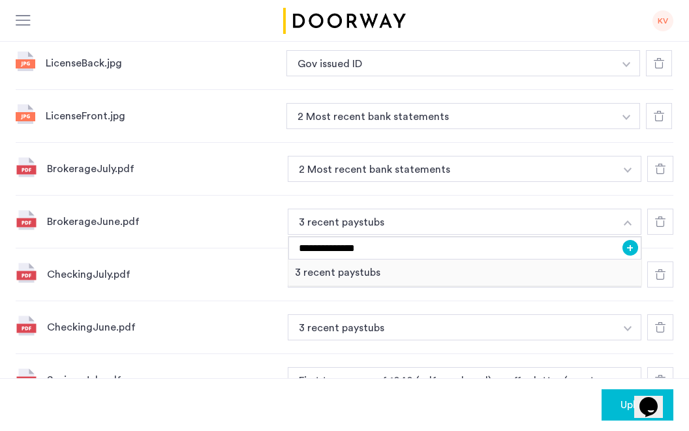
click at [632, 249] on button "+" at bounding box center [631, 248] width 16 height 16
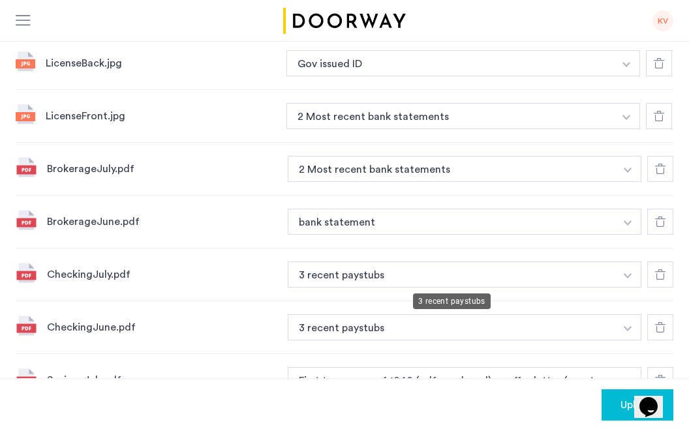
click at [492, 277] on button "3 recent paystubs" at bounding box center [452, 275] width 328 height 26
click at [627, 67] on img "button" at bounding box center [627, 64] width 8 height 5
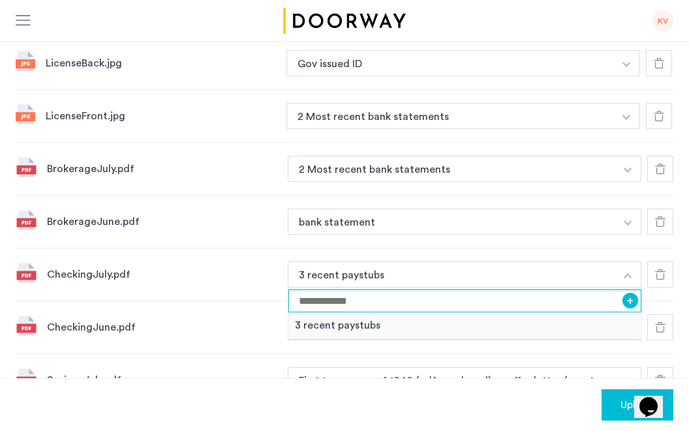
click at [365, 307] on input at bounding box center [464, 301] width 353 height 23
type input "**********"
drag, startPoint x: 369, startPoint y: 301, endPoint x: 257, endPoint y: 301, distance: 112.2
click at [257, 301] on div "**********" at bounding box center [345, 275] width 658 height 53
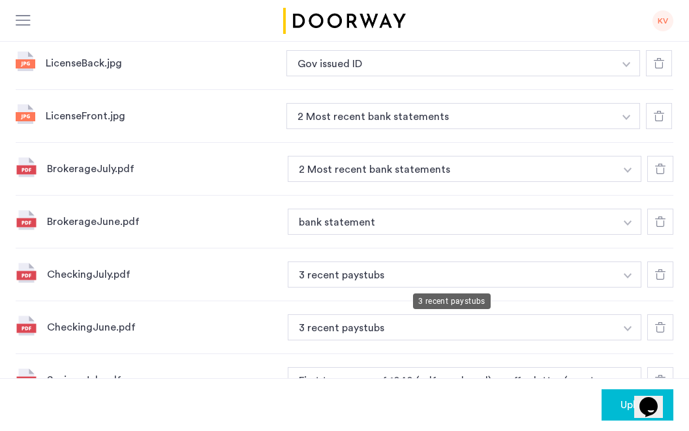
click at [386, 269] on button "3 recent paystubs" at bounding box center [452, 275] width 328 height 26
click at [448, 274] on button "3 recent paystubs" at bounding box center [452, 275] width 328 height 26
click at [628, 76] on button "button" at bounding box center [626, 63] width 27 height 26
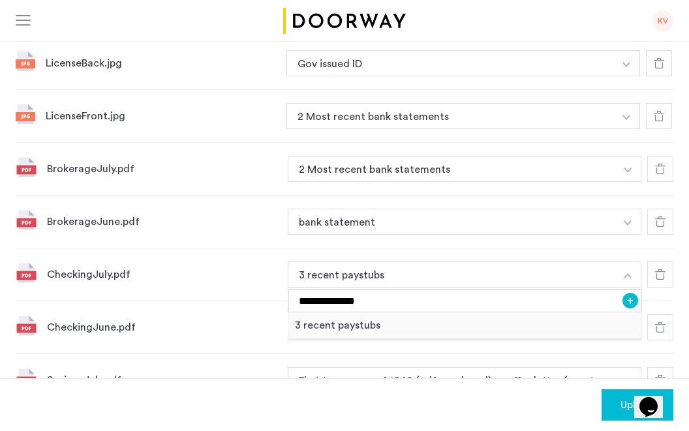
click at [632, 304] on button "+" at bounding box center [631, 301] width 16 height 16
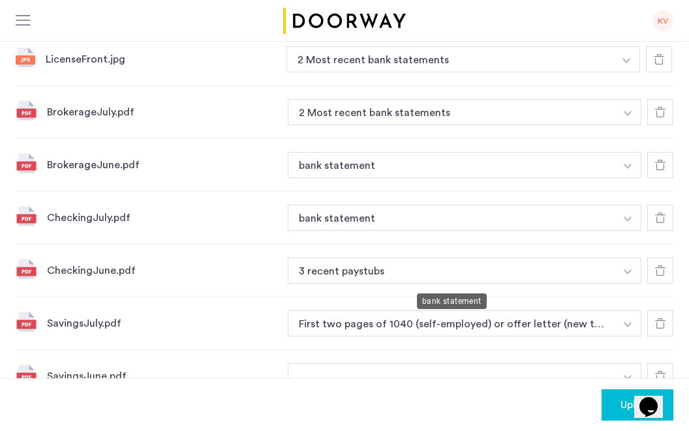
scroll to position [560, 0]
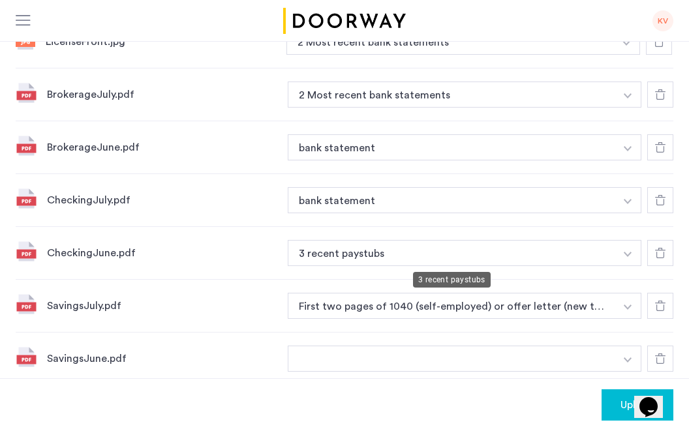
click at [386, 245] on button "3 recent paystubs" at bounding box center [452, 253] width 328 height 26
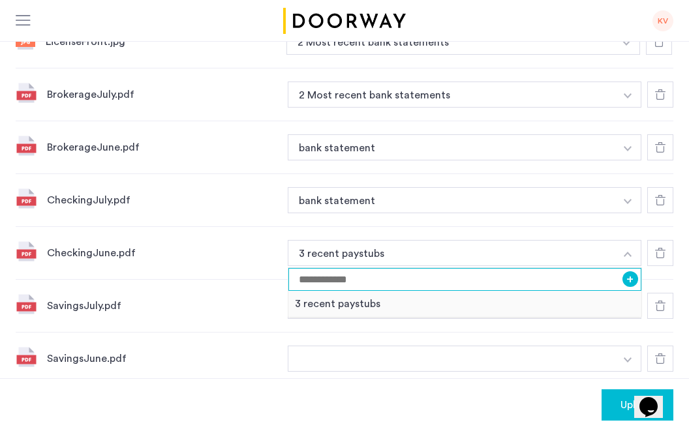
click at [365, 281] on input at bounding box center [464, 279] width 353 height 23
paste input "*"
type input "**********"
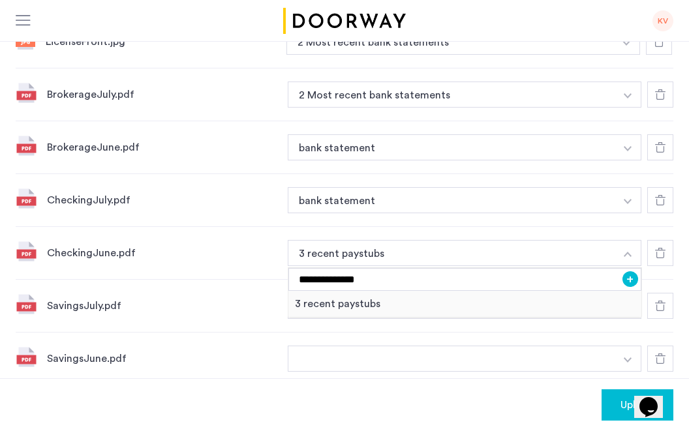
click at [626, 279] on button "+" at bounding box center [631, 279] width 16 height 16
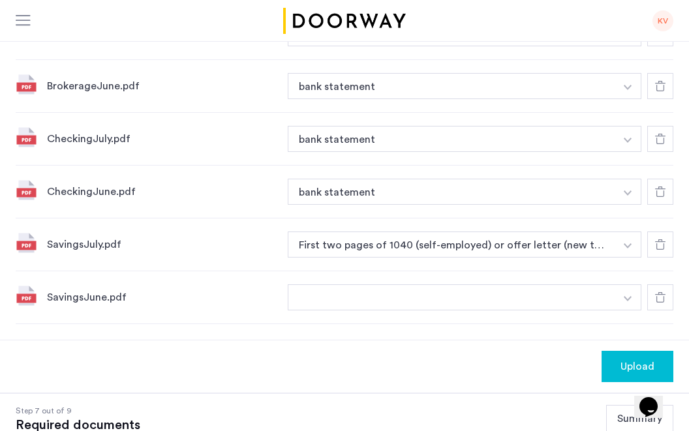
scroll to position [632, 0]
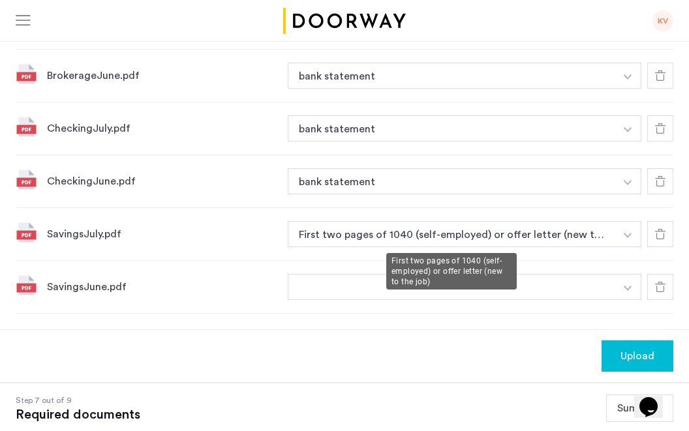
click at [429, 228] on button "First two pages of 1040 (self-employed) or offer letter (new to the job)" at bounding box center [452, 234] width 328 height 26
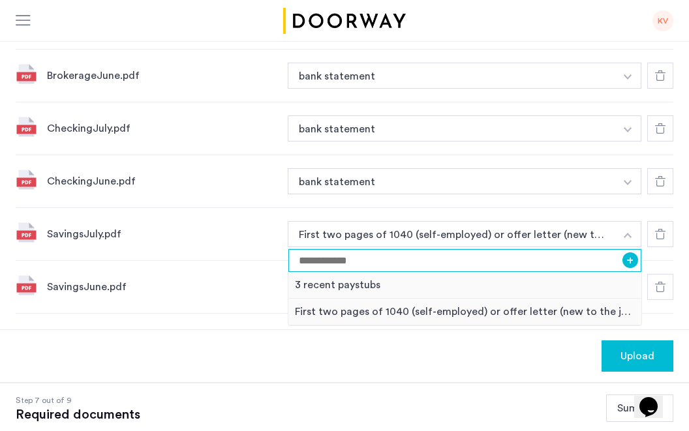
click at [317, 263] on input at bounding box center [464, 260] width 353 height 23
type input "**********"
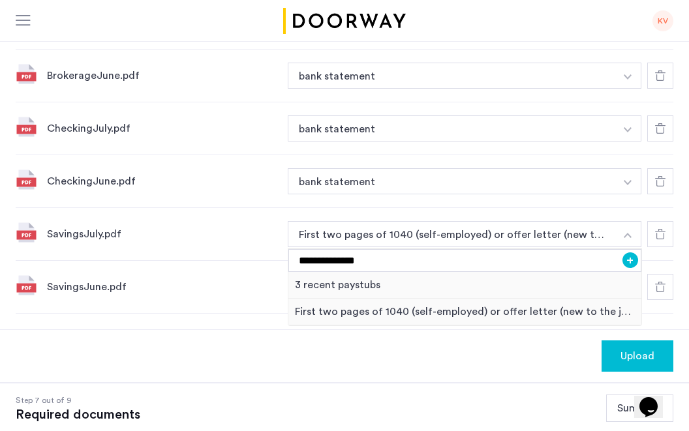
click at [625, 254] on button "+" at bounding box center [631, 261] width 16 height 16
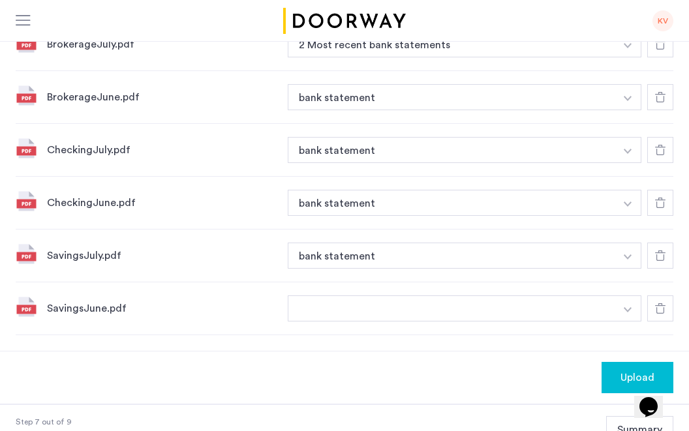
scroll to position [604, 0]
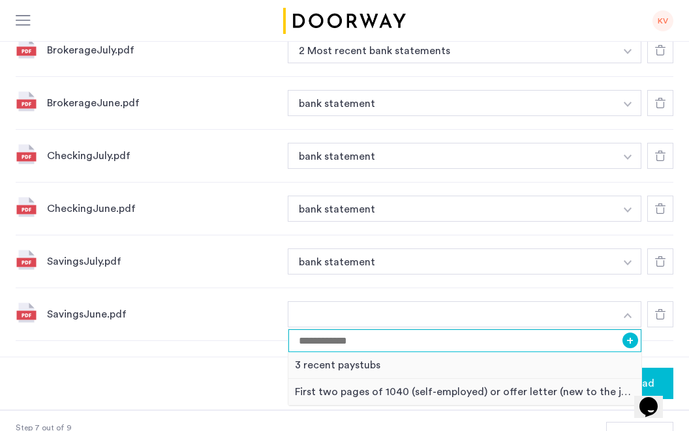
click at [435, 335] on input at bounding box center [464, 341] width 353 height 23
type input "**********"
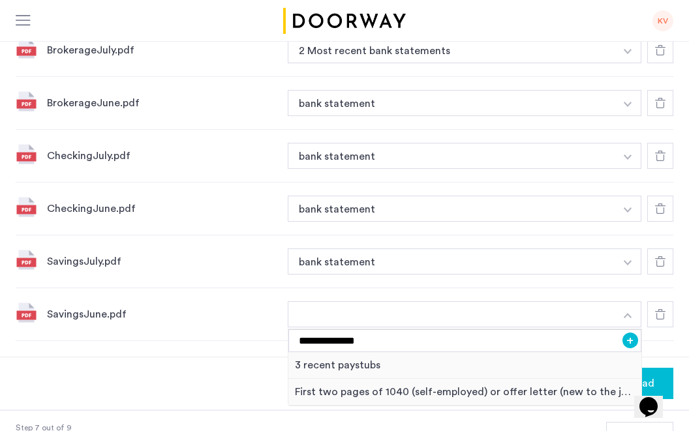
click at [625, 338] on button "+" at bounding box center [631, 341] width 16 height 16
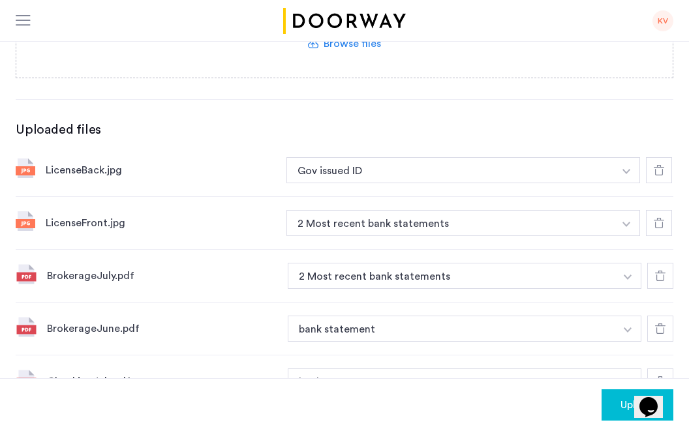
scroll to position [380, 0]
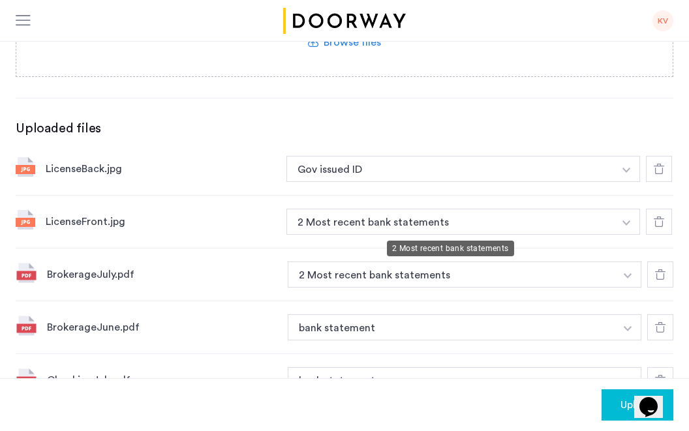
click at [382, 221] on button "2 Most recent bank statements" at bounding box center [450, 222] width 328 height 26
click at [627, 173] on img "button" at bounding box center [627, 170] width 8 height 5
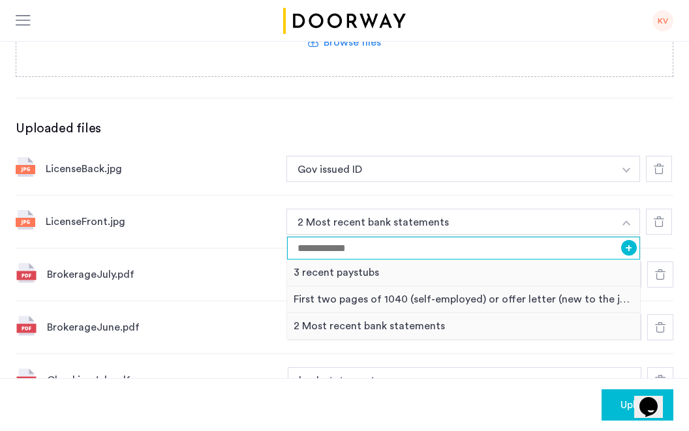
click at [367, 251] on input at bounding box center [463, 248] width 353 height 23
type input "**********"
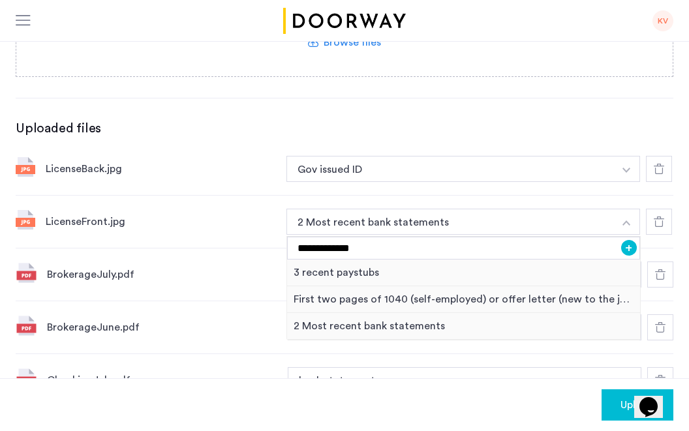
click at [626, 249] on button "+" at bounding box center [629, 248] width 16 height 16
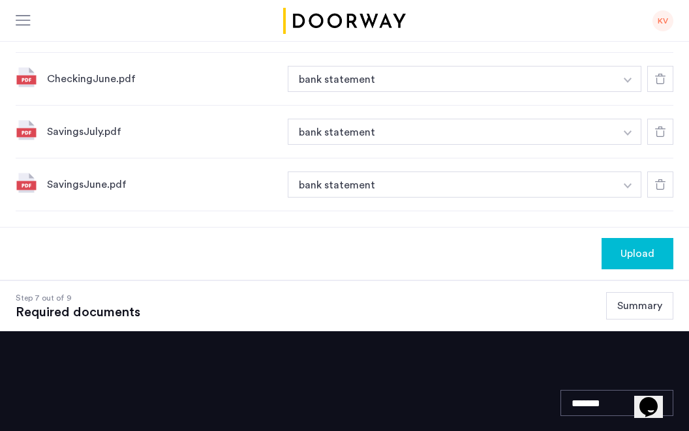
scroll to position [503, 0]
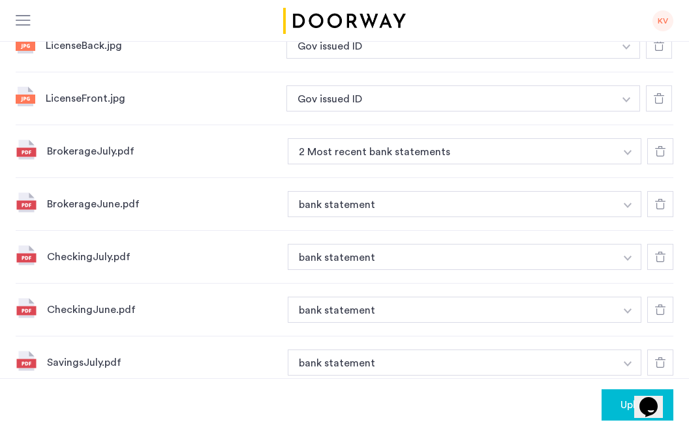
click at [624, 50] on img "button" at bounding box center [627, 46] width 8 height 5
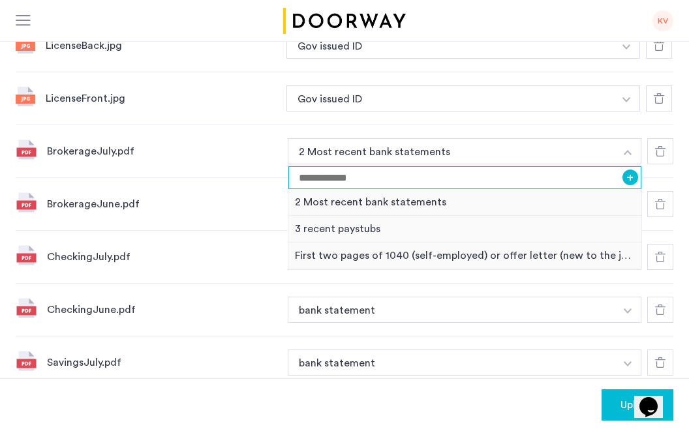
click at [380, 183] on input at bounding box center [464, 177] width 353 height 23
type input "**********"
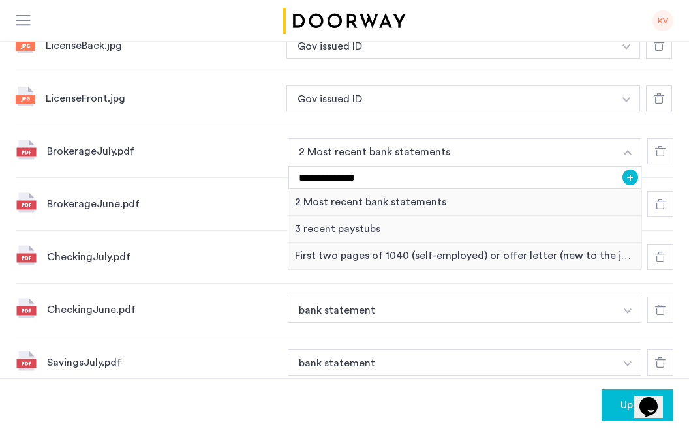
click at [627, 176] on button "+" at bounding box center [631, 178] width 16 height 16
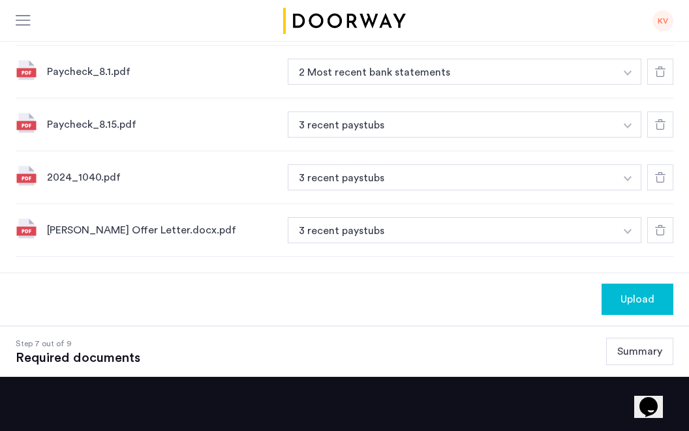
scroll to position [950, 0]
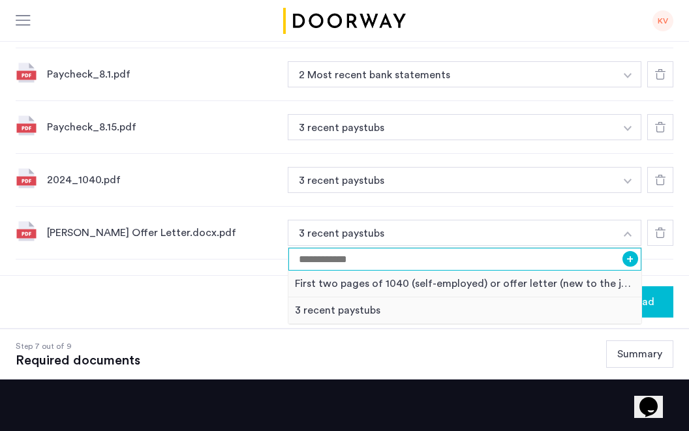
click at [353, 262] on input at bounding box center [464, 259] width 353 height 23
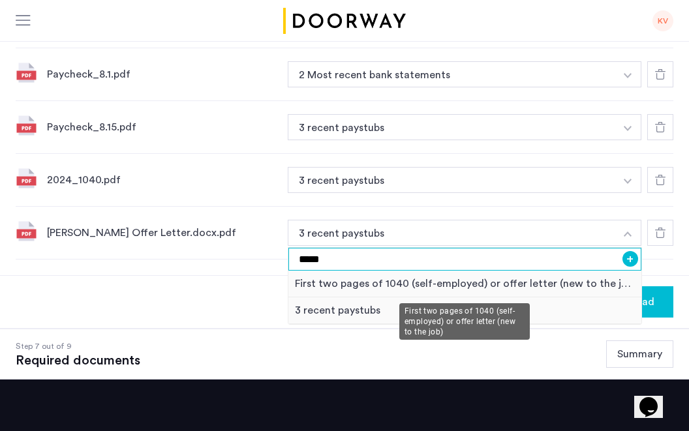
type input "*****"
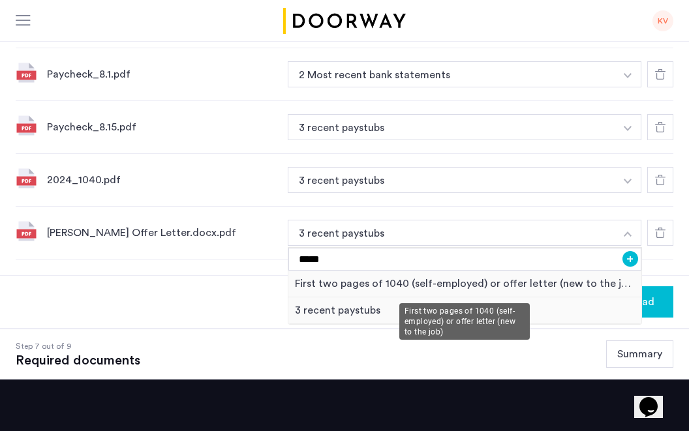
click at [408, 282] on div "First two pages of 1040 (self-employed) or offer letter (new to the job)" at bounding box center [464, 284] width 353 height 27
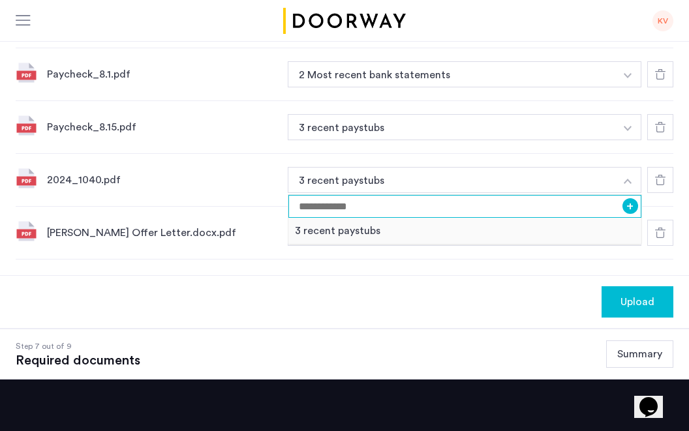
click at [405, 208] on input at bounding box center [464, 206] width 353 height 23
type input "*"
type input "*********"
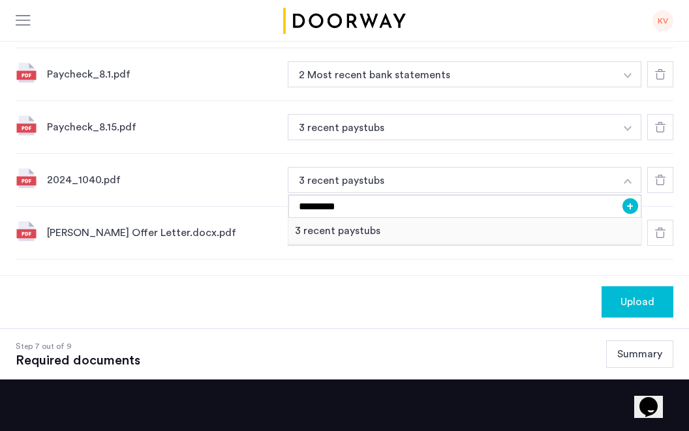
click at [628, 204] on button "+" at bounding box center [631, 206] width 16 height 16
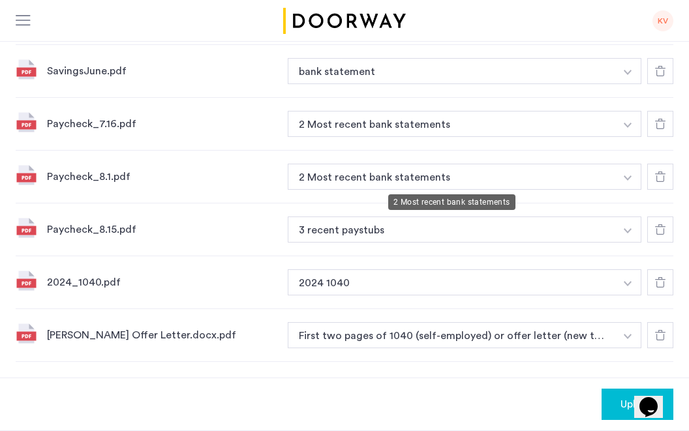
scroll to position [846, 0]
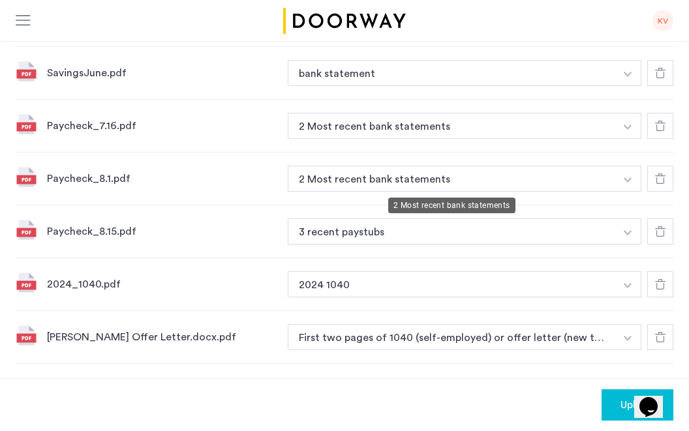
click at [360, 139] on button "2 Most recent bank statements" at bounding box center [452, 126] width 328 height 26
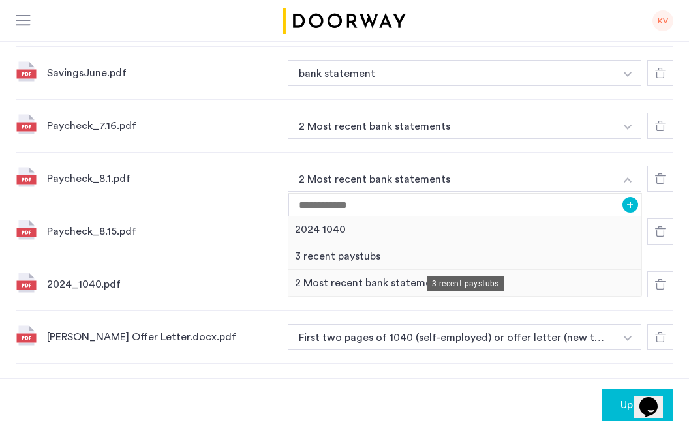
click at [347, 256] on div "3 recent paystubs" at bounding box center [464, 256] width 353 height 27
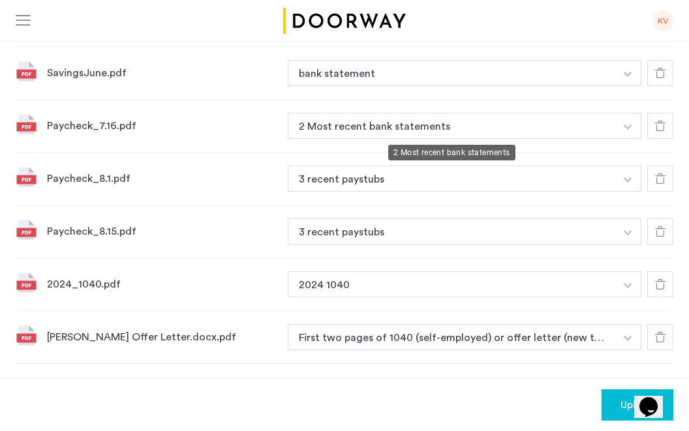
click at [381, 119] on button "2 Most recent bank statements" at bounding box center [452, 126] width 328 height 26
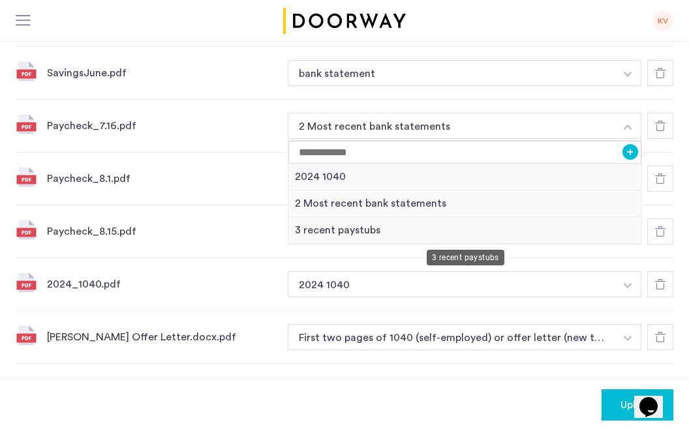
click at [339, 230] on div "3 recent paystubs" at bounding box center [464, 230] width 353 height 27
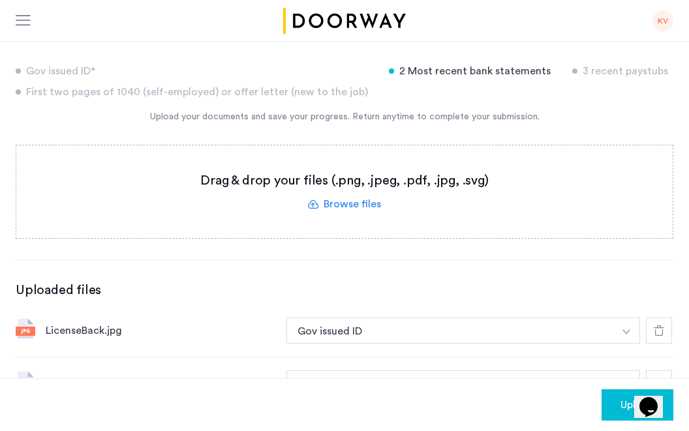
scroll to position [561, 0]
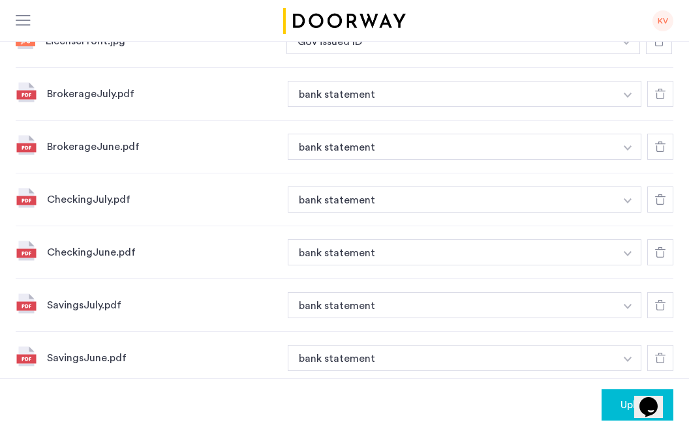
click at [615, 403] on div "Upload" at bounding box center [637, 405] width 51 height 16
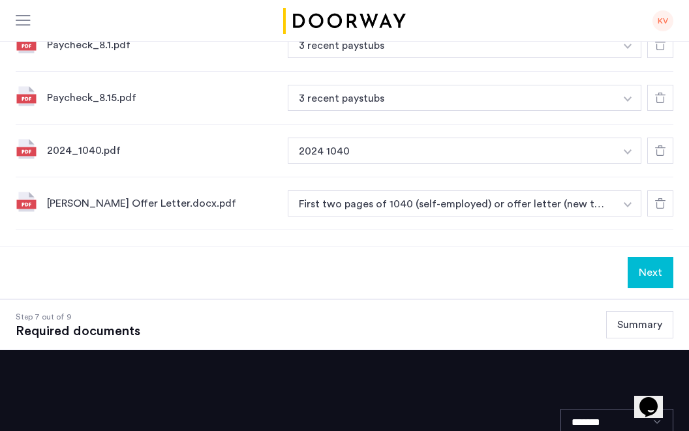
scroll to position [976, 0]
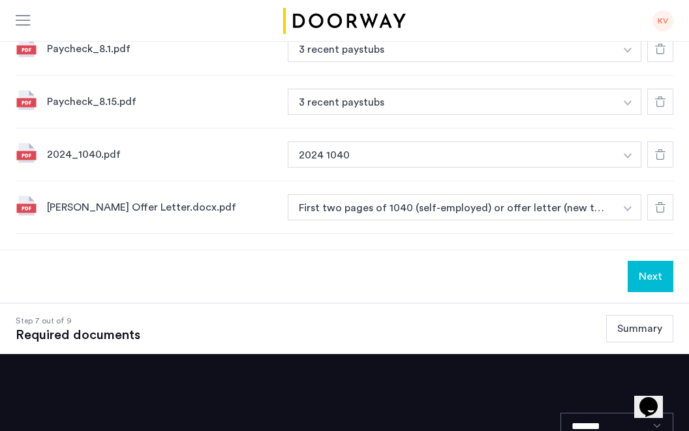
click at [643, 264] on button "Next" at bounding box center [651, 276] width 46 height 31
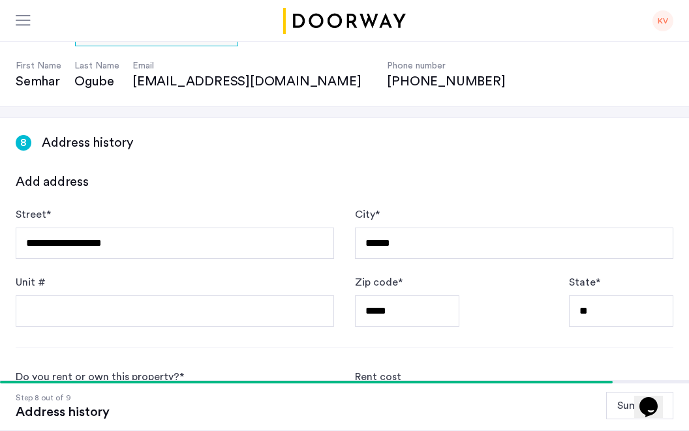
scroll to position [94, 0]
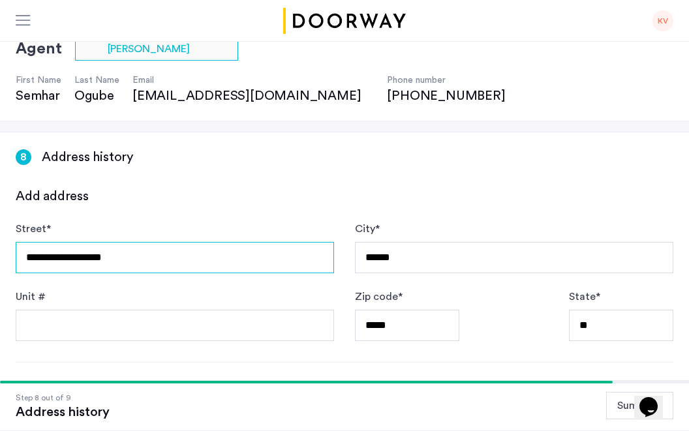
drag, startPoint x: 145, startPoint y: 264, endPoint x: 6, endPoint y: 254, distance: 139.4
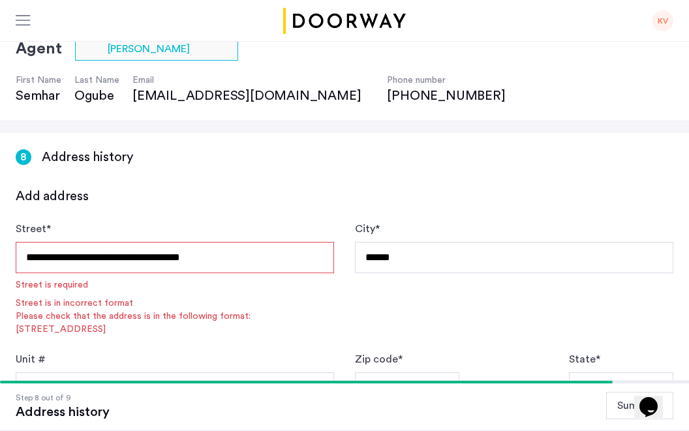
type input "**********"
type input "********"
type input "*****"
type input "**"
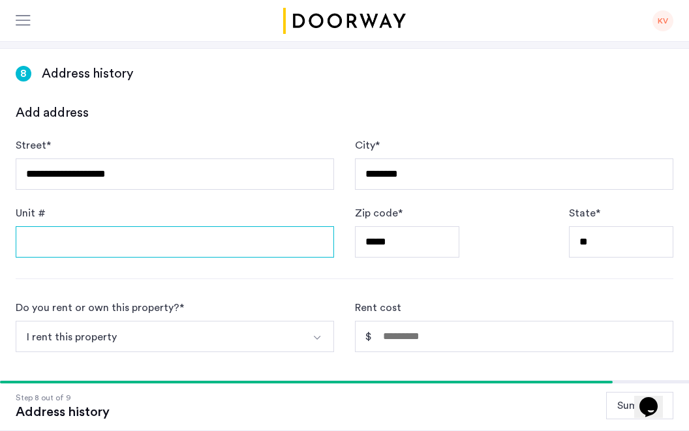
click at [104, 234] on input "Unit #" at bounding box center [175, 241] width 318 height 31
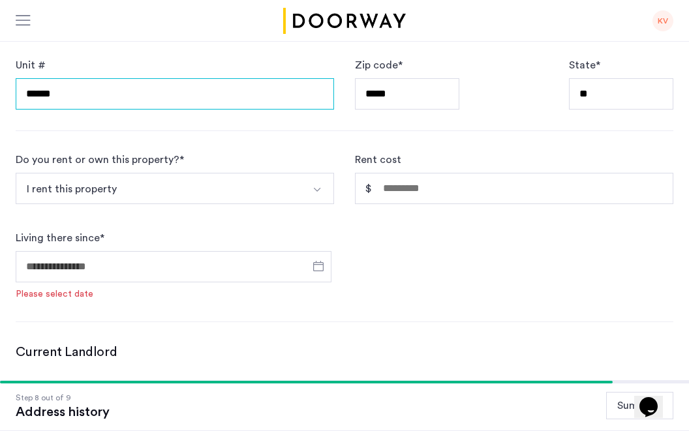
type input "******"
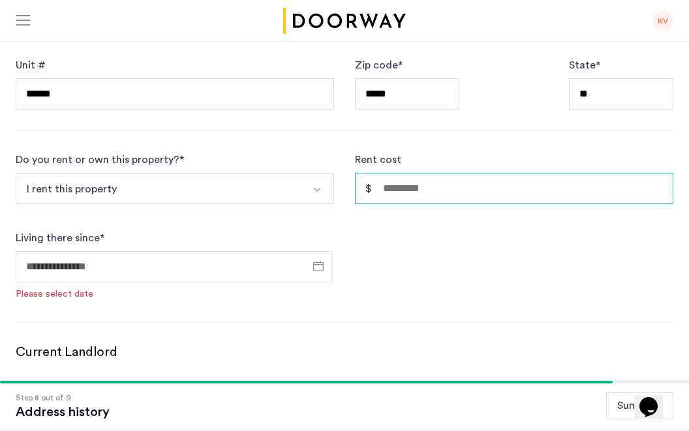
click at [395, 189] on input "Rent cost" at bounding box center [514, 188] width 318 height 31
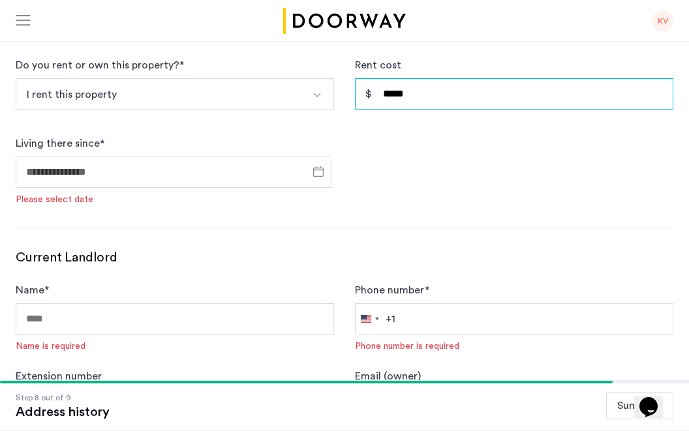
type input "*****"
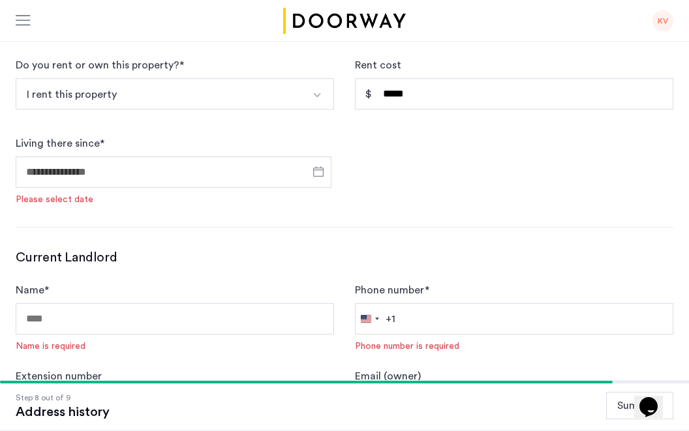
click at [384, 168] on div "Do you rent or own this property? * I rent this property I rent this property I…" at bounding box center [345, 131] width 658 height 149
click at [315, 166] on span "Open calendar" at bounding box center [318, 171] width 31 height 31
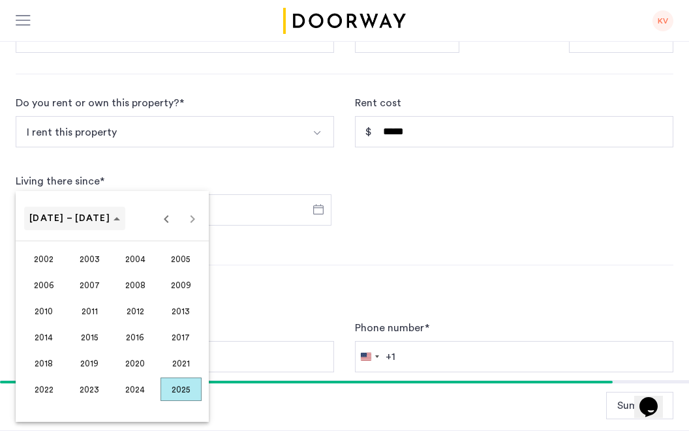
scroll to position [474, 0]
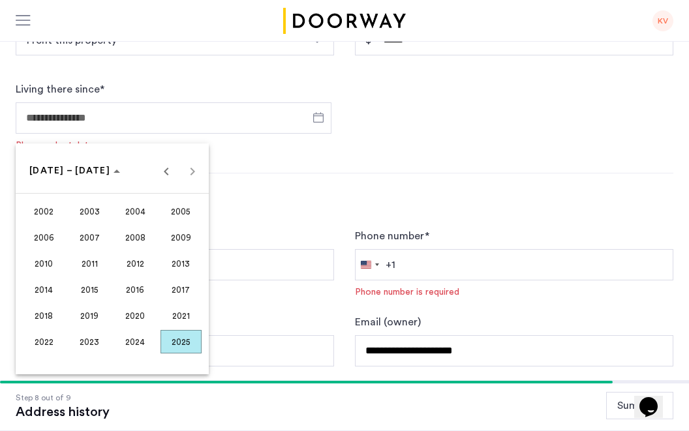
click at [134, 347] on span "2024" at bounding box center [135, 341] width 41 height 23
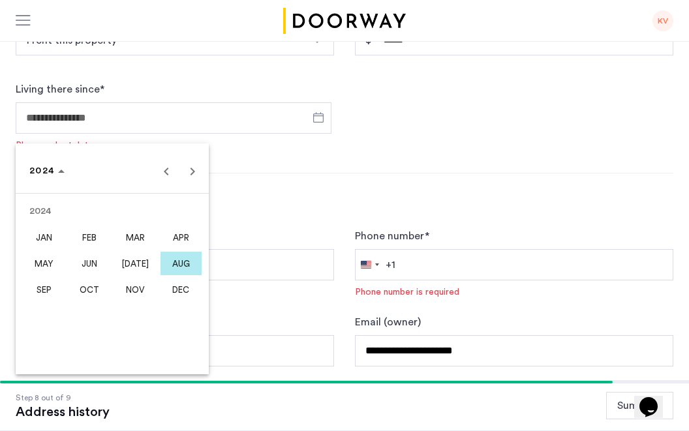
click at [39, 288] on span "SEP" at bounding box center [43, 289] width 41 height 23
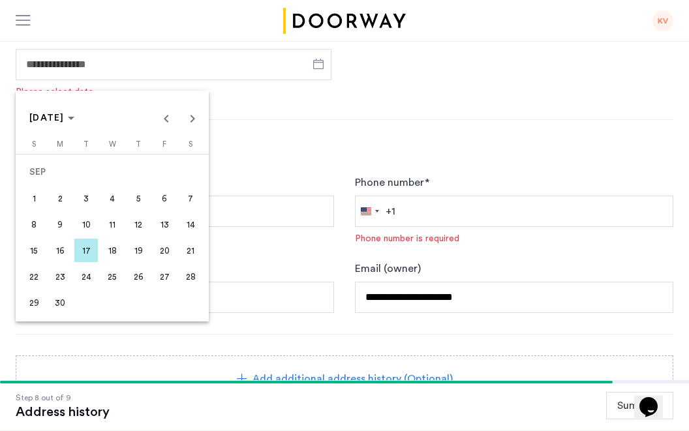
scroll to position [529, 0]
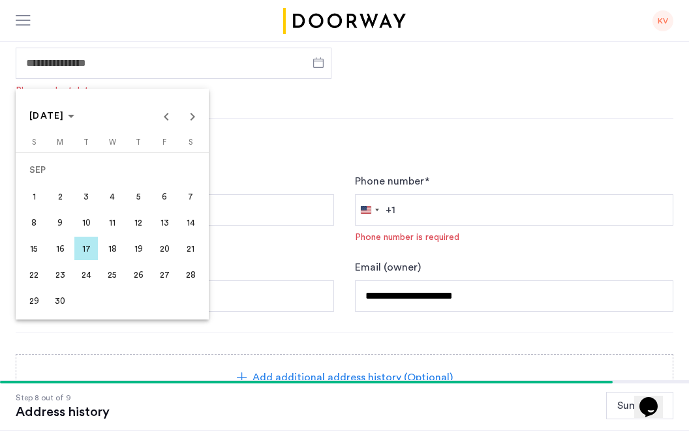
click at [35, 196] on span "1" at bounding box center [33, 196] width 23 height 23
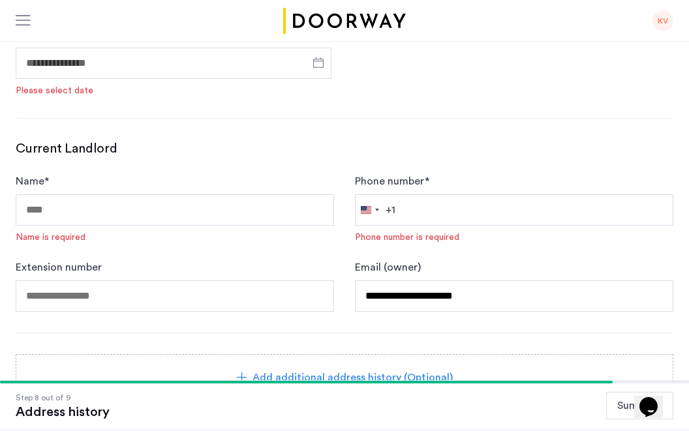
type input "**********"
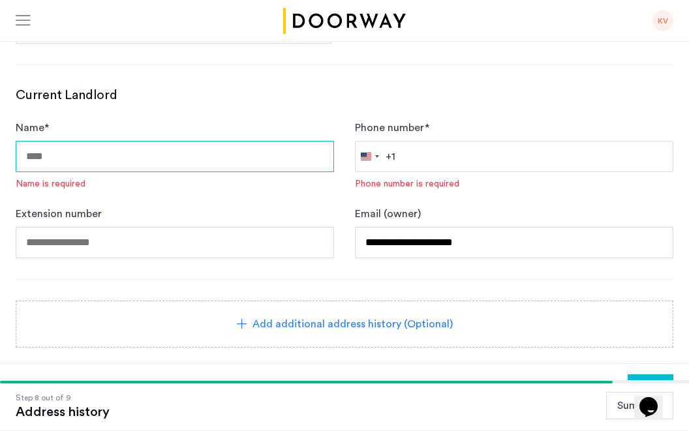
click at [149, 149] on input "Name *" at bounding box center [175, 156] width 318 height 31
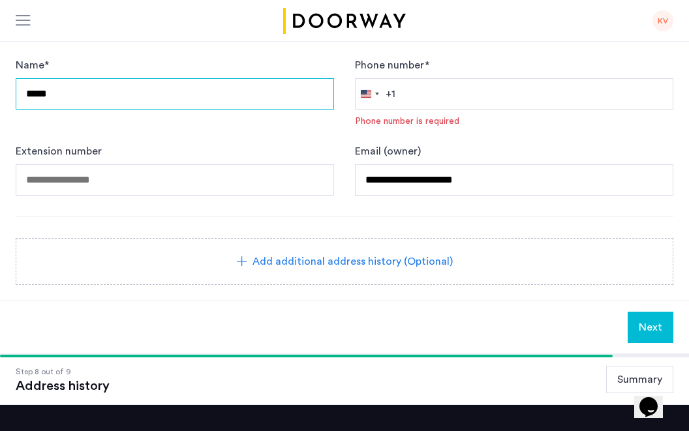
type input "*****"
click at [105, 92] on input "*****" at bounding box center [175, 93] width 318 height 31
type input "**********"
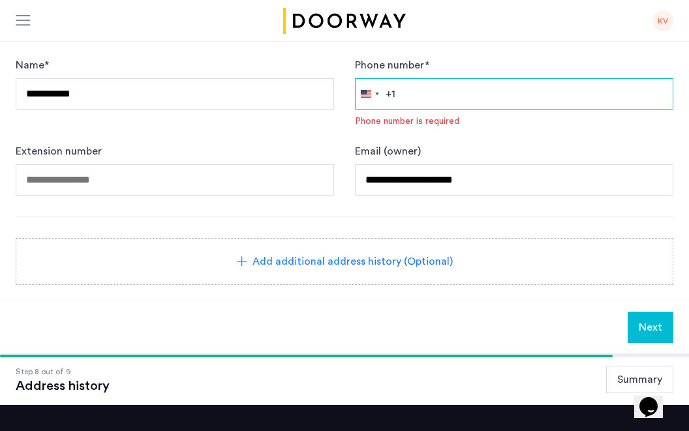
click at [415, 100] on input "Phone number *" at bounding box center [514, 93] width 318 height 31
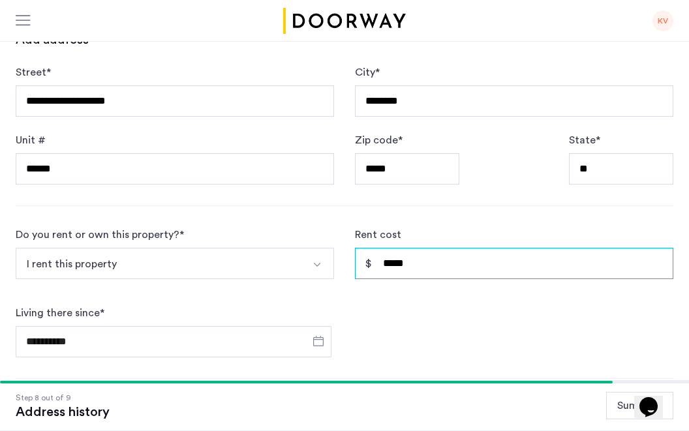
click at [411, 262] on input "*****" at bounding box center [514, 263] width 318 height 31
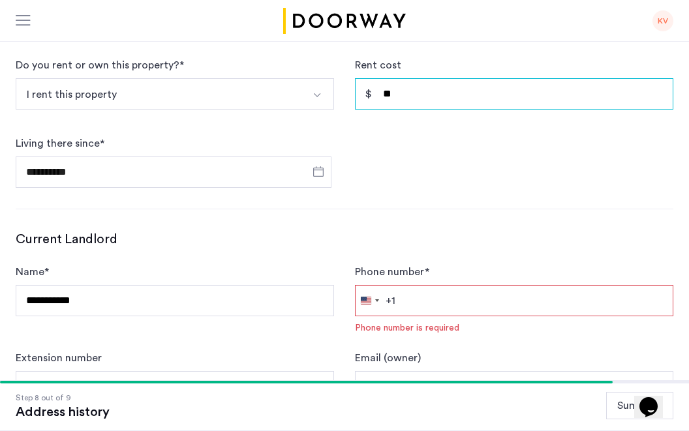
type input "*"
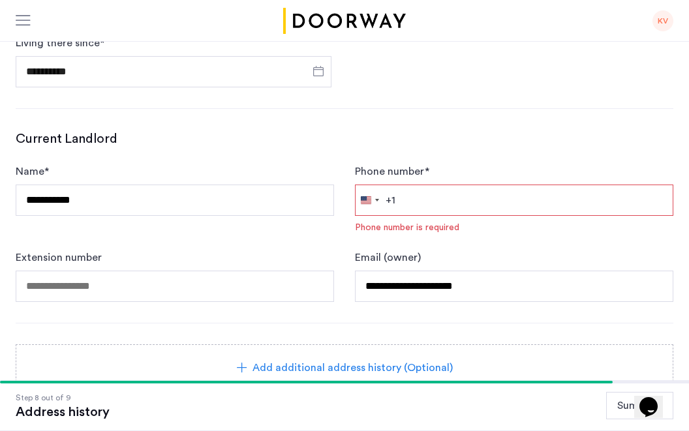
type input "*****"
click at [433, 198] on input "Phone number *" at bounding box center [514, 200] width 318 height 31
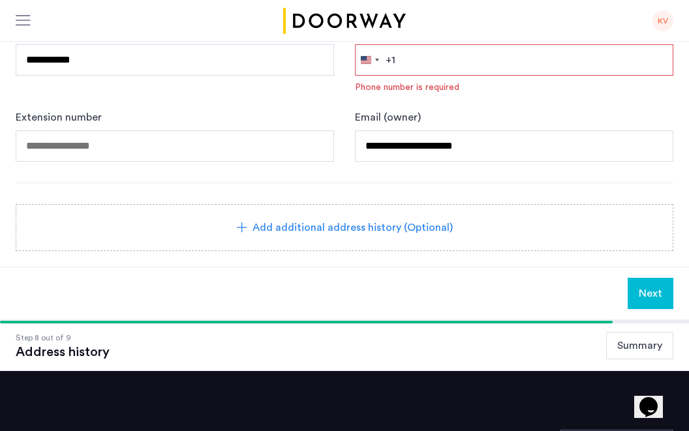
scroll to position [666, 0]
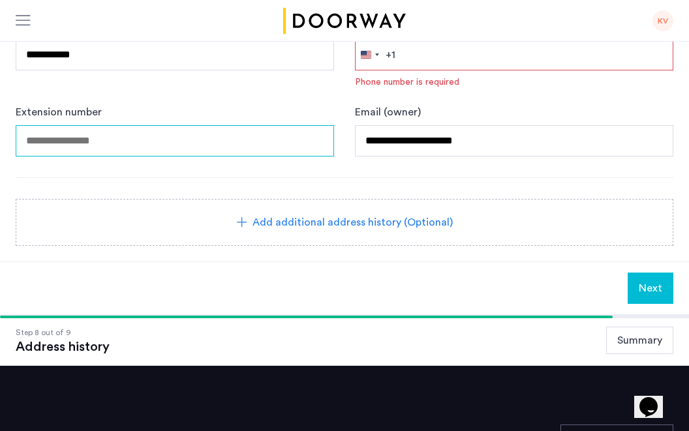
click at [159, 137] on input "tel" at bounding box center [175, 140] width 318 height 31
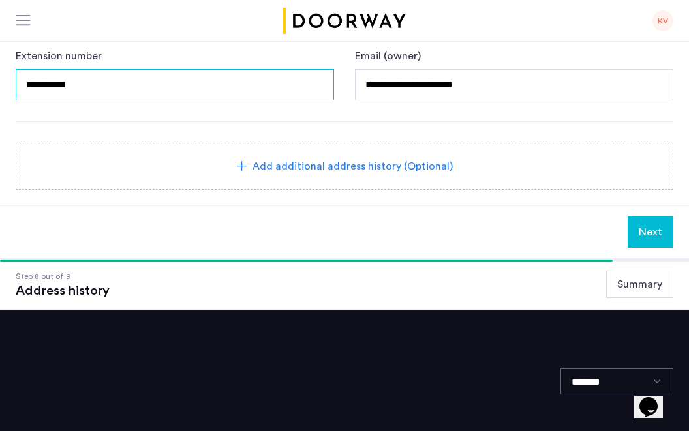
scroll to position [728, 0]
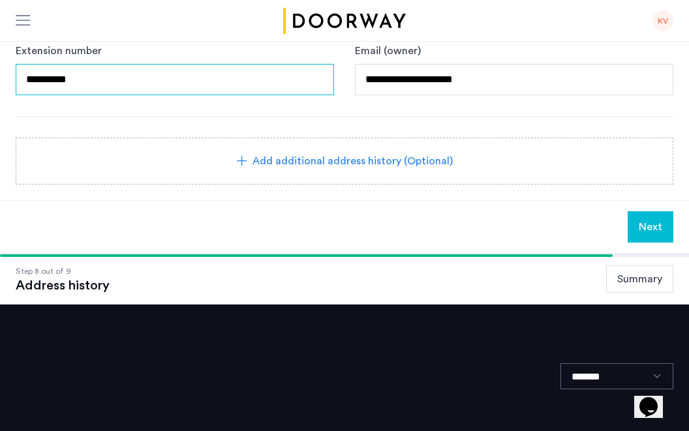
type input "**********"
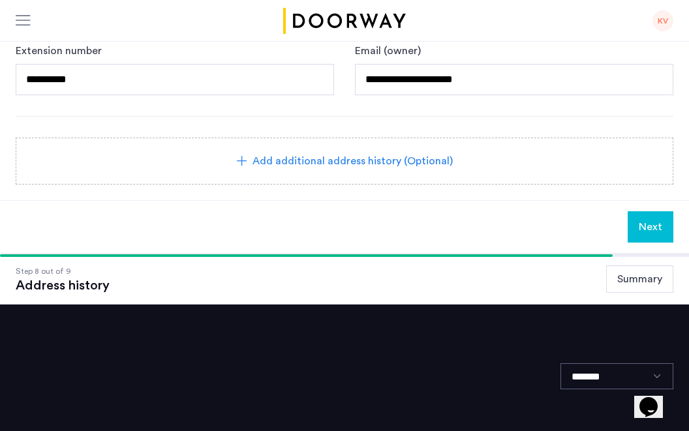
click at [660, 229] on span "Next" at bounding box center [650, 227] width 23 height 16
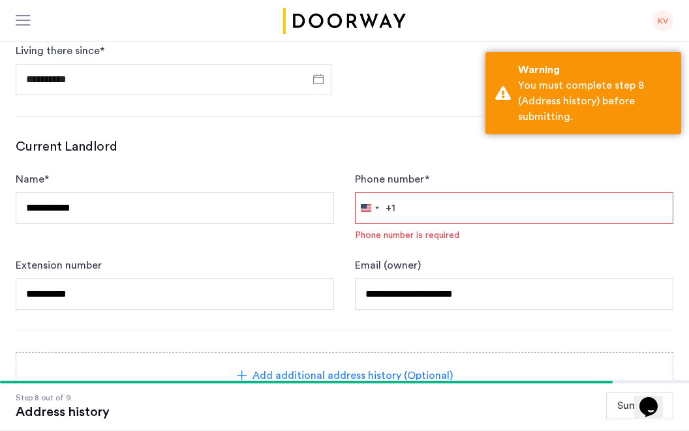
click at [439, 209] on input "Phone number *" at bounding box center [514, 208] width 318 height 31
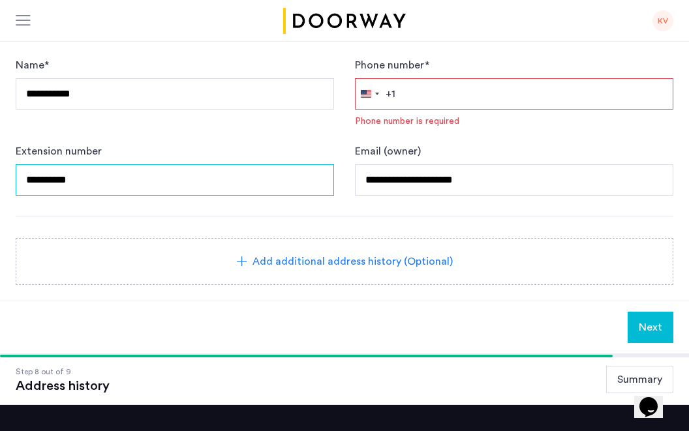
drag, startPoint x: 87, startPoint y: 177, endPoint x: -14, endPoint y: 176, distance: 101.1
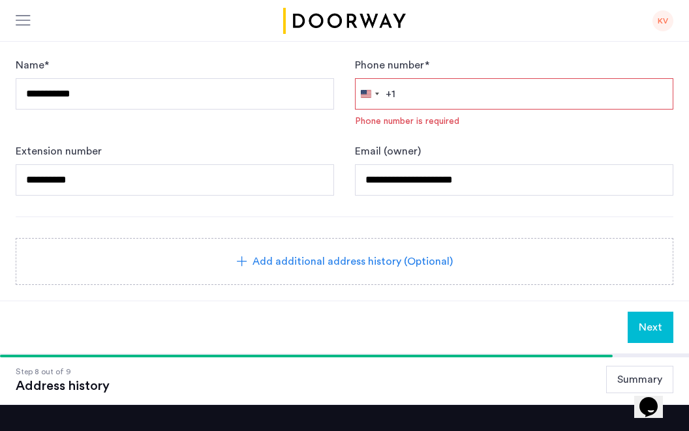
click at [457, 95] on input "Phone number *" at bounding box center [514, 93] width 318 height 31
paste input "**********"
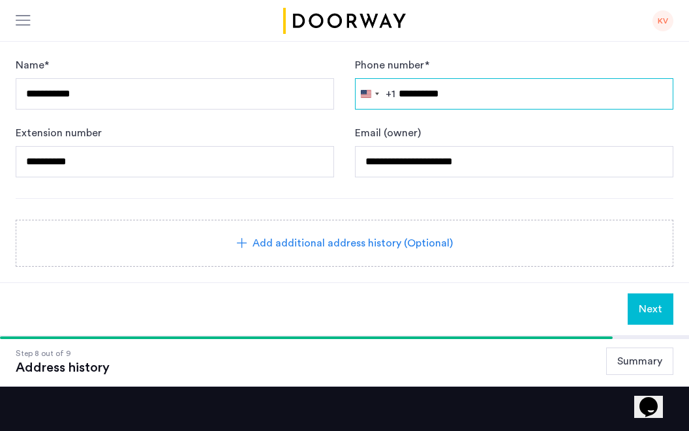
type input "**********"
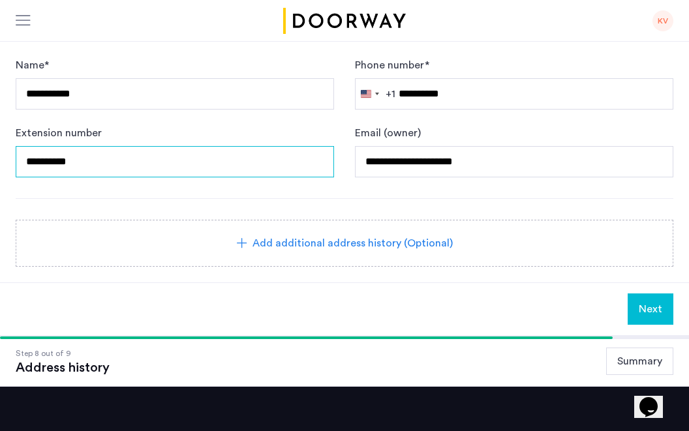
drag, startPoint x: 82, startPoint y: 158, endPoint x: -14, endPoint y: 155, distance: 96.0
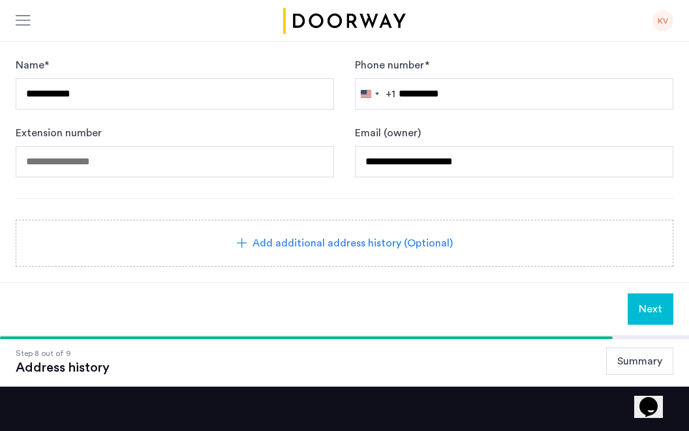
click at [651, 318] on button "Next" at bounding box center [651, 309] width 46 height 31
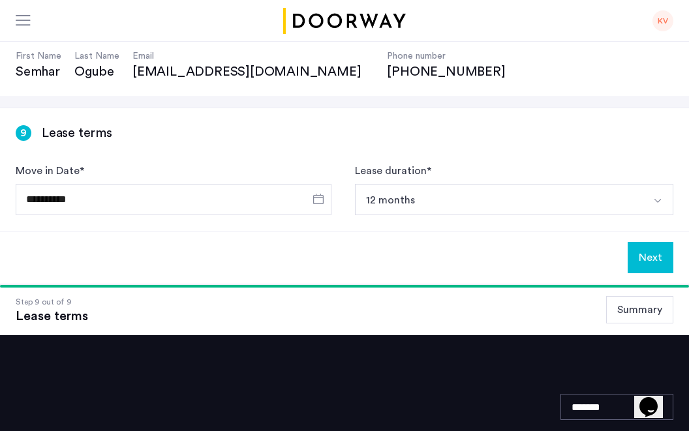
scroll to position [114, 0]
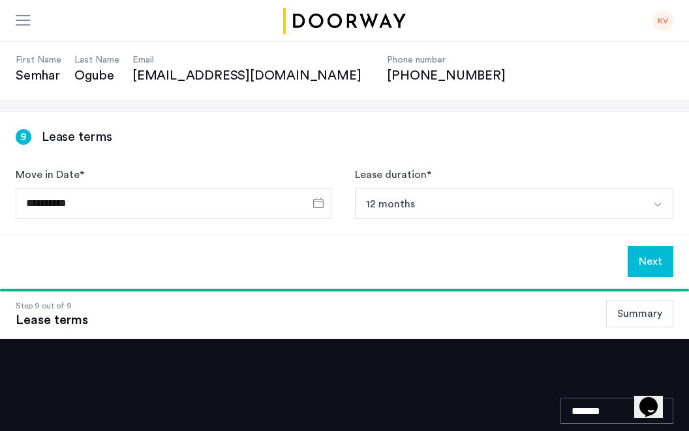
click at [656, 254] on button "Next" at bounding box center [651, 261] width 46 height 31
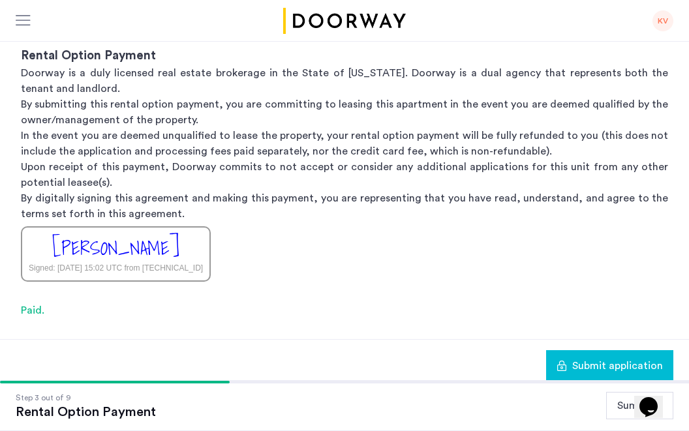
scroll to position [256, 0]
